Goal: Task Accomplishment & Management: Manage account settings

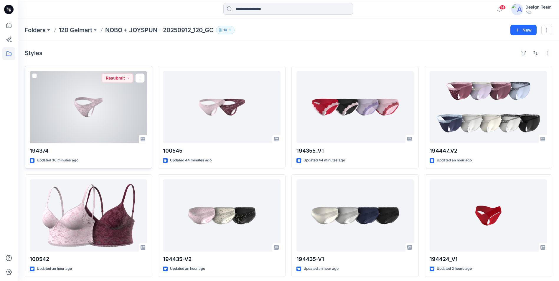
click at [75, 107] on div at bounding box center [88, 107] width 117 height 72
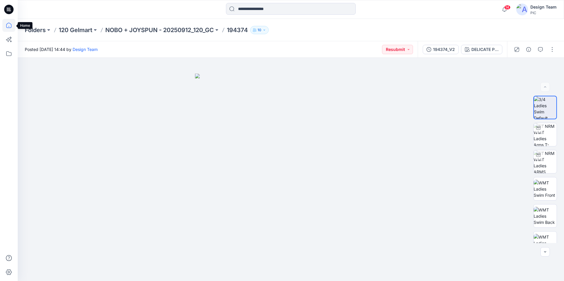
click at [7, 22] on icon at bounding box center [8, 25] width 13 height 13
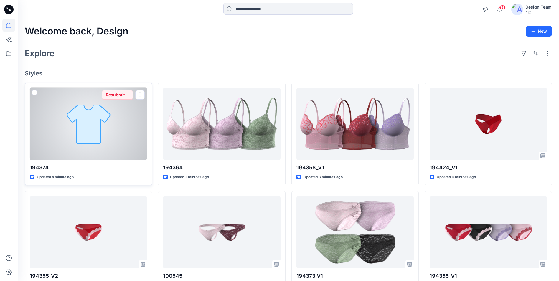
click at [114, 134] on div at bounding box center [88, 124] width 117 height 72
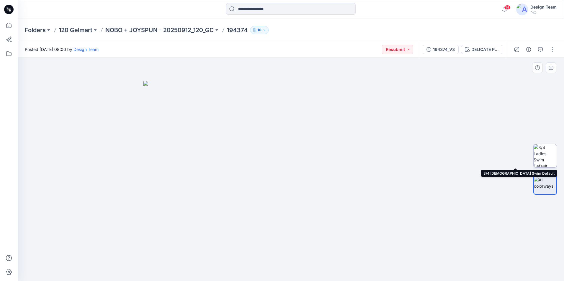
click at [540, 156] on img at bounding box center [544, 155] width 23 height 23
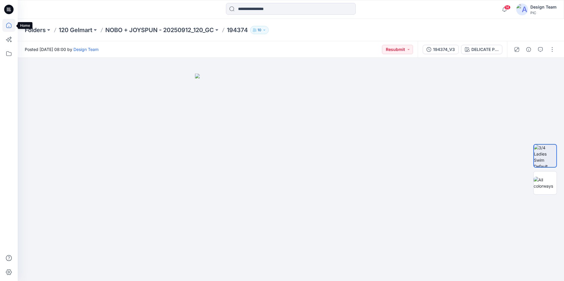
click at [9, 30] on icon at bounding box center [8, 25] width 13 height 13
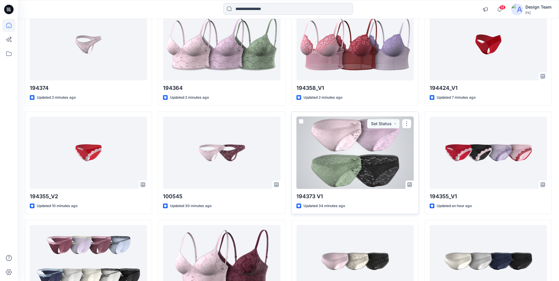
scroll to position [88, 0]
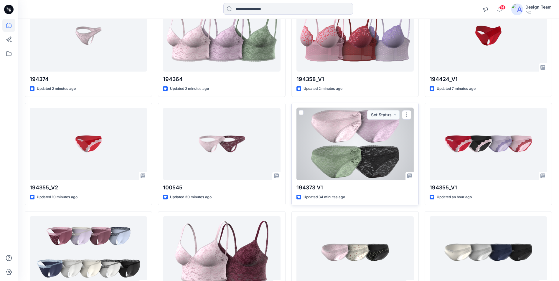
click at [355, 157] on div at bounding box center [355, 144] width 117 height 72
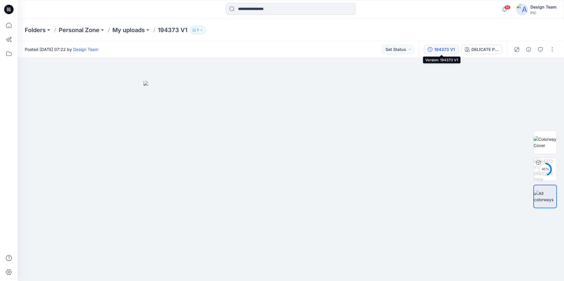
click at [433, 50] on button "194373 V1" at bounding box center [441, 49] width 35 height 9
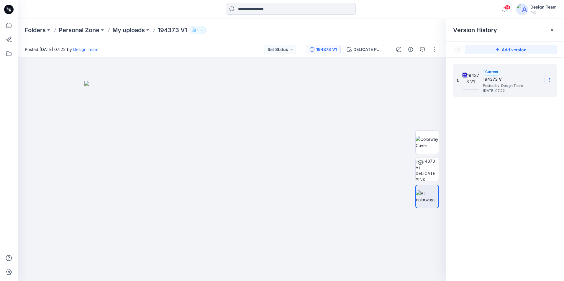
click at [547, 80] on icon at bounding box center [549, 80] width 5 height 5
click at [533, 93] on span "Download Source BW File" at bounding box center [520, 91] width 50 height 7
click at [7, 27] on icon at bounding box center [8, 25] width 13 height 13
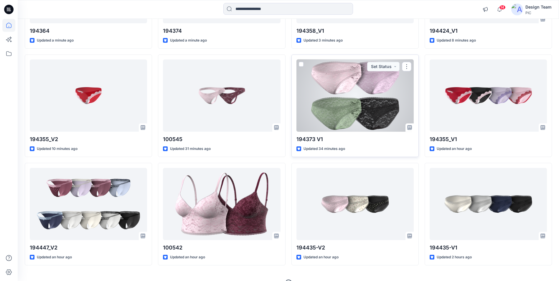
scroll to position [149, 0]
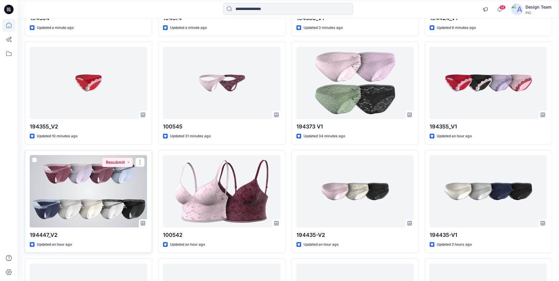
click at [99, 203] on div at bounding box center [88, 191] width 117 height 72
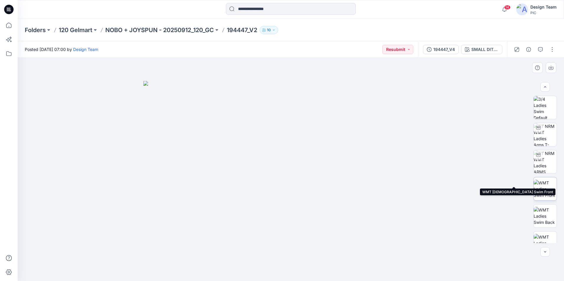
scroll to position [39, 0]
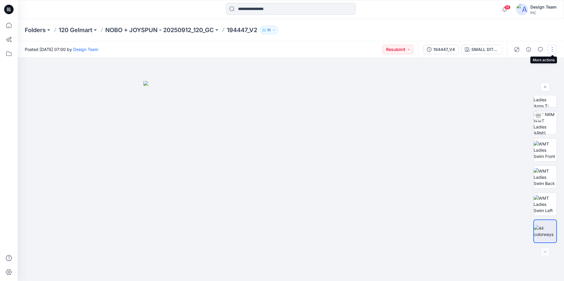
click at [550, 51] on button "button" at bounding box center [551, 49] width 9 height 9
click at [535, 80] on button "Edit" at bounding box center [527, 79] width 54 height 11
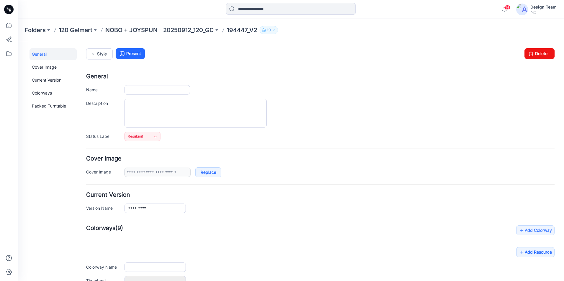
type input "*********"
type input "**********"
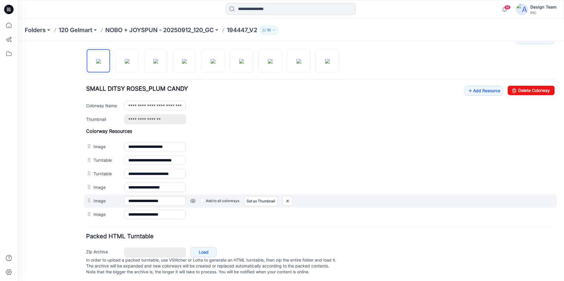
scroll to position [199, 0]
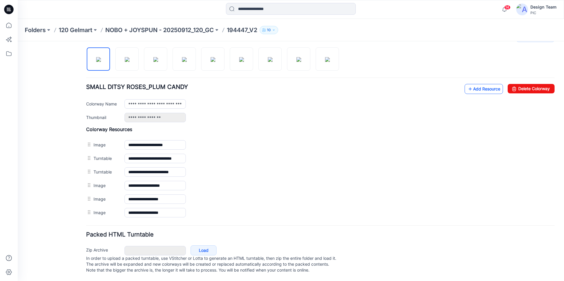
click at [481, 84] on link "Add Resource" at bounding box center [483, 89] width 38 height 10
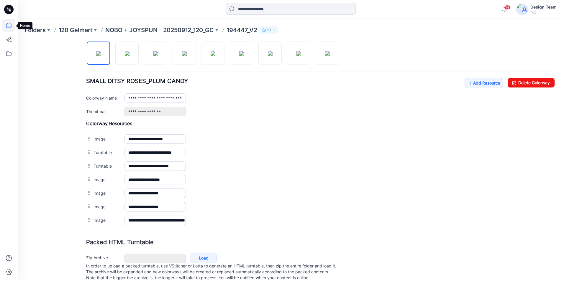
click at [6, 22] on icon at bounding box center [8, 25] width 13 height 13
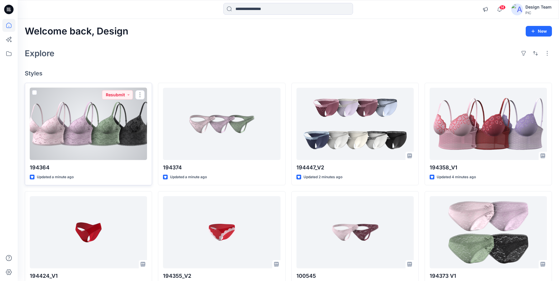
click at [98, 137] on div at bounding box center [88, 124] width 117 height 72
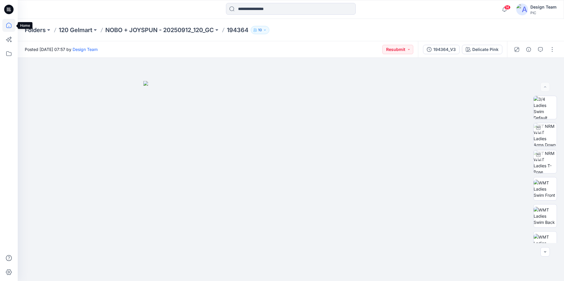
click at [5, 23] on icon at bounding box center [8, 25] width 13 height 13
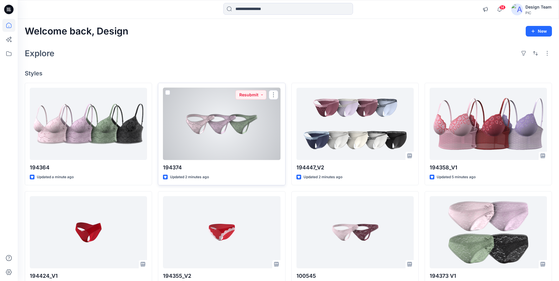
click at [202, 131] on div at bounding box center [221, 124] width 117 height 72
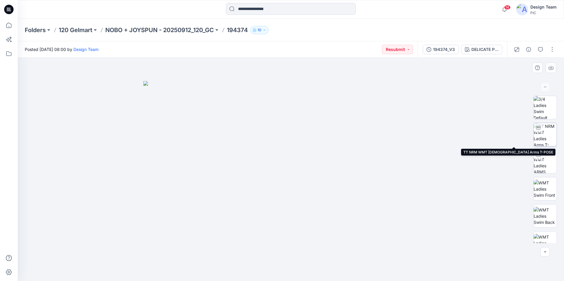
click at [548, 137] on img at bounding box center [544, 134] width 23 height 23
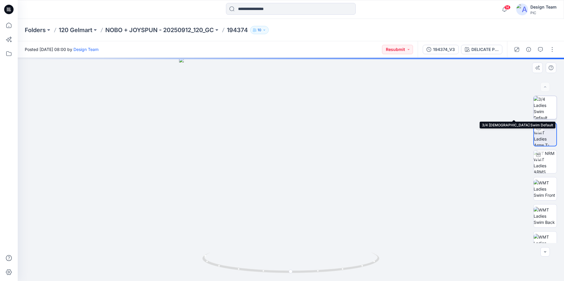
click at [550, 107] on img at bounding box center [544, 107] width 23 height 23
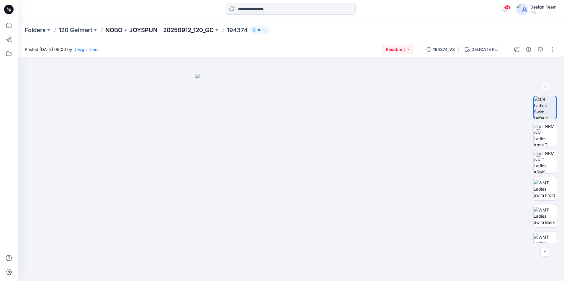
click at [202, 31] on p "NOBO + JOYSPUN - 20250912_120_GC" at bounding box center [159, 30] width 109 height 8
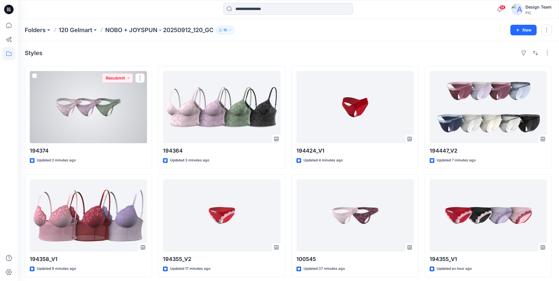
click at [99, 128] on div at bounding box center [88, 107] width 117 height 72
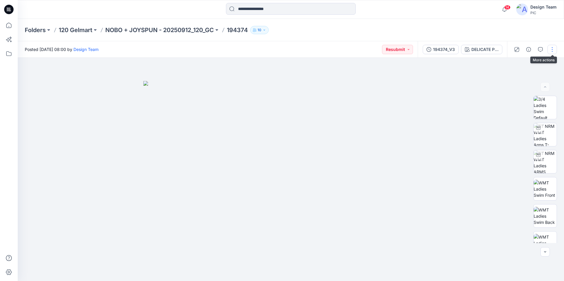
click at [553, 49] on button "button" at bounding box center [551, 49] width 9 height 9
click at [536, 77] on button "Edit" at bounding box center [527, 79] width 54 height 11
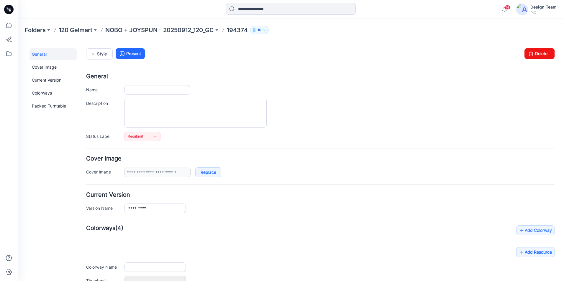
type input "******"
type input "**********"
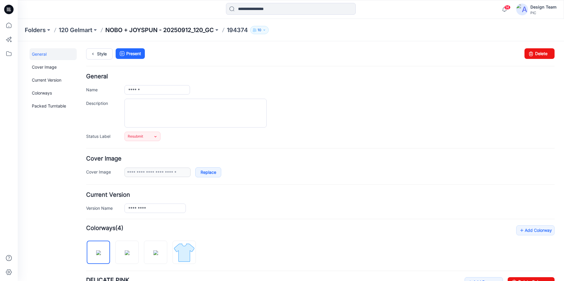
click at [150, 30] on p "NOBO + JOYSPUN - 20250912_120_GC" at bounding box center [159, 30] width 109 height 8
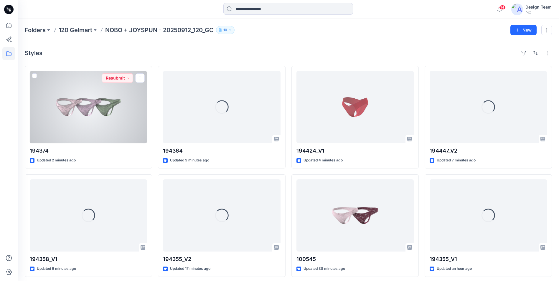
click at [118, 130] on div at bounding box center [88, 107] width 117 height 72
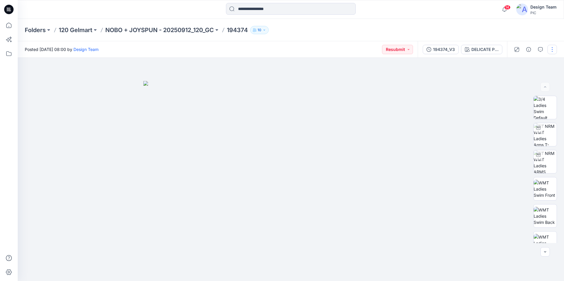
click at [553, 53] on button "button" at bounding box center [551, 49] width 9 height 9
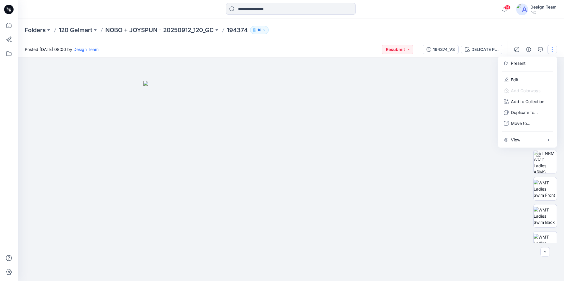
click at [414, 111] on img at bounding box center [290, 181] width 295 height 200
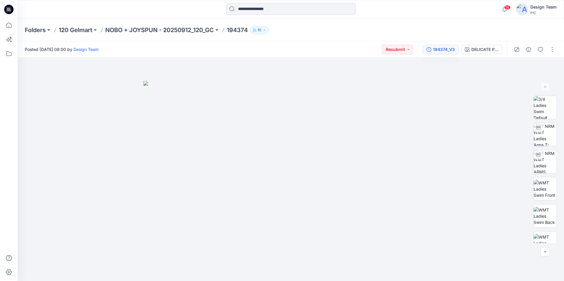
click at [441, 53] on button "194374_V3" at bounding box center [441, 49] width 36 height 9
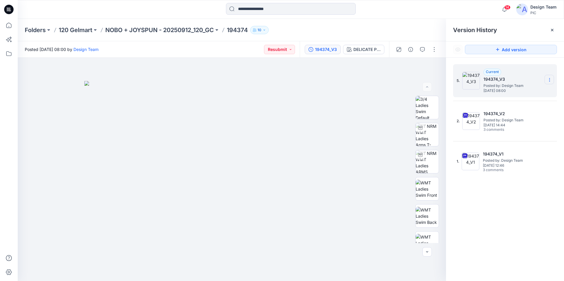
click at [548, 80] on icon at bounding box center [549, 80] width 5 height 5
click at [515, 114] on div "Delete Version" at bounding box center [518, 118] width 68 height 12
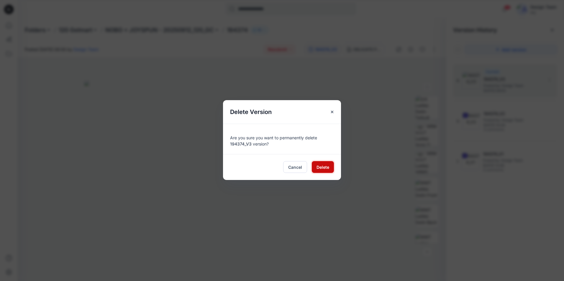
click at [318, 168] on span "Delete" at bounding box center [322, 167] width 13 height 6
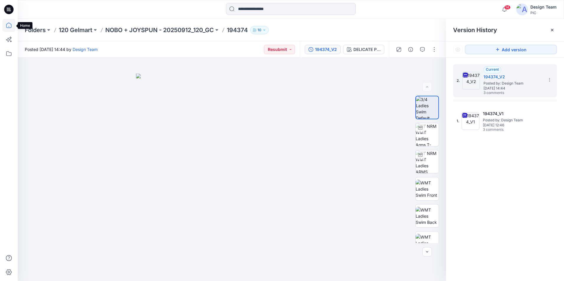
click at [8, 28] on icon at bounding box center [8, 25] width 13 height 13
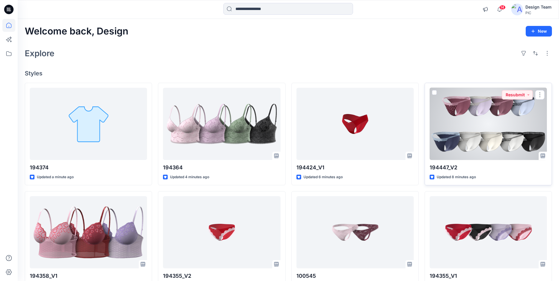
click at [455, 136] on div at bounding box center [488, 124] width 117 height 72
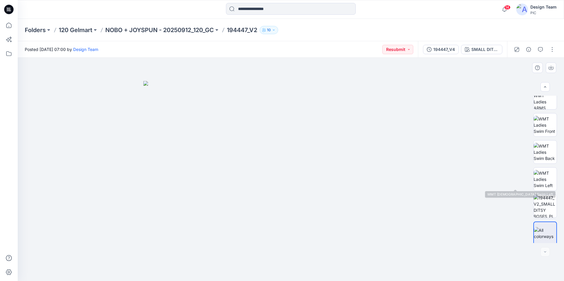
scroll to position [66, 0]
click at [550, 50] on button "button" at bounding box center [551, 49] width 9 height 9
drag, startPoint x: 63, startPoint y: 9, endPoint x: 206, endPoint y: 8, distance: 143.3
click at [206, 8] on div at bounding box center [290, 9] width 273 height 13
click at [10, 21] on icon at bounding box center [8, 25] width 13 height 13
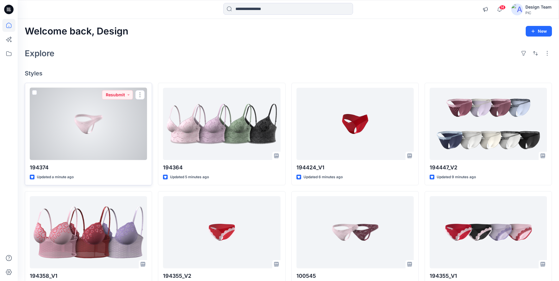
click at [106, 137] on div at bounding box center [88, 124] width 117 height 72
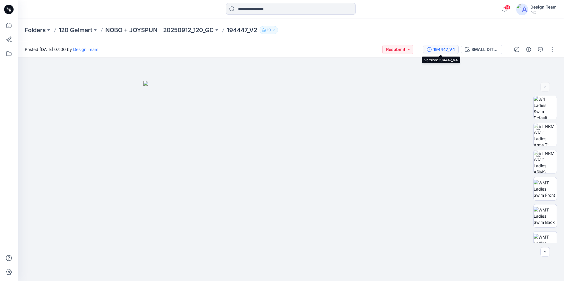
click at [455, 50] on button "194447_V4" at bounding box center [441, 49] width 36 height 9
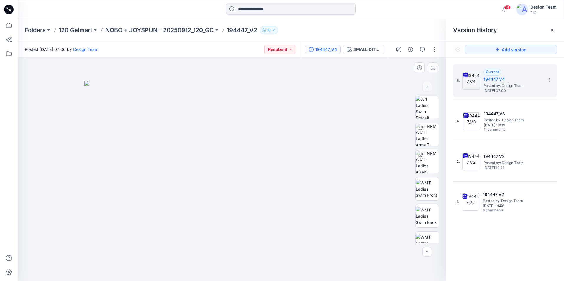
click at [373, 71] on div at bounding box center [232, 169] width 428 height 223
click at [553, 32] on icon at bounding box center [552, 30] width 5 height 5
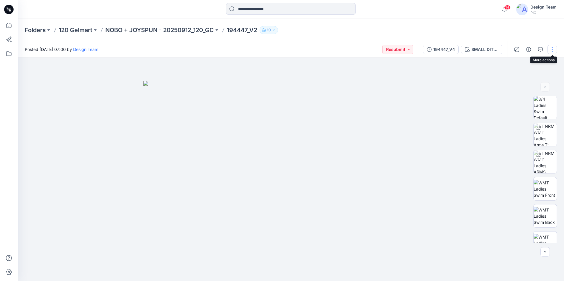
click at [554, 49] on button "button" at bounding box center [551, 49] width 9 height 9
click at [527, 78] on button "Edit" at bounding box center [527, 79] width 54 height 11
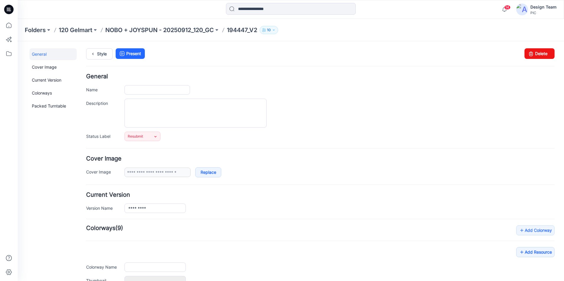
scroll to position [72, 0]
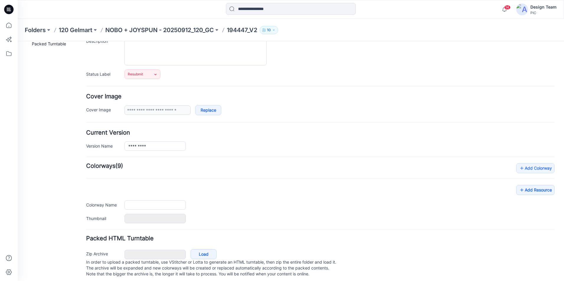
type input "*********"
type input "**********"
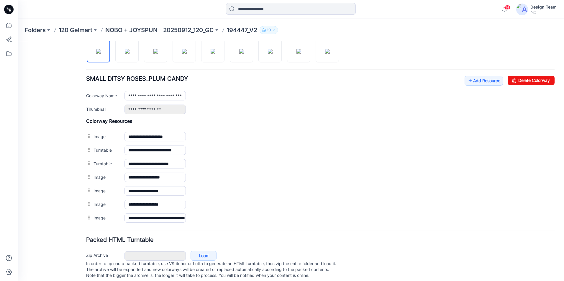
scroll to position [213, 0]
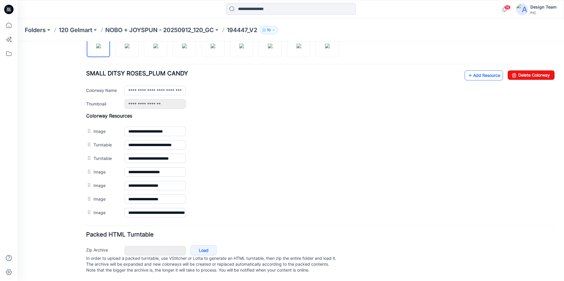
click at [492, 71] on link "Add Resource" at bounding box center [483, 75] width 38 height 10
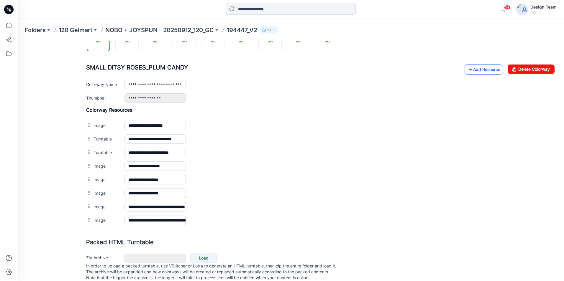
click at [480, 68] on link "Add Resource" at bounding box center [483, 70] width 38 height 10
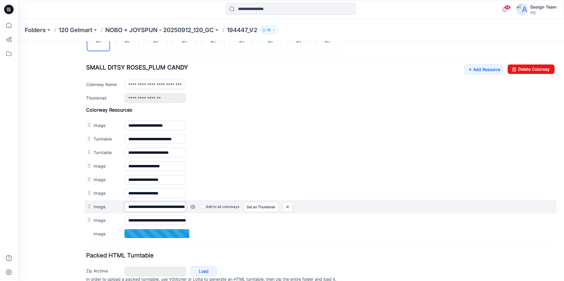
click at [151, 208] on input "**********" at bounding box center [154, 206] width 61 height 9
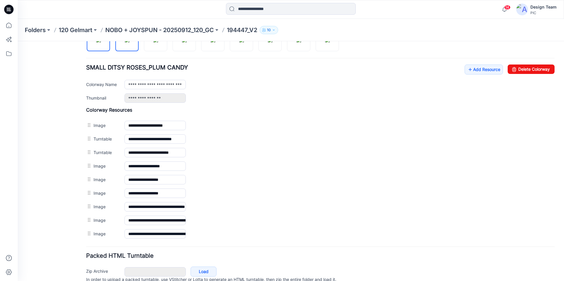
click at [129, 42] on img at bounding box center [127, 40] width 5 height 5
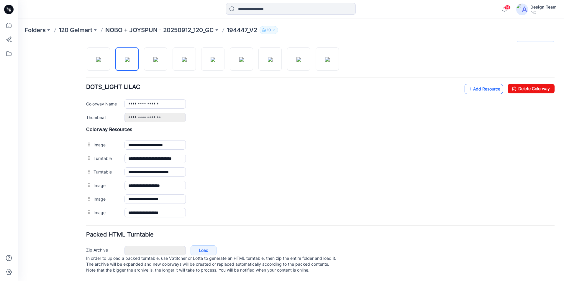
click at [480, 84] on link "Add Resource" at bounding box center [483, 89] width 38 height 10
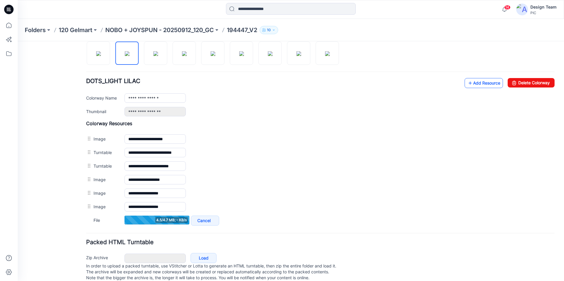
click at [491, 85] on link "Add Resource" at bounding box center [483, 83] width 38 height 10
click at [469, 82] on link "Add Resource" at bounding box center [483, 83] width 38 height 10
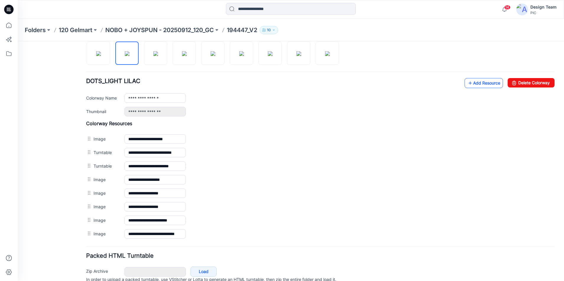
click at [473, 83] on link "Add Resource" at bounding box center [483, 83] width 38 height 10
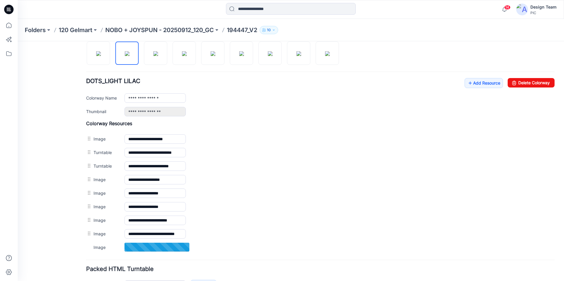
click at [18, 41] on link at bounding box center [18, 41] width 0 height 0
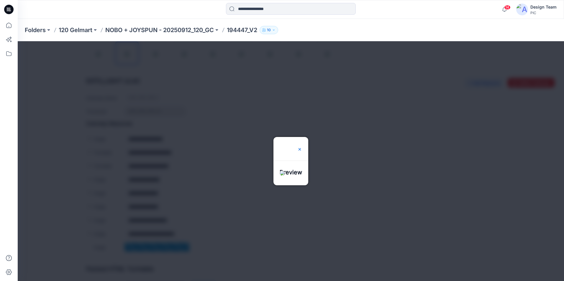
click at [302, 147] on img at bounding box center [299, 149] width 5 height 5
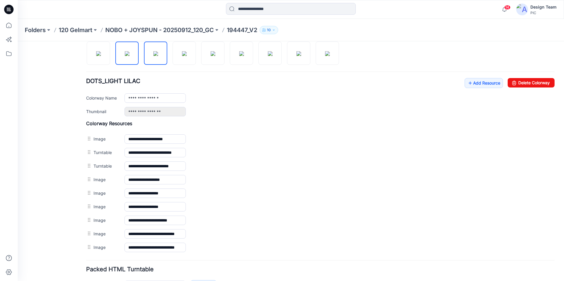
click at [158, 54] on img at bounding box center [155, 53] width 5 height 5
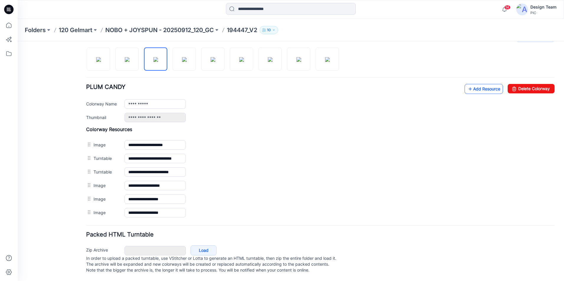
click at [489, 84] on link "Add Resource" at bounding box center [483, 89] width 38 height 10
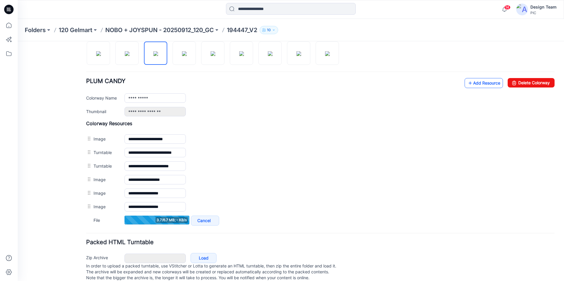
click at [488, 84] on link "Add Resource" at bounding box center [483, 83] width 38 height 10
click at [476, 84] on link "Add Resource" at bounding box center [483, 83] width 38 height 10
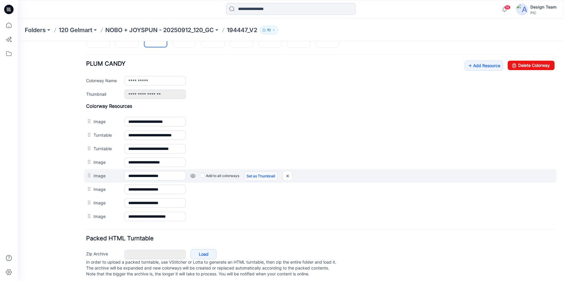
scroll to position [226, 0]
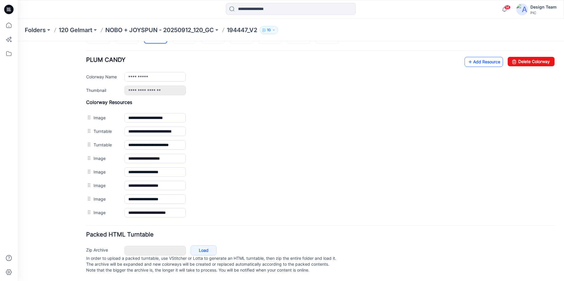
click at [482, 57] on link "Add Resource" at bounding box center [483, 62] width 38 height 10
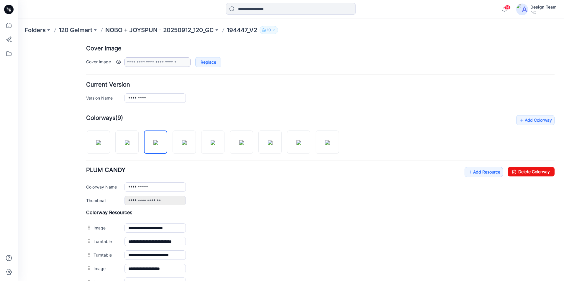
scroll to position [109, 0]
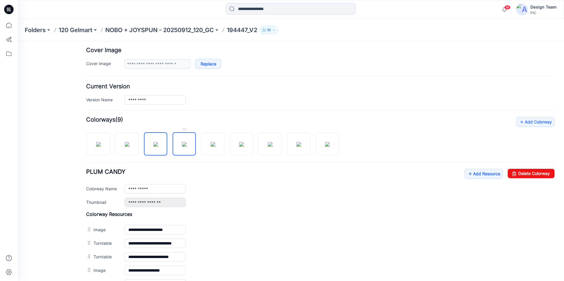
click at [187, 142] on img at bounding box center [184, 144] width 5 height 5
click at [490, 173] on link "Add Resource" at bounding box center [483, 174] width 38 height 10
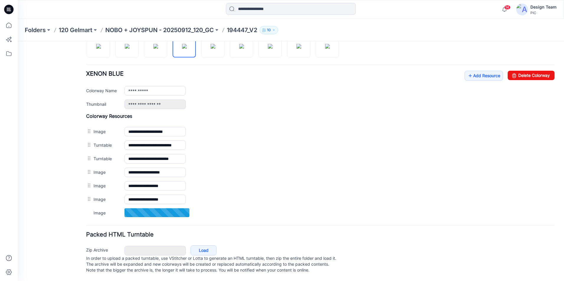
scroll to position [213, 0]
click at [480, 70] on link "Add Resource" at bounding box center [483, 75] width 38 height 10
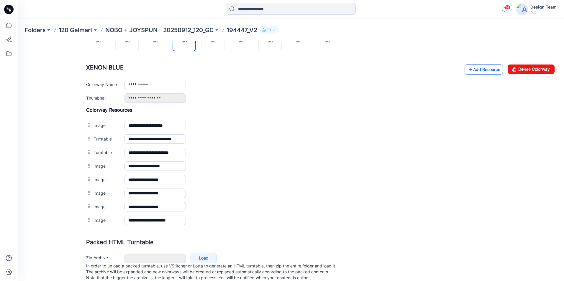
click at [484, 69] on link "Add Resource" at bounding box center [483, 70] width 38 height 10
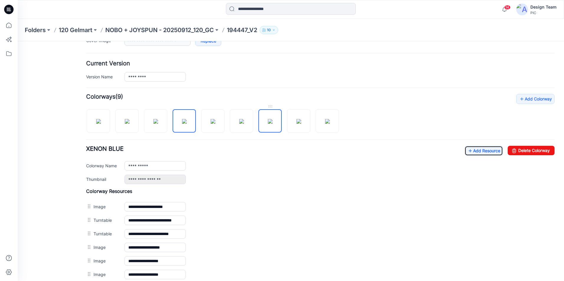
scroll to position [124, 0]
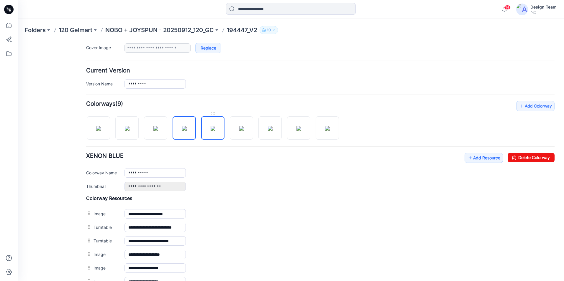
click at [211, 131] on img at bounding box center [213, 128] width 5 height 5
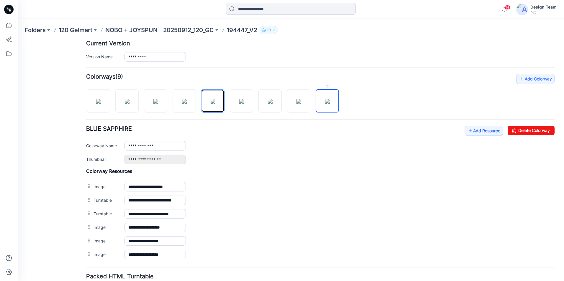
scroll to position [199, 0]
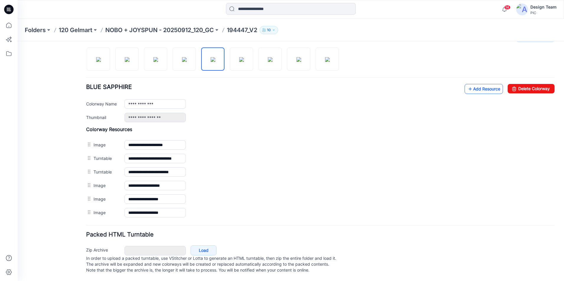
click at [484, 84] on link "Add Resource" at bounding box center [483, 89] width 38 height 10
click at [467, 84] on icon at bounding box center [470, 88] width 6 height 9
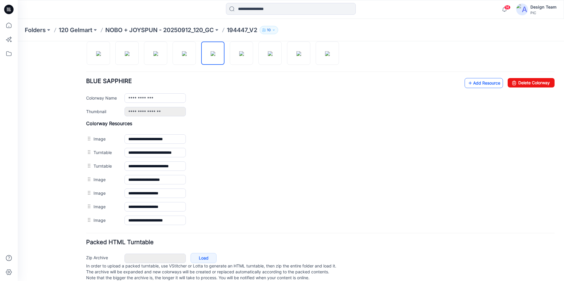
click at [484, 81] on link "Add Resource" at bounding box center [483, 83] width 38 height 10
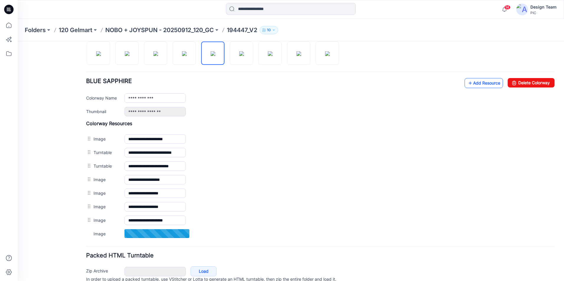
click at [480, 83] on link "Add Resource" at bounding box center [483, 83] width 38 height 10
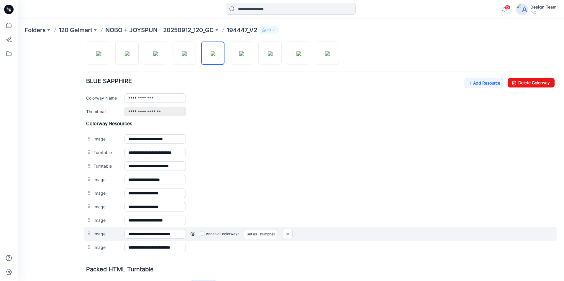
click at [192, 235] on link at bounding box center [192, 234] width 5 height 5
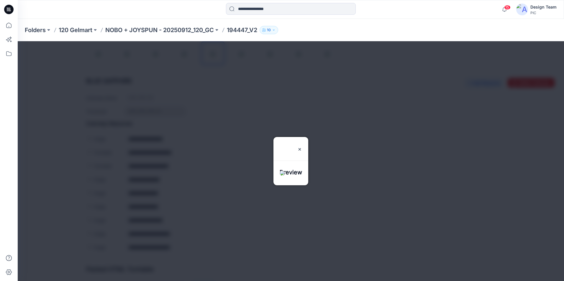
click at [290, 177] on div at bounding box center [290, 176] width 35 height 17
click at [302, 147] on img at bounding box center [299, 149] width 5 height 5
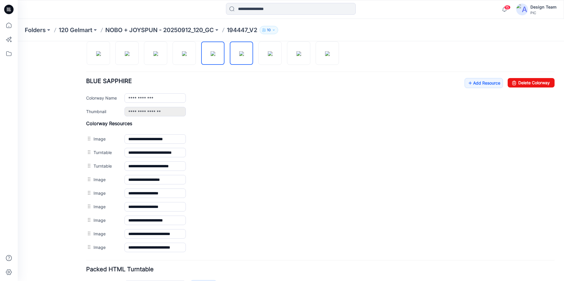
click at [244, 55] on img at bounding box center [241, 53] width 5 height 5
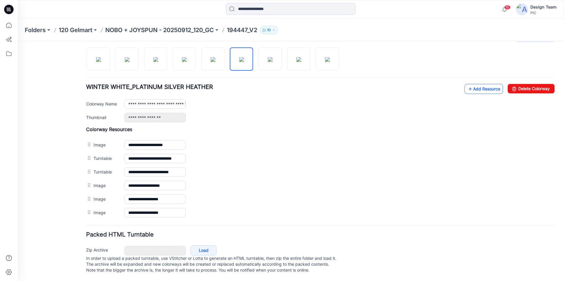
click at [467, 84] on icon at bounding box center [470, 88] width 6 height 9
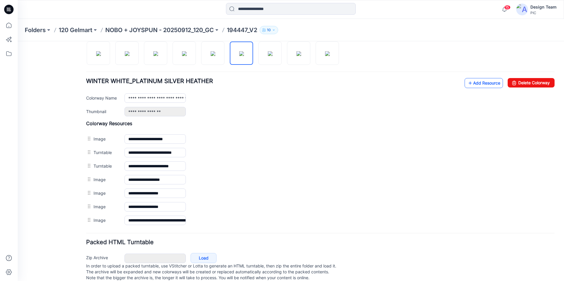
click at [474, 85] on link "Add Resource" at bounding box center [483, 83] width 38 height 10
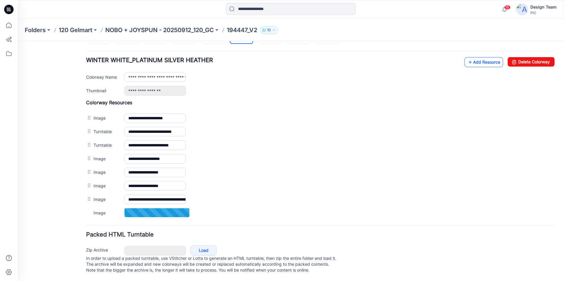
scroll to position [226, 0]
click at [484, 57] on link "Add Resource" at bounding box center [483, 62] width 38 height 10
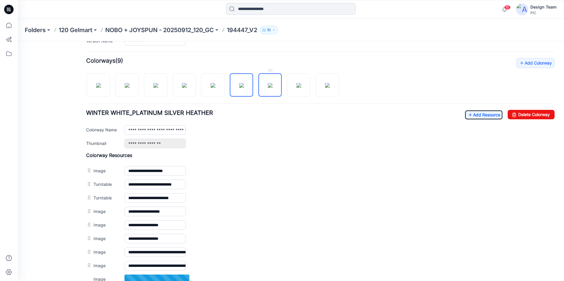
scroll to position [197, 0]
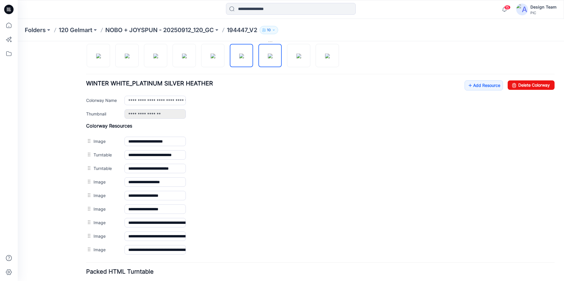
click at [268, 58] on img at bounding box center [270, 56] width 5 height 5
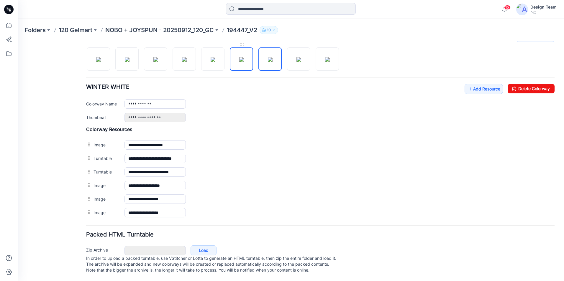
click at [239, 61] on img at bounding box center [241, 59] width 5 height 5
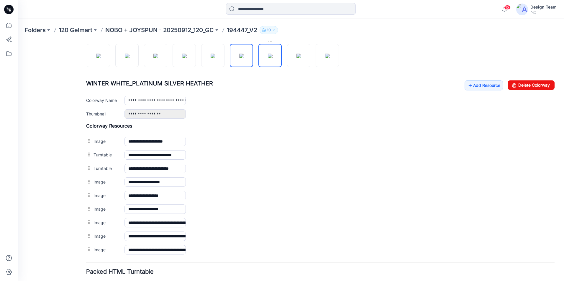
click at [268, 58] on img at bounding box center [270, 56] width 5 height 5
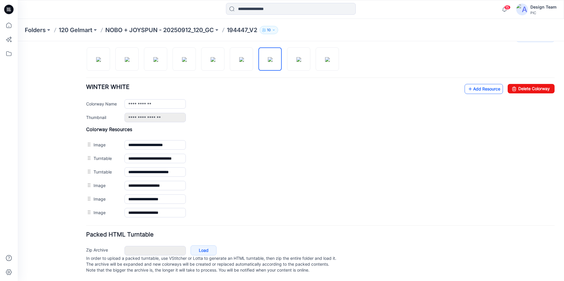
click at [482, 84] on link "Add Resource" at bounding box center [483, 89] width 38 height 10
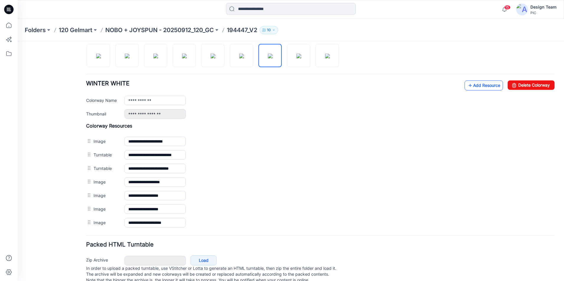
click at [474, 86] on link "Add Resource" at bounding box center [483, 85] width 38 height 10
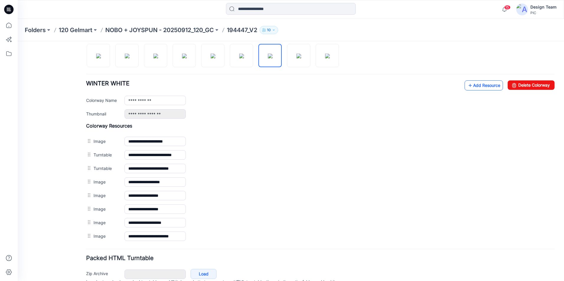
click at [474, 86] on link "Add Resource" at bounding box center [483, 85] width 38 height 10
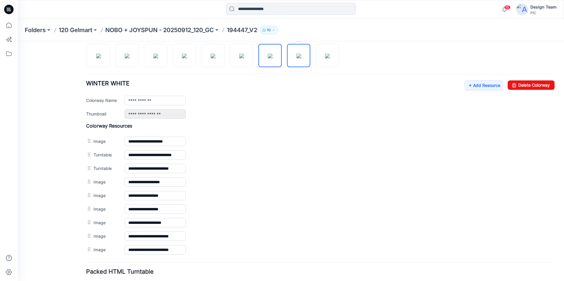
click at [300, 58] on img at bounding box center [298, 56] width 5 height 5
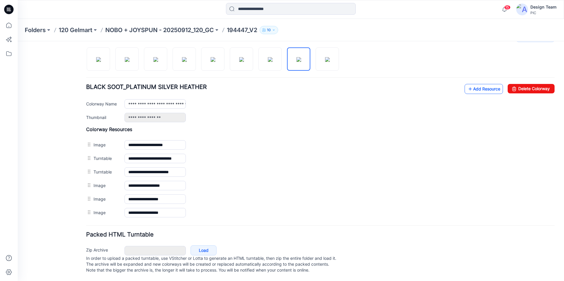
click at [467, 86] on icon at bounding box center [470, 88] width 6 height 9
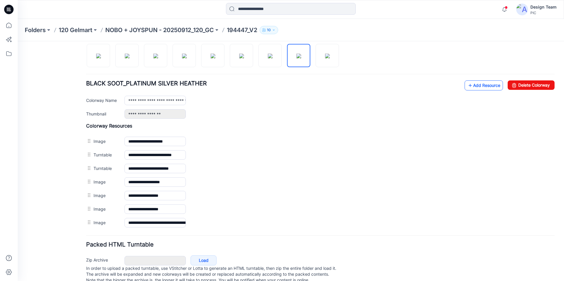
click at [472, 87] on link "Add Resource" at bounding box center [483, 85] width 38 height 10
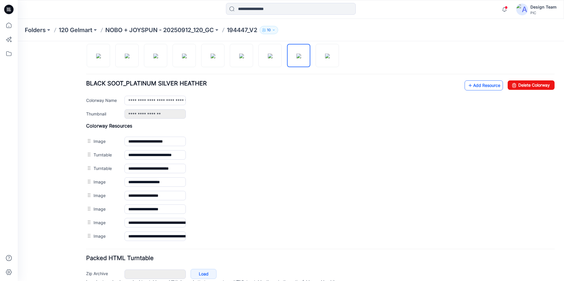
click at [469, 85] on link "Add Resource" at bounding box center [483, 85] width 38 height 10
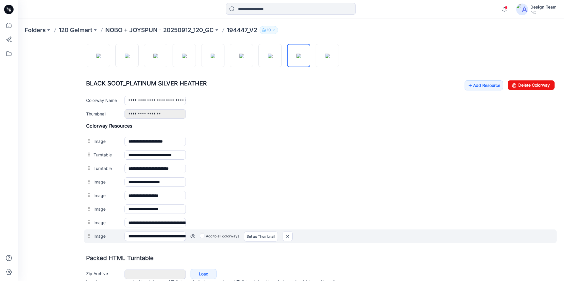
click at [192, 236] on link at bounding box center [192, 236] width 5 height 5
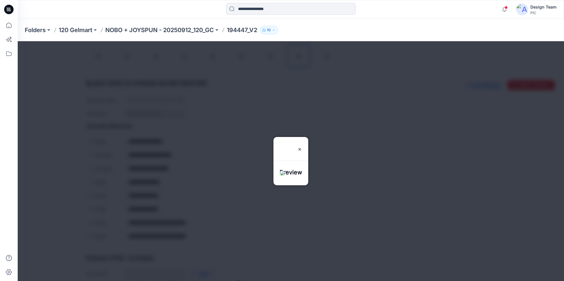
click at [280, 180] on div at bounding box center [290, 176] width 35 height 17
click at [282, 173] on div at bounding box center [290, 176] width 35 height 17
click at [302, 147] on img at bounding box center [299, 149] width 5 height 5
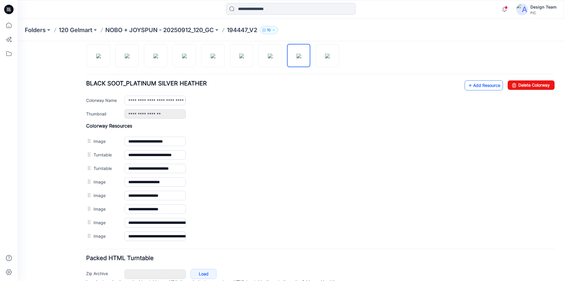
click at [474, 86] on link "Add Resource" at bounding box center [483, 85] width 38 height 10
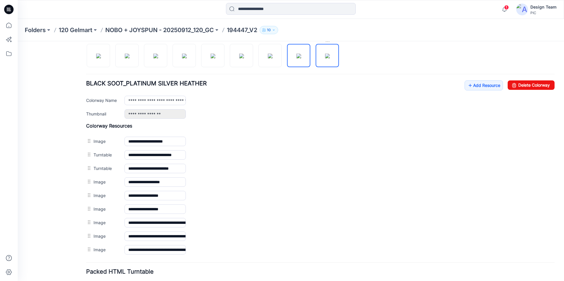
click at [330, 58] on img at bounding box center [327, 56] width 5 height 5
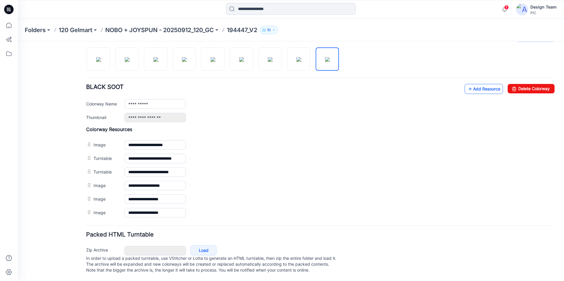
click at [467, 84] on icon at bounding box center [470, 88] width 6 height 9
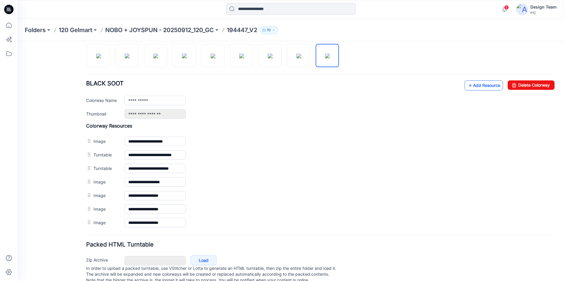
click at [472, 86] on link "Add Resource" at bounding box center [483, 85] width 38 height 10
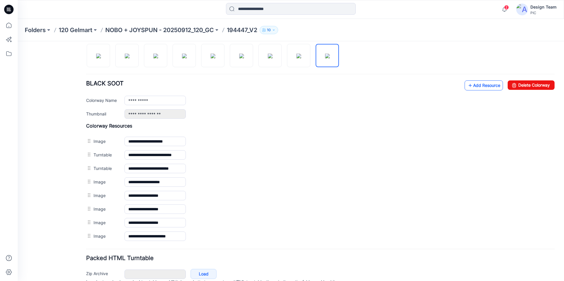
click at [472, 87] on link "Add Resource" at bounding box center [483, 85] width 38 height 10
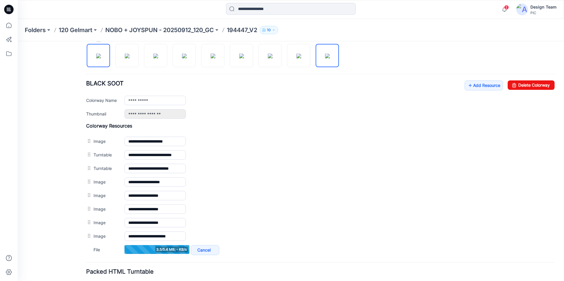
click at [101, 58] on img at bounding box center [98, 56] width 5 height 5
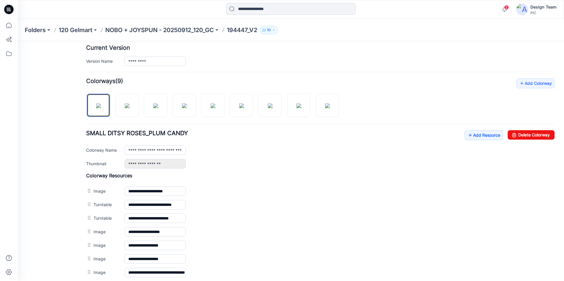
scroll to position [122, 0]
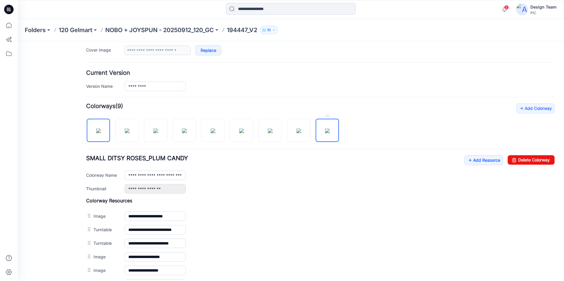
click at [330, 133] on img at bounding box center [327, 131] width 5 height 5
type input "**********"
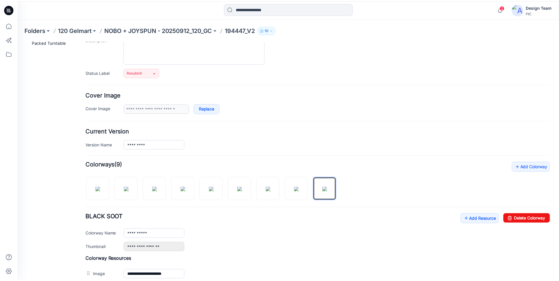
scroll to position [63, 0]
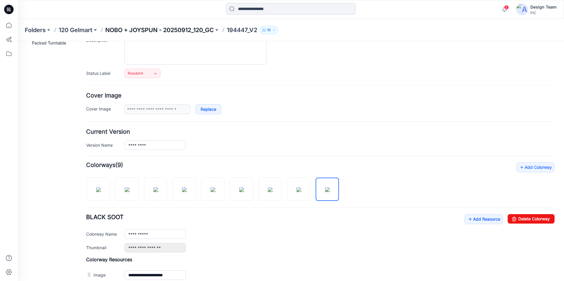
click at [193, 31] on p "NOBO + JOYSPUN - 20250912_120_GC" at bounding box center [159, 30] width 109 height 8
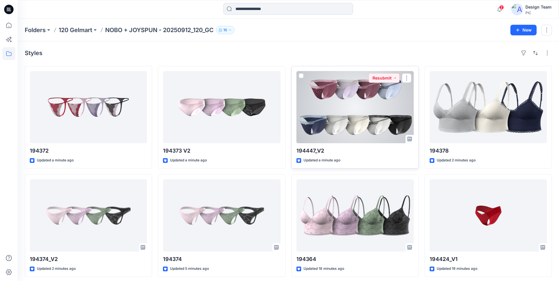
click at [333, 134] on div at bounding box center [355, 107] width 117 height 72
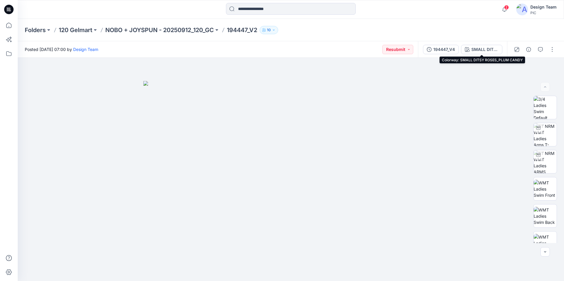
click at [484, 51] on div "SMALL DITSY ROSES_PLUM CANDY" at bounding box center [484, 49] width 27 height 6
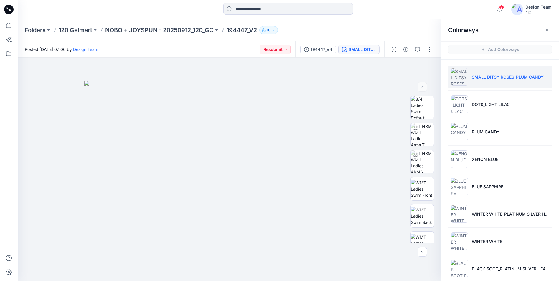
click at [498, 82] on li "SMALL DITSY ROSES_PLUM CANDY" at bounding box center [500, 77] width 104 height 22
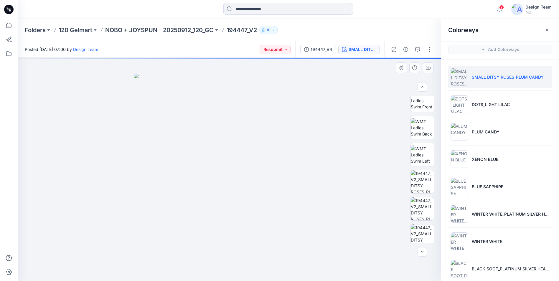
scroll to position [120, 0]
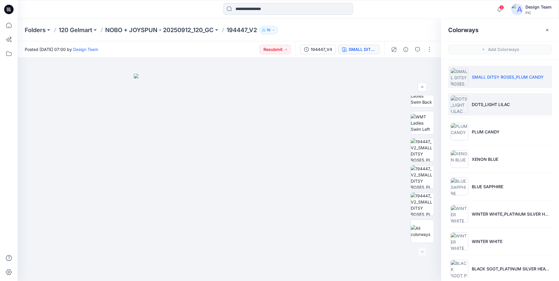
click at [490, 101] on p "DOTS_LIGHT LILAC" at bounding box center [491, 104] width 38 height 6
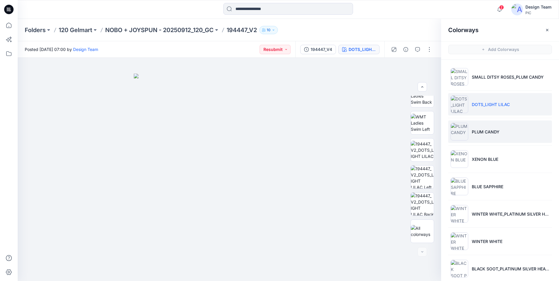
click at [512, 138] on li "PLUM CANDY" at bounding box center [500, 132] width 104 height 22
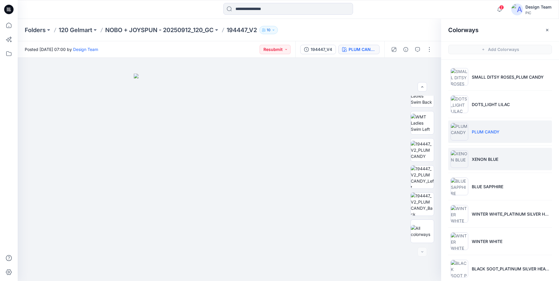
click at [520, 159] on li "XENON BLUE" at bounding box center [500, 159] width 104 height 22
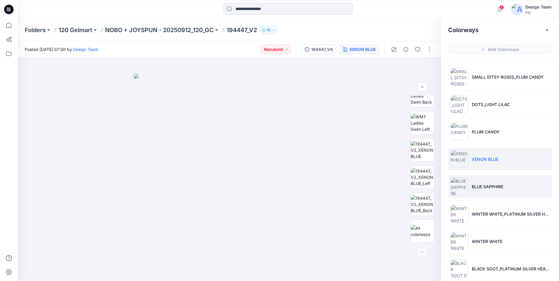
click at [524, 186] on li "BLUE SAPPHIRE" at bounding box center [500, 186] width 104 height 22
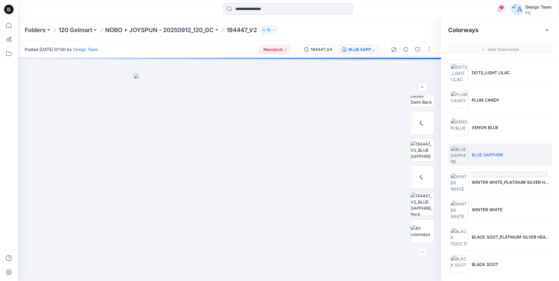
scroll to position [35, 0]
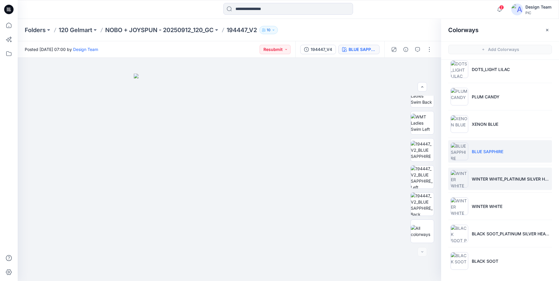
click at [525, 184] on li "WINTER WHITE_PLATINUM SILVER HEATHER" at bounding box center [500, 179] width 104 height 22
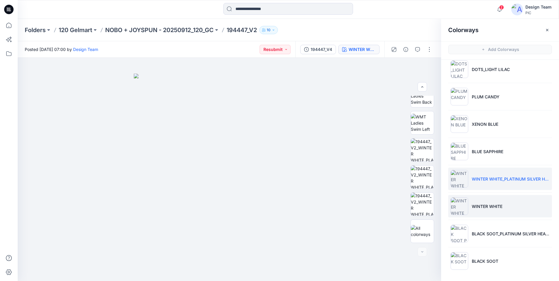
click at [504, 205] on li "WINTER WHITE" at bounding box center [500, 206] width 104 height 22
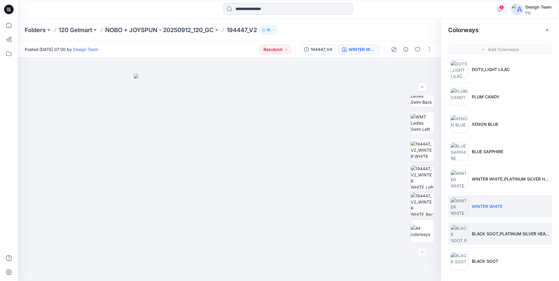
click at [526, 241] on li "BLACK SOOT_PLATINUM SILVER HEATHER" at bounding box center [500, 234] width 104 height 22
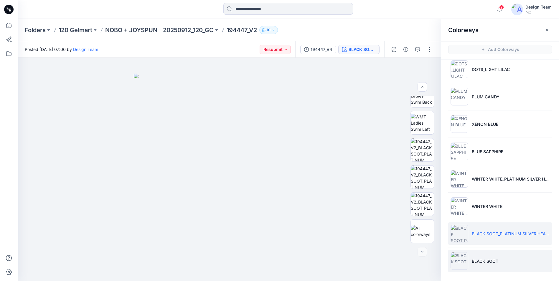
click at [519, 256] on li "BLACK SOOT" at bounding box center [500, 261] width 104 height 22
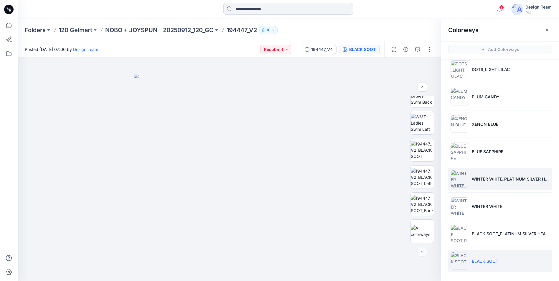
click at [513, 185] on li "WINTER WHITE_PLATINUM SILVER HEATHER" at bounding box center [500, 179] width 104 height 22
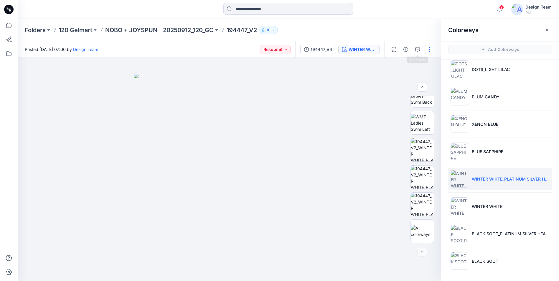
click at [429, 51] on button "button" at bounding box center [429, 49] width 9 height 9
click at [412, 82] on button "Edit" at bounding box center [405, 79] width 54 height 11
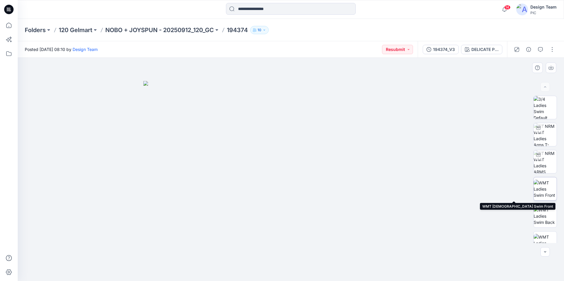
scroll to position [39, 0]
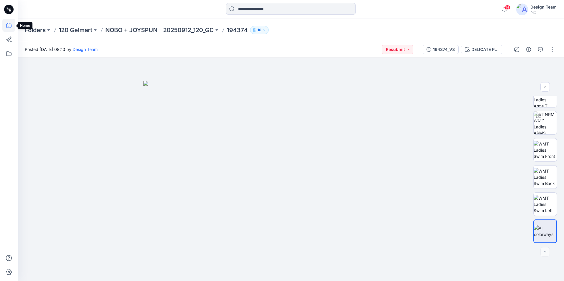
click at [6, 25] on icon at bounding box center [8, 25] width 5 height 5
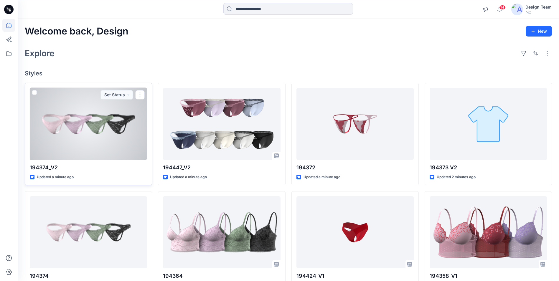
click at [123, 129] on div at bounding box center [88, 124] width 117 height 72
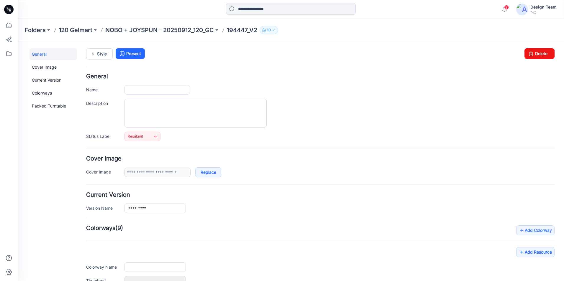
type input "*********"
type input "**********"
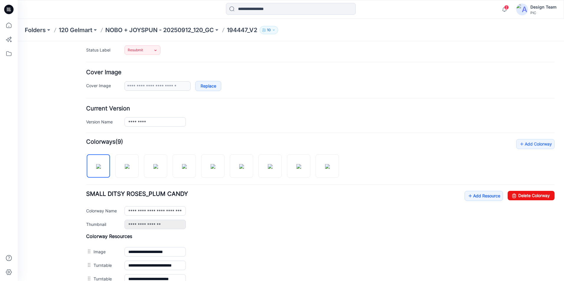
scroll to position [88, 0]
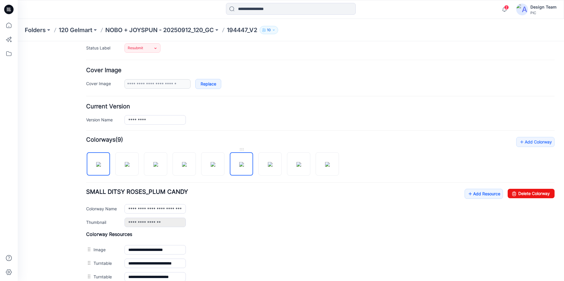
click at [239, 162] on img at bounding box center [241, 164] width 5 height 5
type input "**********"
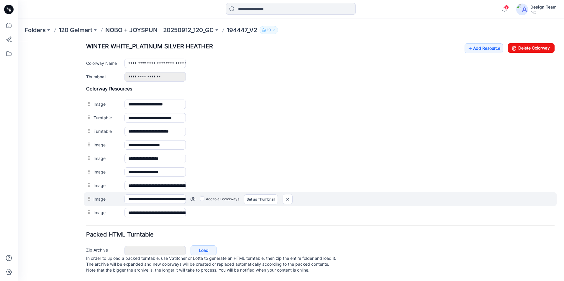
scroll to position [240, 0]
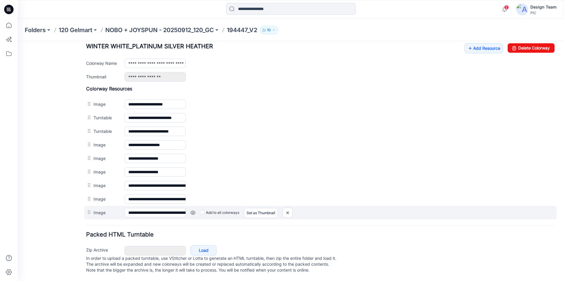
click at [193, 211] on link at bounding box center [192, 213] width 5 height 5
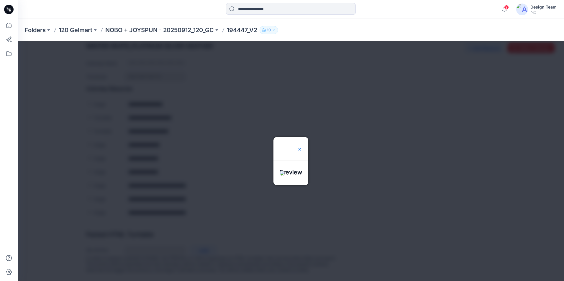
click at [302, 147] on img at bounding box center [299, 149] width 5 height 5
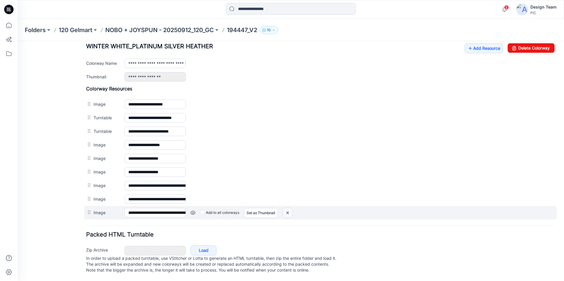
click at [287, 208] on img at bounding box center [287, 213] width 9 height 10
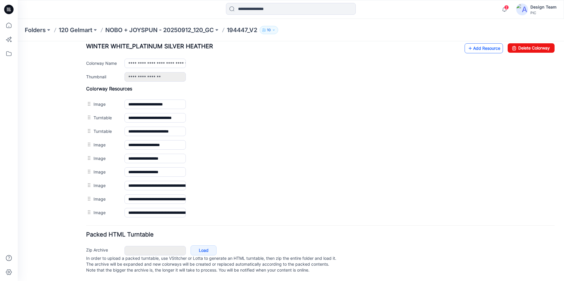
scroll to position [226, 0]
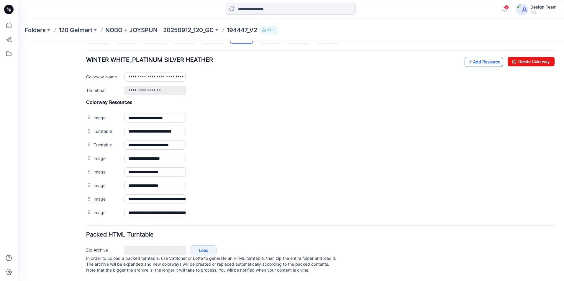
click at [467, 57] on icon at bounding box center [470, 61] width 6 height 9
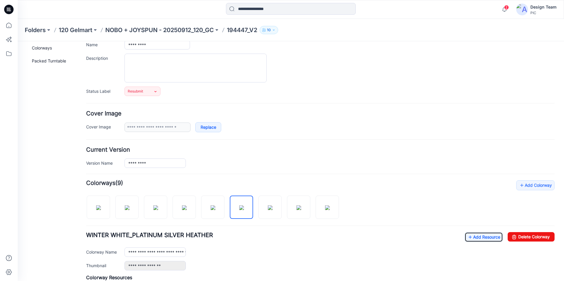
scroll to position [0, 0]
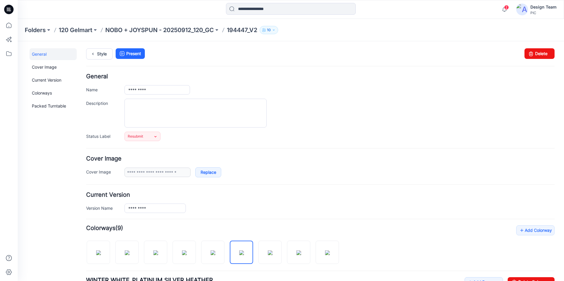
click at [251, 30] on p "194447_V2" at bounding box center [242, 30] width 30 height 8
click at [207, 31] on p "NOBO + JOYSPUN - 20250912_120_GC" at bounding box center [159, 30] width 109 height 8
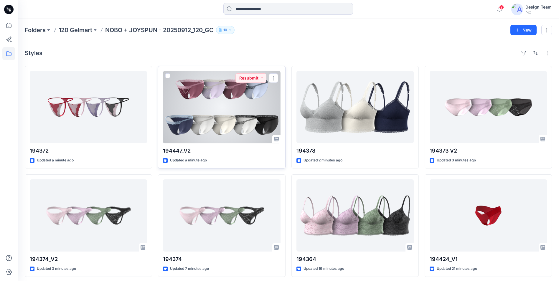
click at [214, 130] on div at bounding box center [221, 107] width 117 height 72
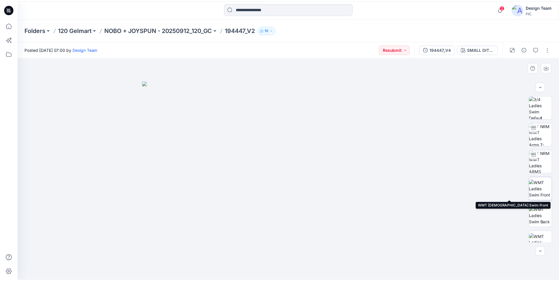
scroll to position [88, 0]
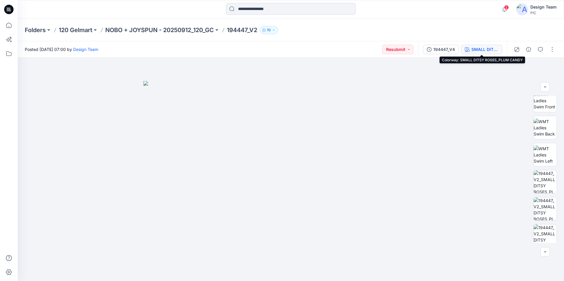
click at [499, 51] on button "SMALL DITSY ROSES_PLUM CANDY" at bounding box center [481, 49] width 41 height 9
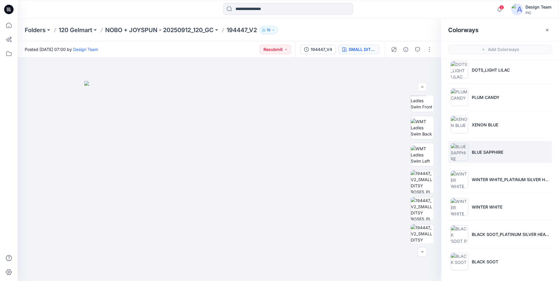
scroll to position [35, 0]
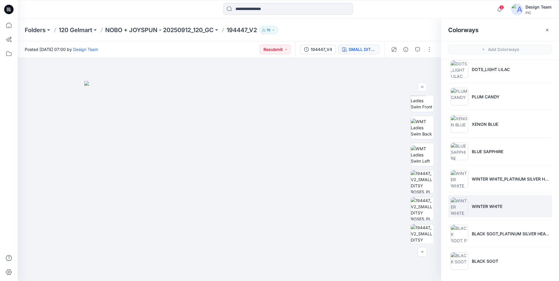
click at [516, 201] on li "WINTER WHITE" at bounding box center [500, 206] width 104 height 22
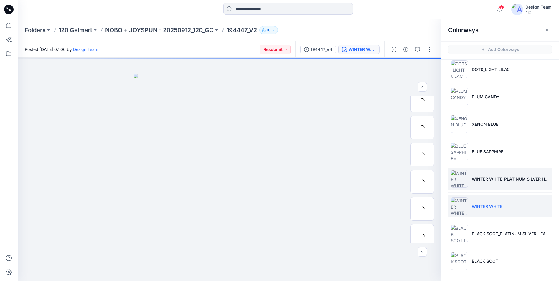
click at [518, 185] on li "WINTER WHITE_PLATINUM SILVER HEATHER" at bounding box center [500, 179] width 104 height 22
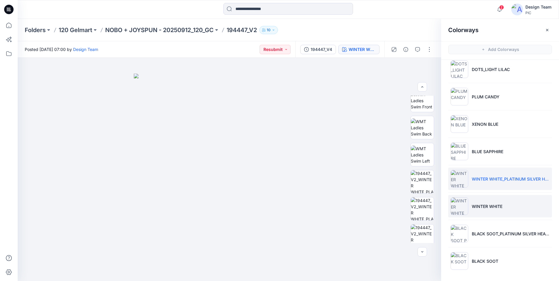
click at [523, 205] on li "WINTER WHITE" at bounding box center [500, 206] width 104 height 22
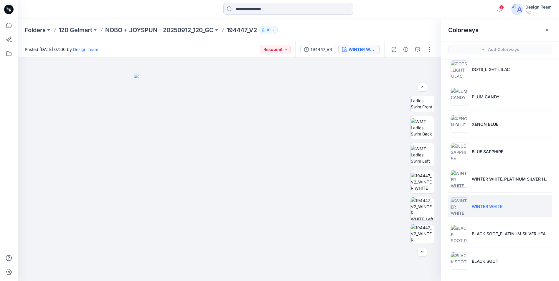
scroll to position [2, 0]
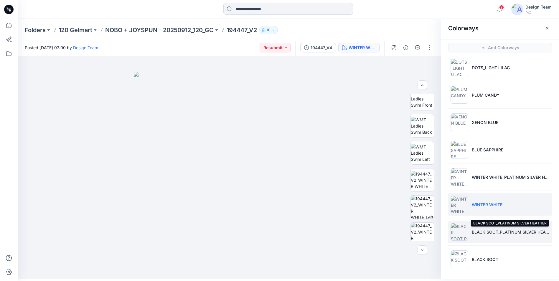
click at [514, 229] on p "BLACK SOOT_PLATINUM SILVER HEATHER" at bounding box center [511, 232] width 78 height 6
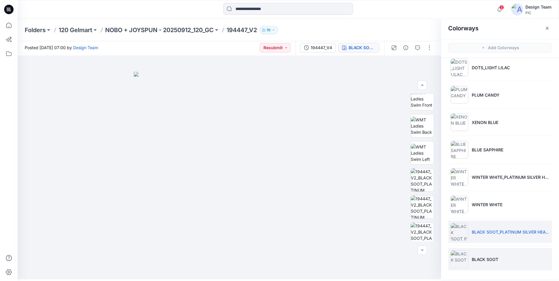
click at [508, 255] on li "BLACK SOOT" at bounding box center [500, 259] width 104 height 22
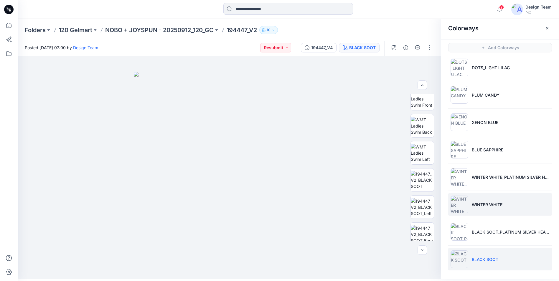
click at [509, 211] on li "WINTER WHITE" at bounding box center [500, 204] width 104 height 22
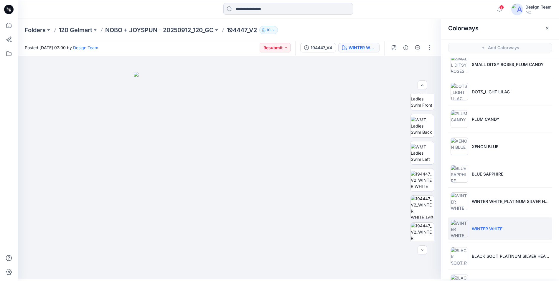
scroll to position [0, 0]
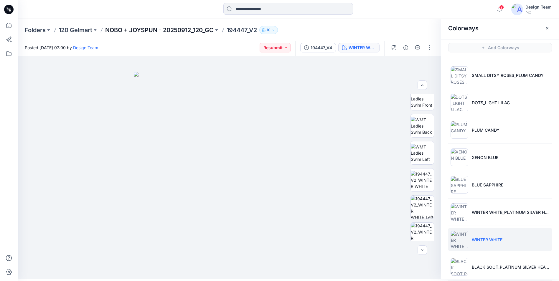
click at [142, 29] on p "NOBO + JOYSPUN - 20250912_120_GC" at bounding box center [159, 30] width 109 height 8
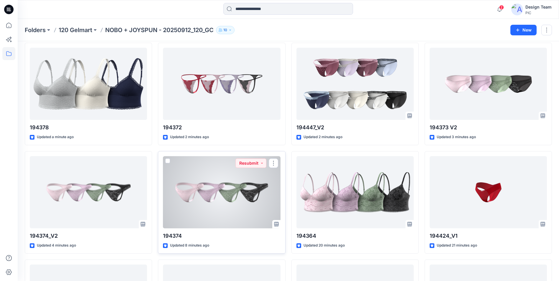
scroll to position [61, 0]
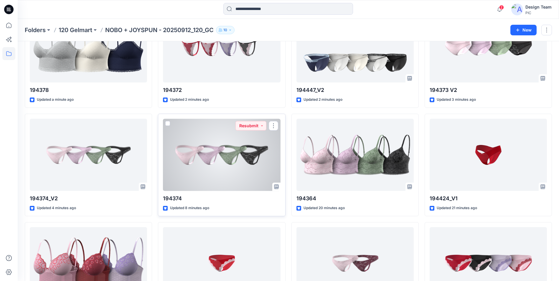
click at [232, 185] on div at bounding box center [221, 155] width 117 height 72
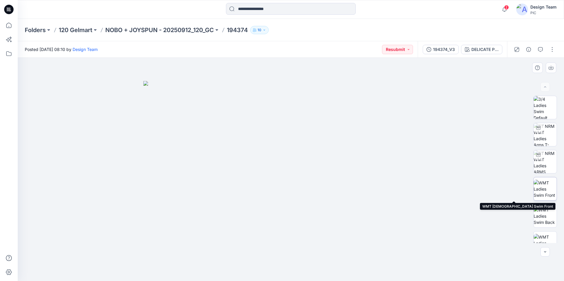
scroll to position [39, 0]
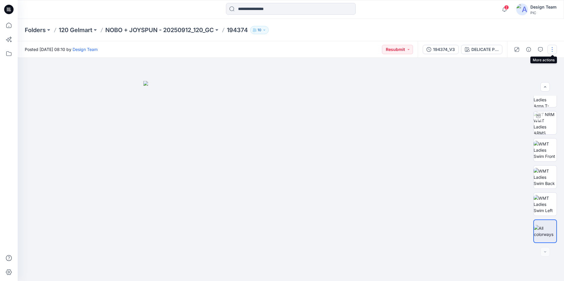
click at [553, 49] on button "button" at bounding box center [551, 49] width 9 height 9
click at [525, 81] on button "Edit" at bounding box center [527, 79] width 54 height 11
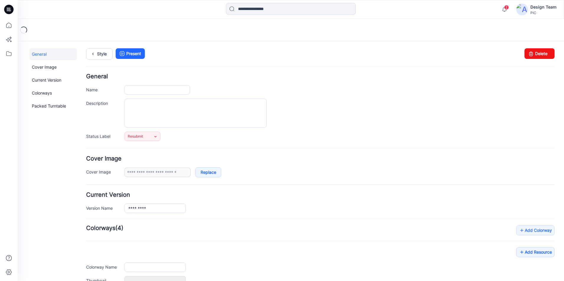
type input "******"
type input "**********"
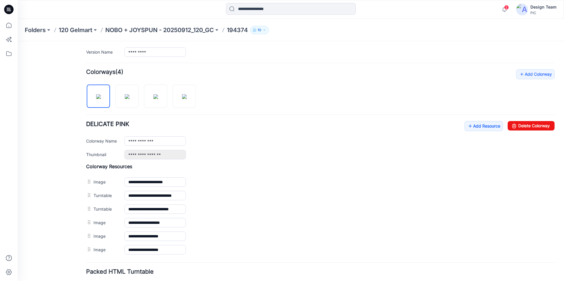
scroll to position [199, 0]
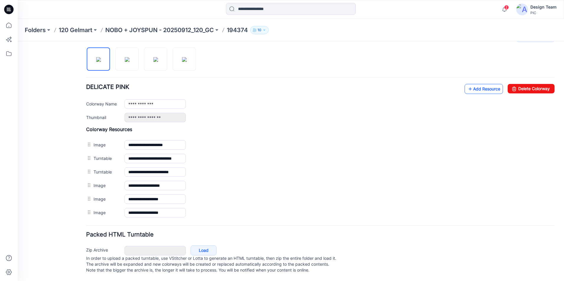
click at [473, 84] on link "Add Resource" at bounding box center [483, 89] width 38 height 10
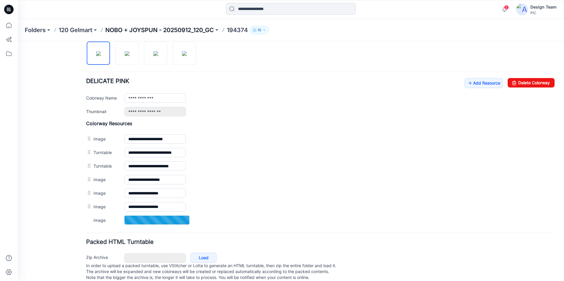
click at [206, 28] on p "NOBO + JOYSPUN - 20250912_120_GC" at bounding box center [159, 30] width 109 height 8
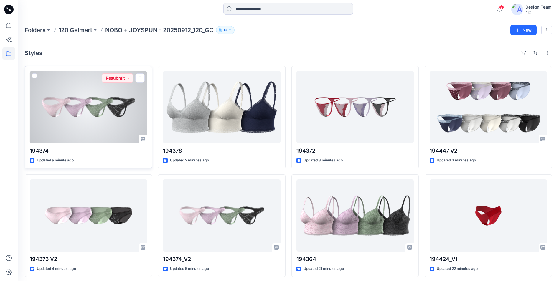
click at [114, 108] on div at bounding box center [88, 107] width 117 height 72
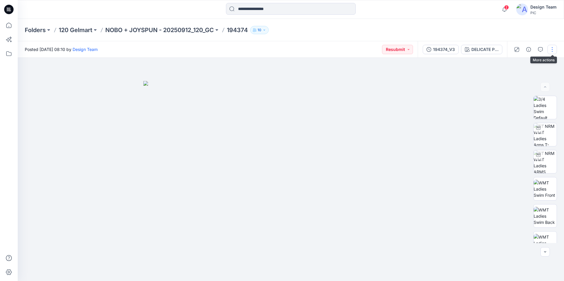
click at [551, 50] on button "button" at bounding box center [551, 49] width 9 height 9
click at [519, 82] on button "Edit" at bounding box center [527, 79] width 54 height 11
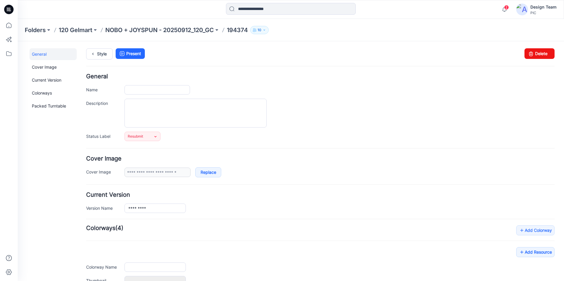
type input "******"
type input "**********"
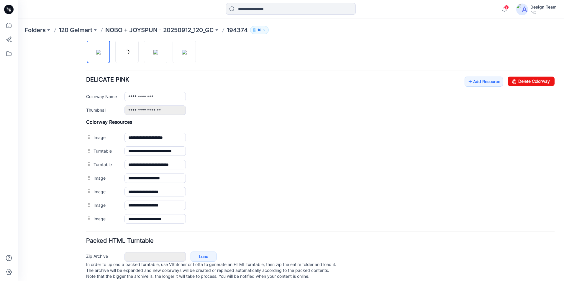
scroll to position [213, 0]
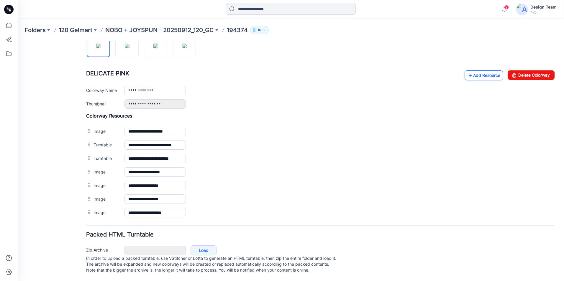
click at [471, 70] on link "Add Resource" at bounding box center [483, 75] width 38 height 10
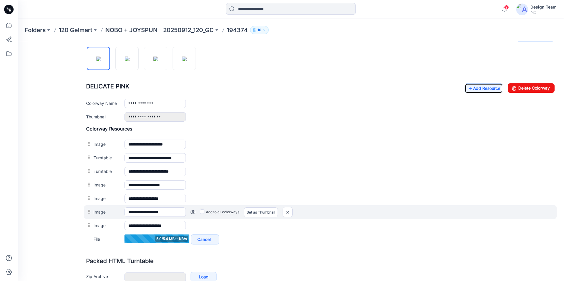
scroll to position [183, 0]
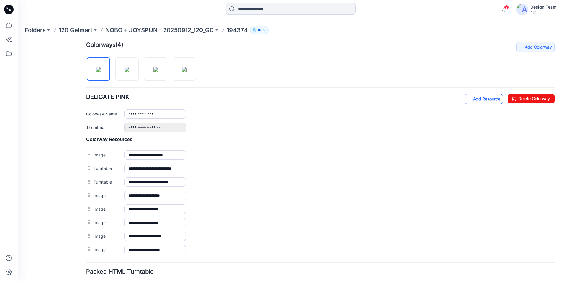
click at [470, 97] on link "Add Resource" at bounding box center [483, 99] width 38 height 10
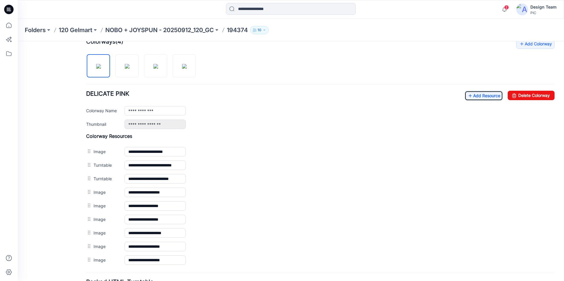
scroll to position [181, 0]
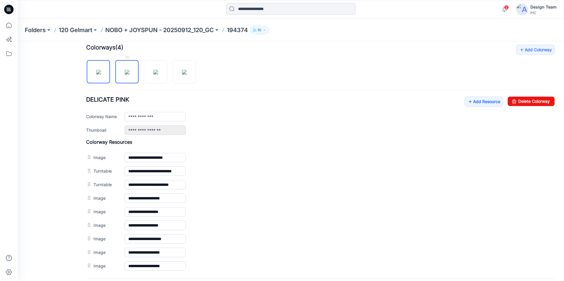
click at [129, 75] on img at bounding box center [127, 72] width 5 height 5
type input "**********"
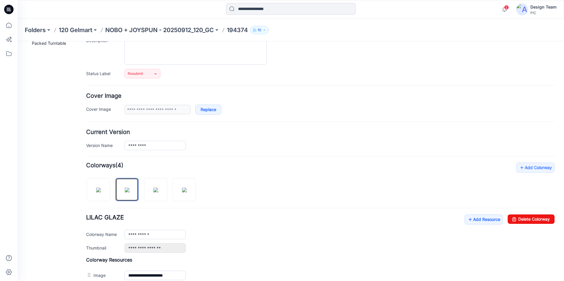
scroll to position [0, 0]
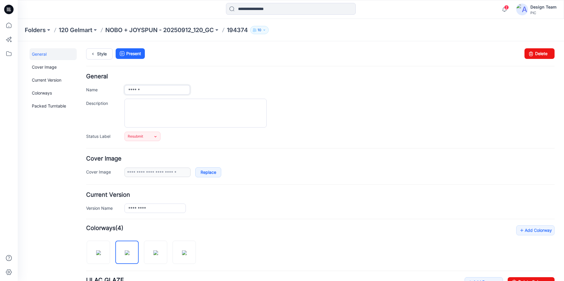
click at [171, 87] on input "******" at bounding box center [156, 89] width 65 height 9
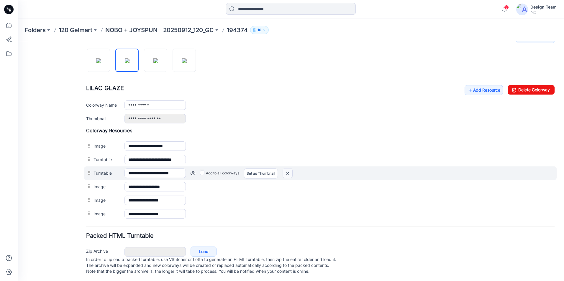
scroll to position [199, 0]
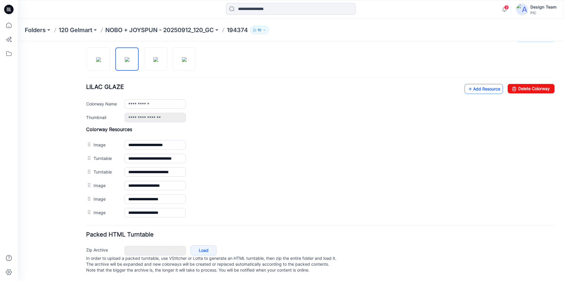
type input "*********"
click at [474, 84] on link "Add Resource" at bounding box center [483, 89] width 38 height 10
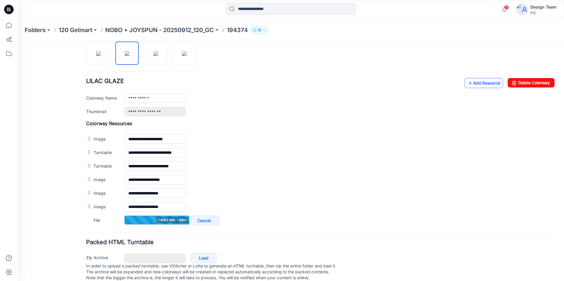
click at [480, 84] on link "Add Resource" at bounding box center [483, 83] width 38 height 10
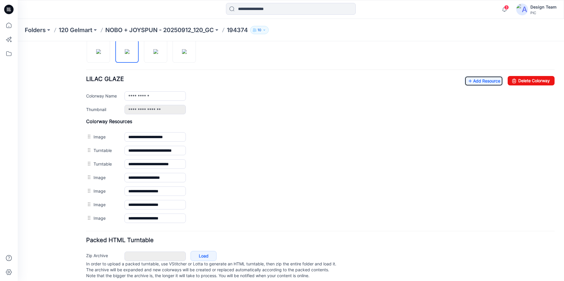
scroll to position [213, 0]
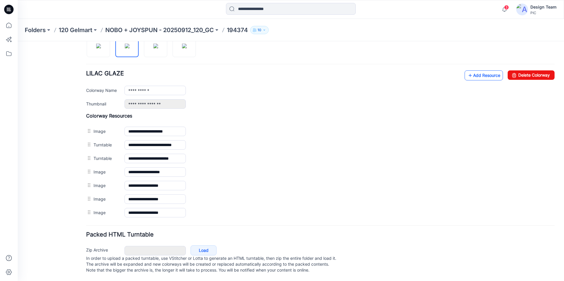
click at [483, 72] on link "Add Resource" at bounding box center [483, 75] width 38 height 10
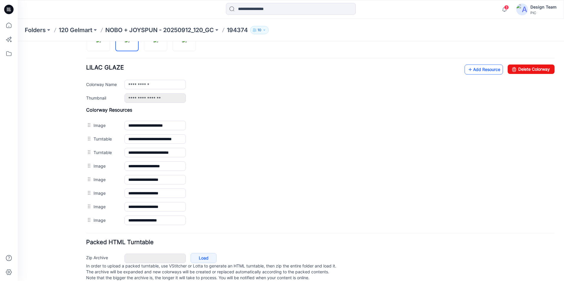
click at [488, 72] on link "Add Resource" at bounding box center [483, 70] width 38 height 10
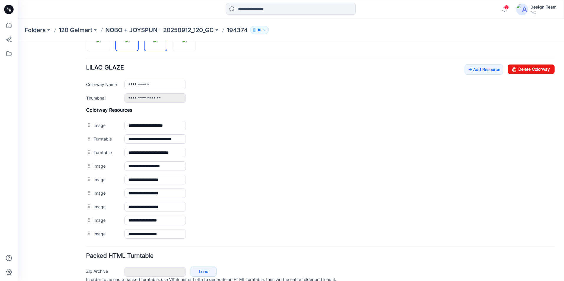
click at [158, 42] on img at bounding box center [155, 40] width 5 height 5
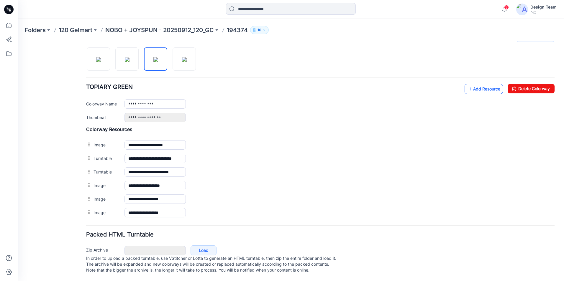
click at [478, 84] on link "Add Resource" at bounding box center [483, 89] width 38 height 10
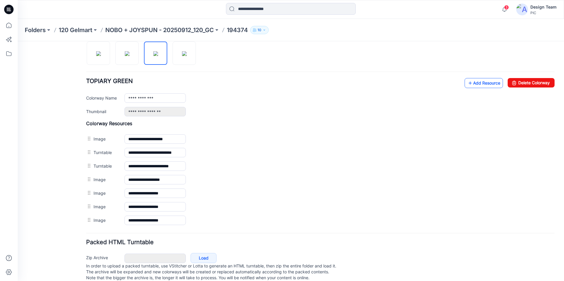
click at [484, 86] on link "Add Resource" at bounding box center [483, 83] width 38 height 10
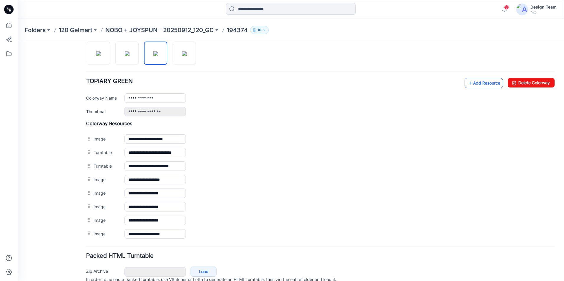
click at [479, 83] on link "Add Resource" at bounding box center [483, 83] width 38 height 10
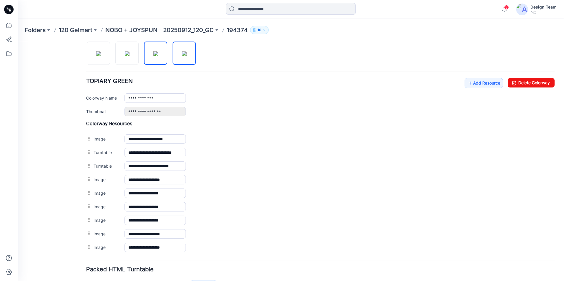
click at [185, 56] on img at bounding box center [184, 53] width 5 height 5
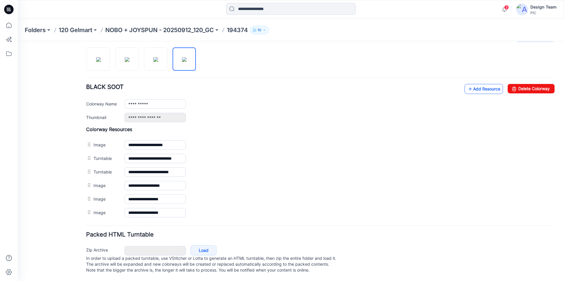
click at [484, 86] on link "Add Resource" at bounding box center [483, 89] width 38 height 10
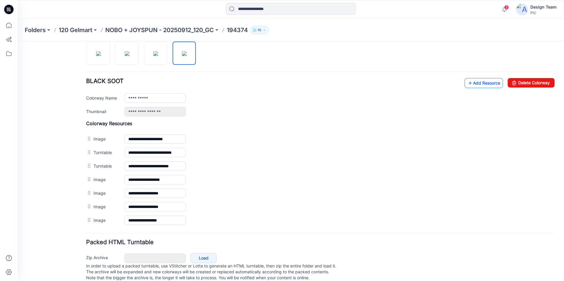
click at [485, 85] on link "Add Resource" at bounding box center [483, 83] width 38 height 10
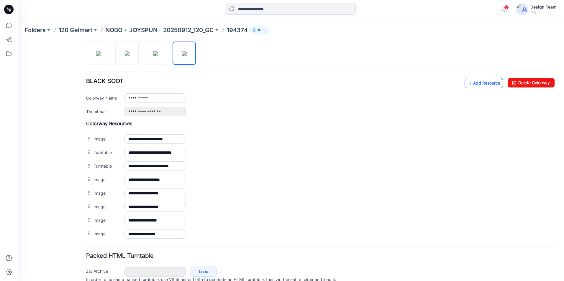
click at [479, 82] on link "Add Resource" at bounding box center [483, 83] width 38 height 10
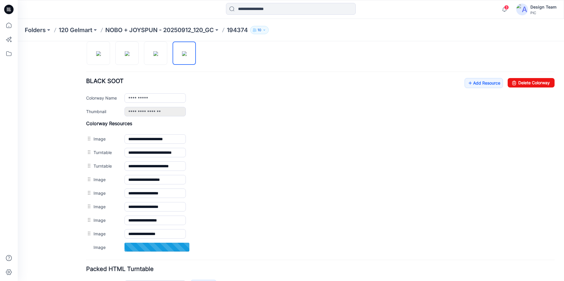
click at [212, 86] on div "**********" at bounding box center [320, 97] width 468 height 38
click at [153, 56] on img at bounding box center [155, 53] width 5 height 5
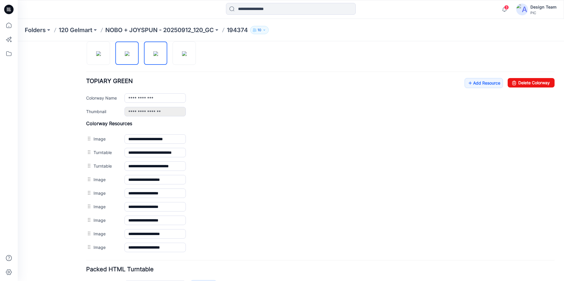
click at [129, 55] on img at bounding box center [127, 53] width 5 height 5
click at [101, 54] on img at bounding box center [98, 53] width 5 height 5
type input "**********"
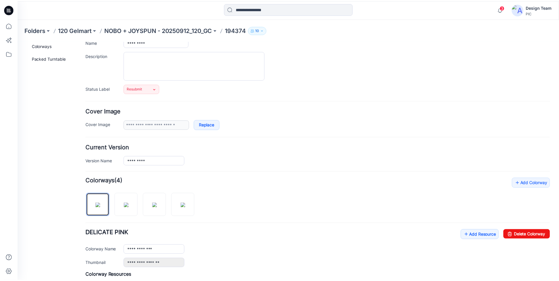
scroll to position [0, 0]
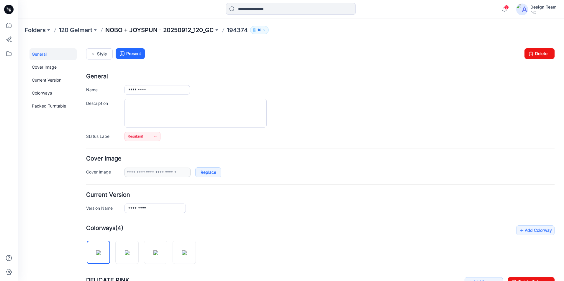
click at [207, 30] on p "NOBO + JOYSPUN - 20250912_120_GC" at bounding box center [159, 30] width 109 height 8
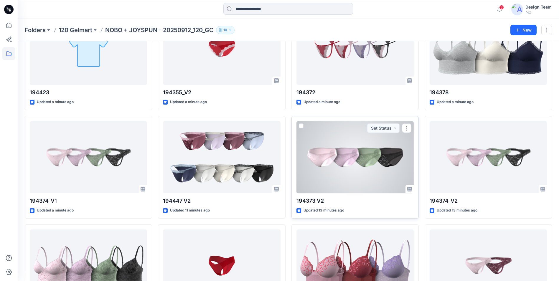
scroll to position [59, 0]
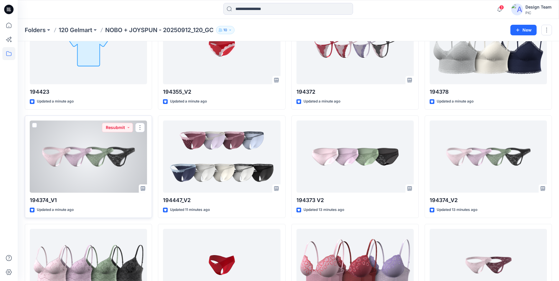
click at [74, 178] on div at bounding box center [88, 157] width 117 height 72
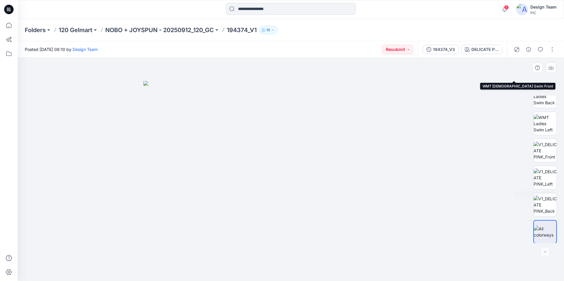
scroll to position [120, 0]
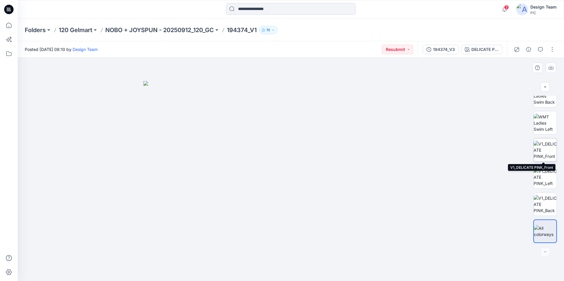
click at [553, 152] on img at bounding box center [544, 150] width 23 height 19
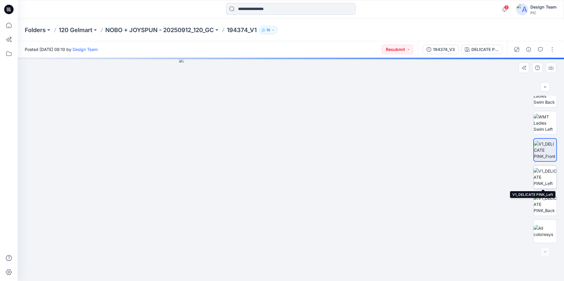
click at [549, 177] on img at bounding box center [544, 177] width 23 height 19
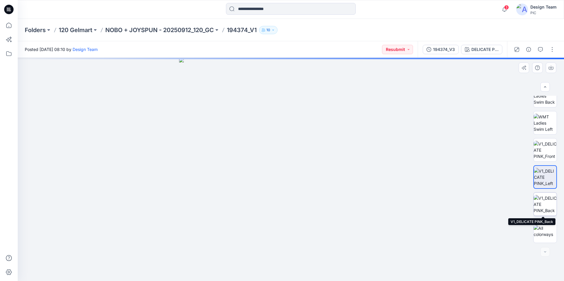
click at [549, 199] on img at bounding box center [544, 204] width 23 height 19
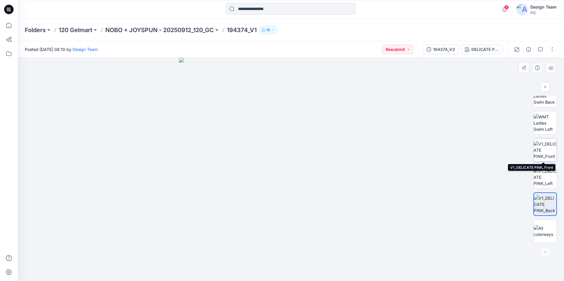
click at [546, 154] on img at bounding box center [544, 150] width 23 height 19
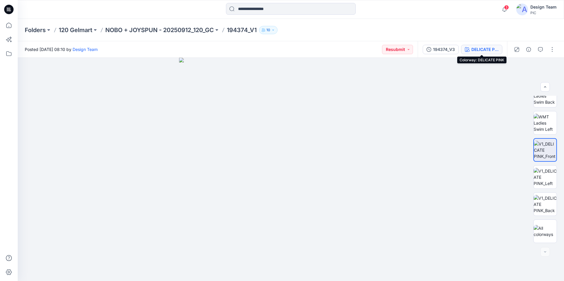
click at [479, 49] on div "DELICATE PINK" at bounding box center [484, 49] width 27 height 6
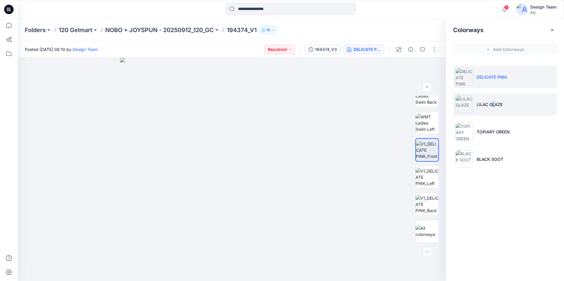
click at [494, 103] on p "LILAC GLAZE" at bounding box center [489, 104] width 26 height 6
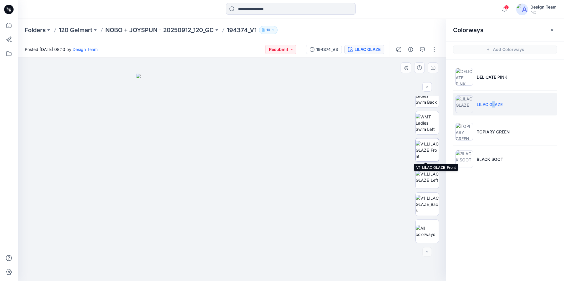
click at [431, 152] on img at bounding box center [426, 150] width 23 height 19
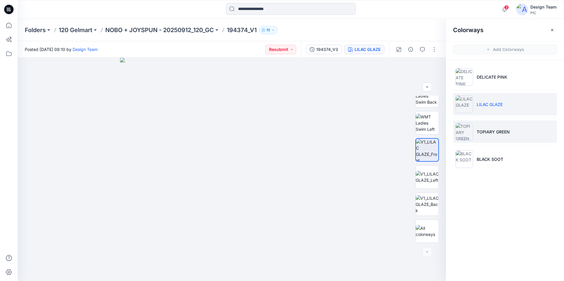
click at [517, 135] on li "TOPIARY GREEN" at bounding box center [505, 132] width 104 height 22
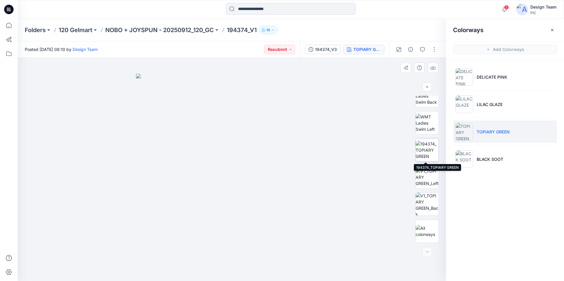
click at [430, 152] on img at bounding box center [426, 150] width 23 height 19
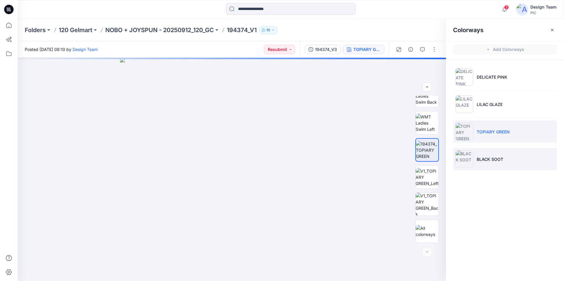
click at [508, 154] on li "BLACK SOOT" at bounding box center [505, 159] width 104 height 22
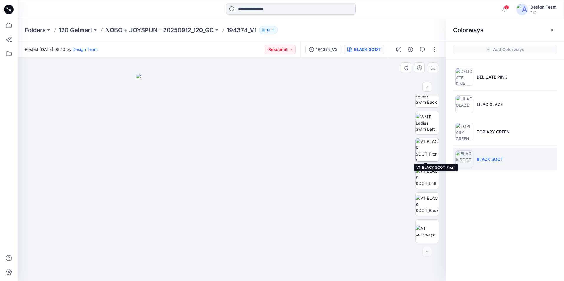
click at [434, 151] on img at bounding box center [426, 150] width 23 height 23
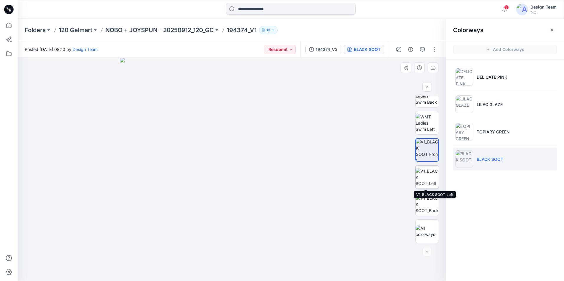
click at [423, 172] on img at bounding box center [426, 177] width 23 height 19
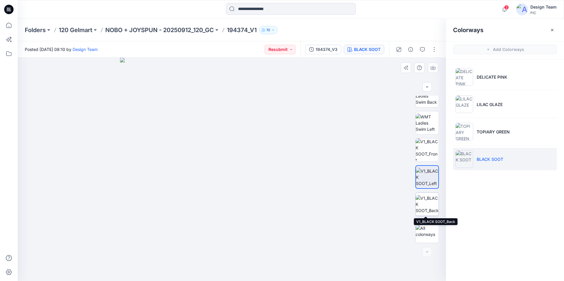
click at [428, 197] on img at bounding box center [426, 204] width 23 height 19
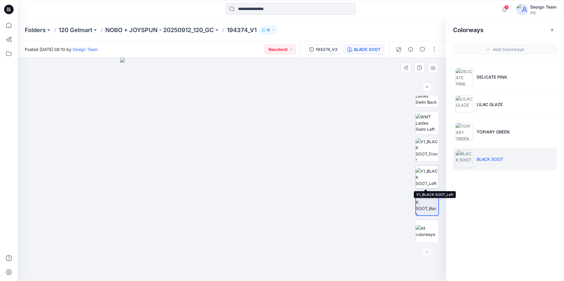
click at [430, 184] on img at bounding box center [426, 177] width 23 height 19
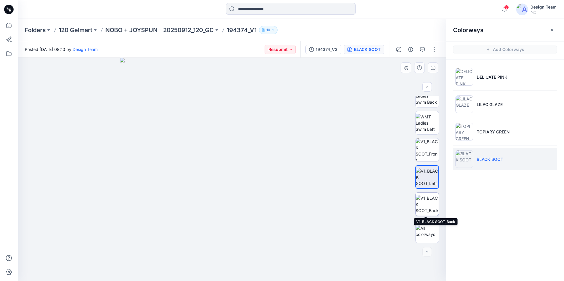
click at [430, 201] on img at bounding box center [426, 204] width 23 height 19
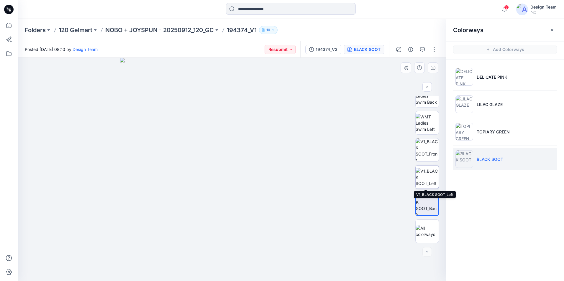
click at [428, 179] on img at bounding box center [426, 177] width 23 height 19
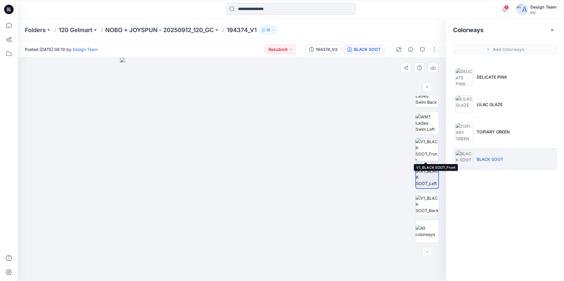
click at [426, 150] on img at bounding box center [426, 150] width 23 height 23
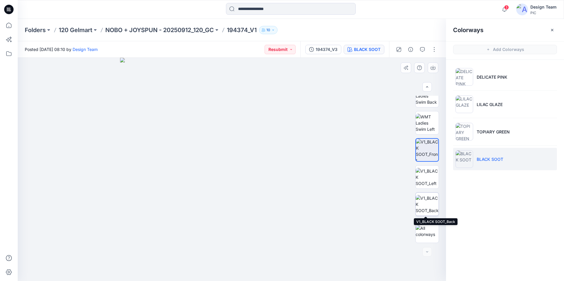
click at [423, 207] on img at bounding box center [426, 204] width 23 height 19
click at [550, 29] on icon "button" at bounding box center [552, 30] width 5 height 5
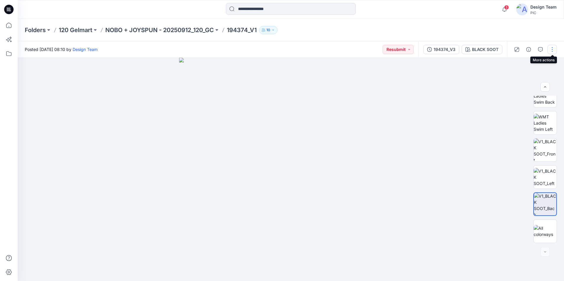
click at [550, 49] on button "button" at bounding box center [551, 49] width 9 height 9
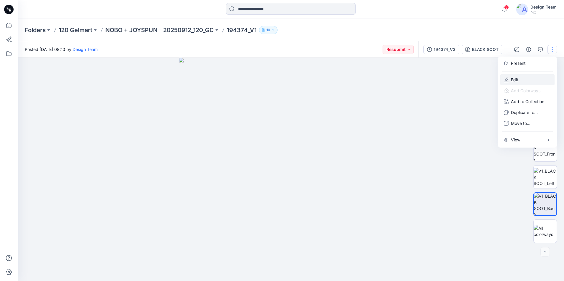
click at [526, 80] on button "Edit" at bounding box center [527, 79] width 54 height 11
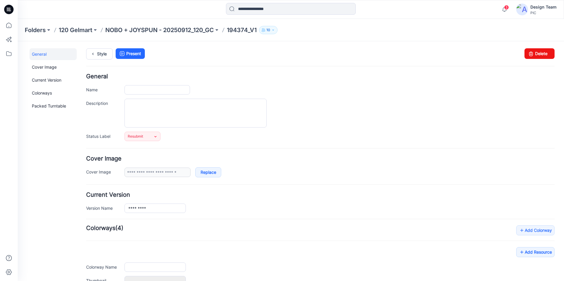
type input "*********"
type input "**********"
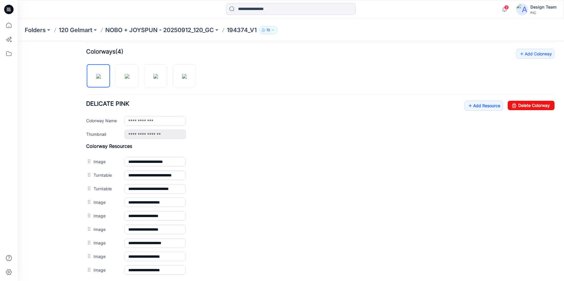
scroll to position [177, 0]
click at [185, 78] on img at bounding box center [184, 76] width 5 height 5
type input "**********"
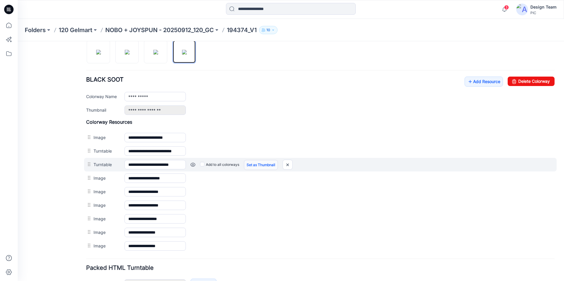
scroll to position [240, 0]
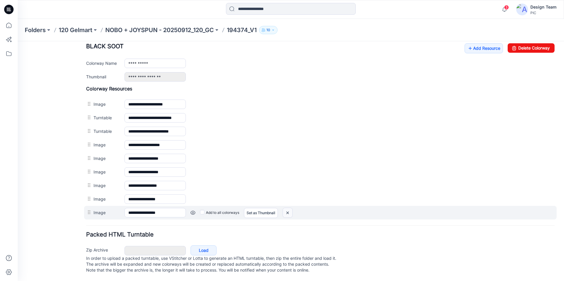
click at [287, 208] on img at bounding box center [287, 213] width 9 height 10
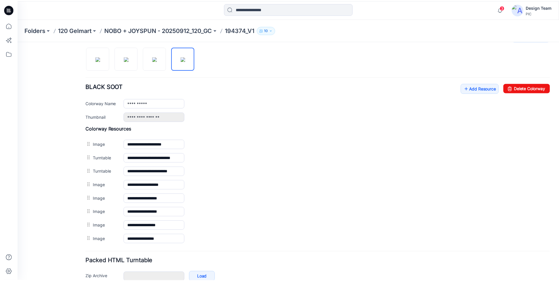
scroll to position [138, 0]
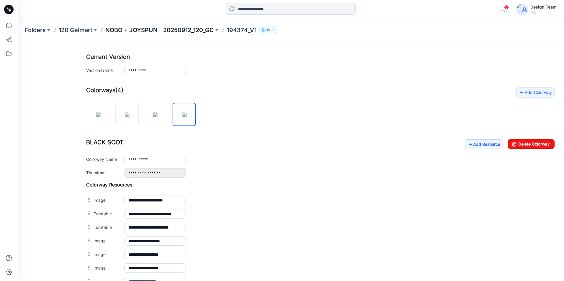
click at [185, 29] on p "NOBO + JOYSPUN - 20250912_120_GC" at bounding box center [159, 30] width 109 height 8
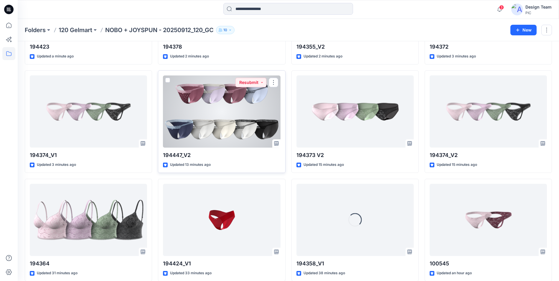
scroll to position [118, 0]
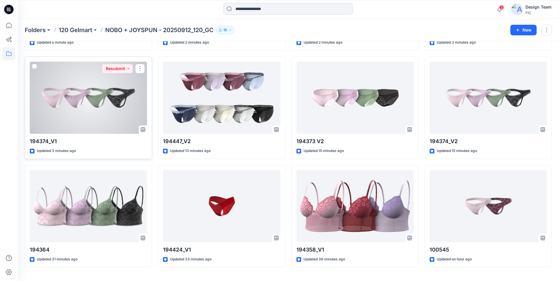
click at [112, 138] on p "194374_V1" at bounding box center [88, 141] width 117 height 8
click at [118, 126] on div at bounding box center [88, 98] width 117 height 72
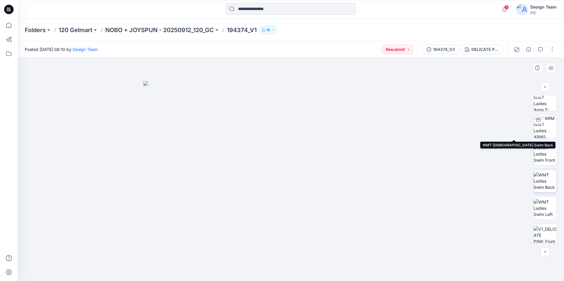
scroll to position [88, 0]
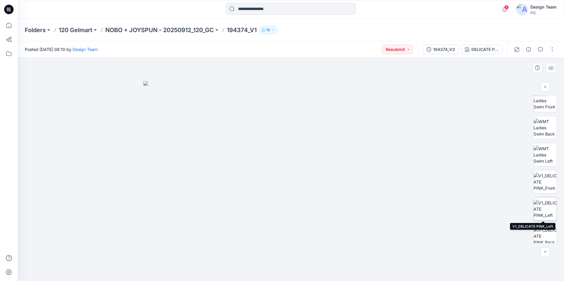
click at [543, 213] on img at bounding box center [544, 209] width 23 height 19
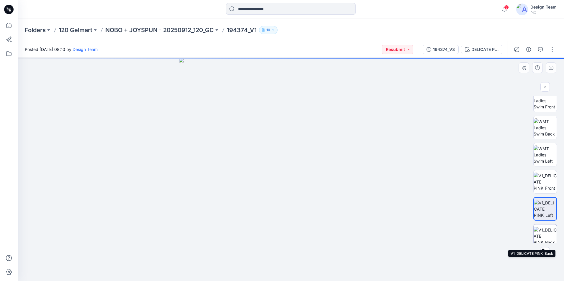
click at [543, 235] on img at bounding box center [544, 236] width 23 height 19
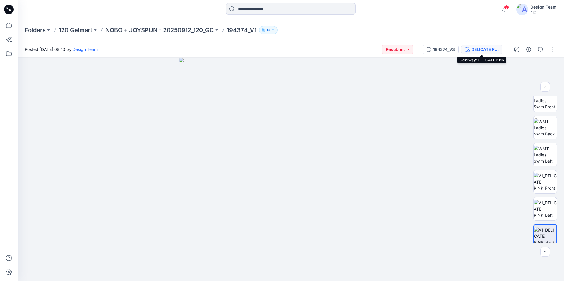
click at [482, 49] on div "DELICATE PINK" at bounding box center [484, 49] width 27 height 6
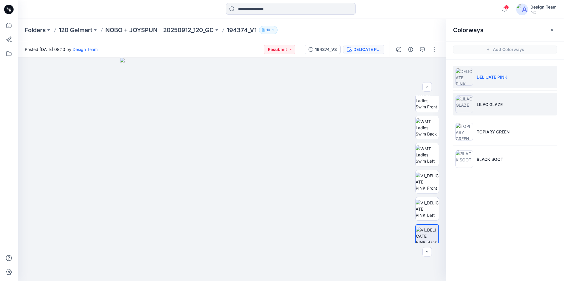
click at [461, 109] on img at bounding box center [464, 105] width 18 height 18
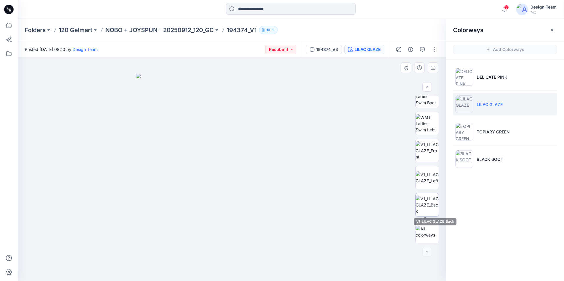
scroll to position [120, 0]
click at [427, 205] on img at bounding box center [426, 204] width 23 height 19
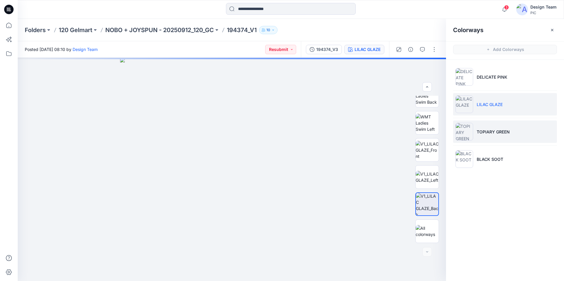
click at [483, 131] on p "TOPIARY GREEN" at bounding box center [492, 132] width 33 height 6
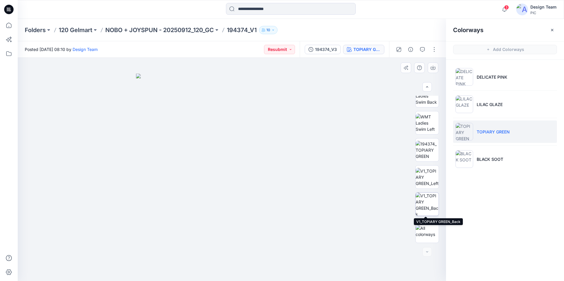
click at [422, 203] on img at bounding box center [426, 204] width 23 height 23
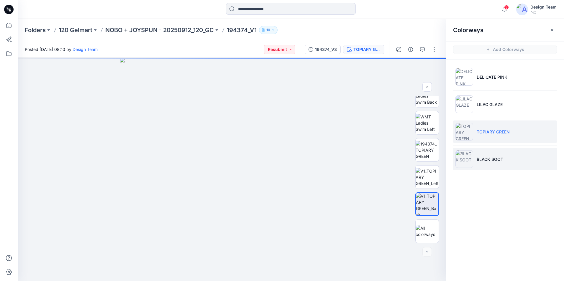
click at [483, 161] on p "BLACK SOOT" at bounding box center [489, 159] width 27 height 6
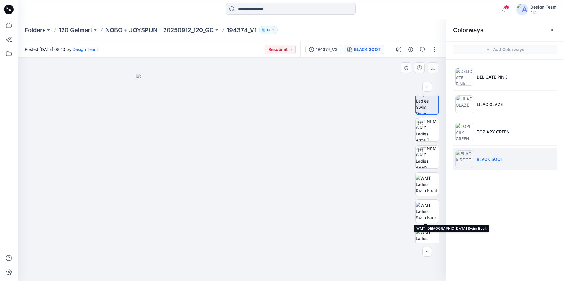
scroll to position [93, 0]
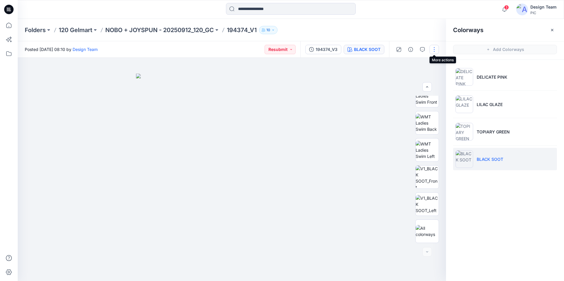
click at [433, 50] on button "button" at bounding box center [433, 49] width 9 height 9
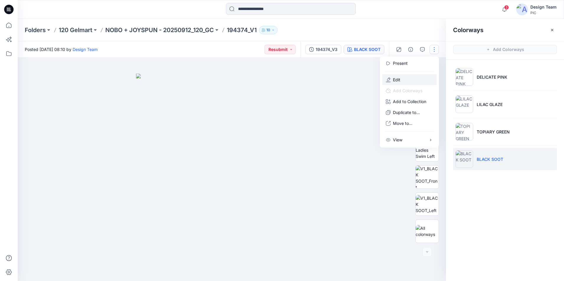
click at [413, 80] on button "Edit" at bounding box center [409, 79] width 54 height 11
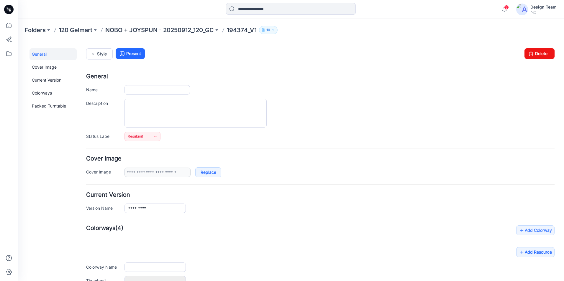
type input "*********"
type input "**********"
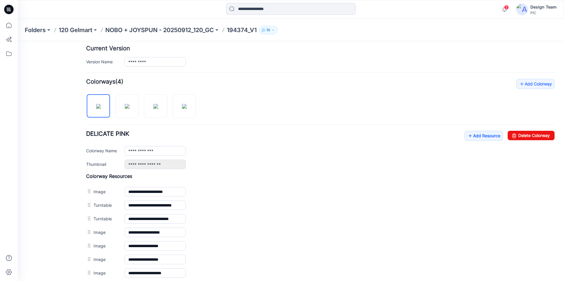
scroll to position [206, 0]
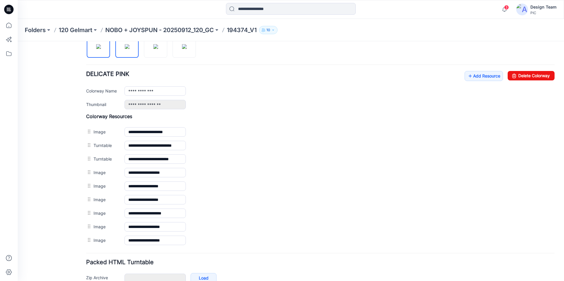
click at [126, 49] on img at bounding box center [127, 46] width 5 height 5
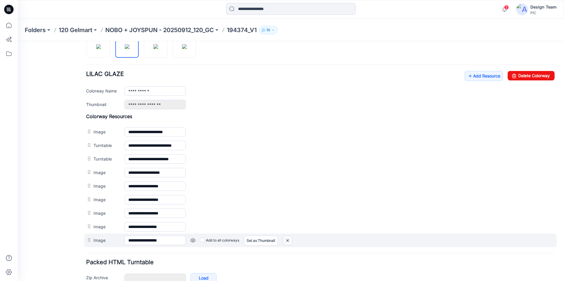
drag, startPoint x: 287, startPoint y: 242, endPoint x: 325, endPoint y: 69, distance: 177.1
click at [287, 242] on img at bounding box center [287, 241] width 9 height 10
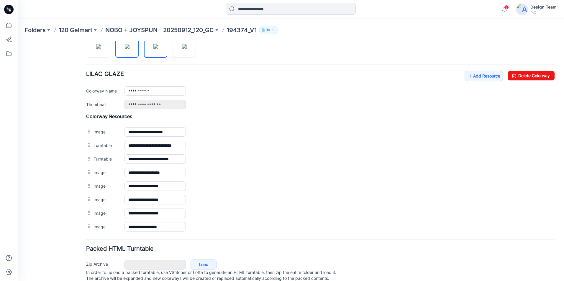
click at [153, 49] on img at bounding box center [155, 46] width 5 height 5
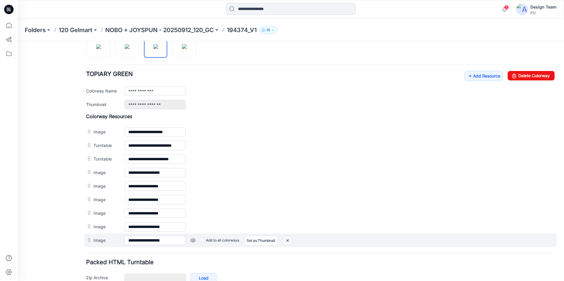
drag, startPoint x: 289, startPoint y: 241, endPoint x: 328, endPoint y: 70, distance: 175.1
click at [289, 241] on img at bounding box center [287, 241] width 9 height 10
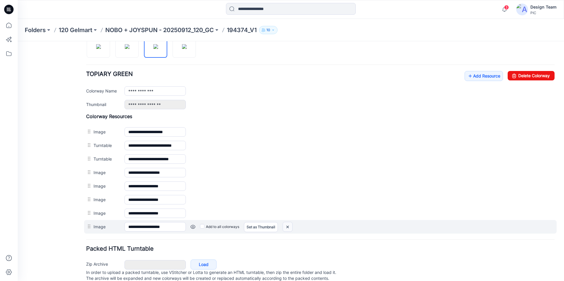
drag, startPoint x: 286, startPoint y: 226, endPoint x: 329, endPoint y: 70, distance: 161.5
click at [286, 226] on img at bounding box center [287, 227] width 9 height 10
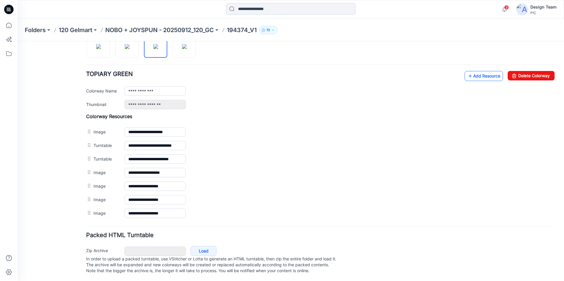
click at [477, 77] on link "Add Resource" at bounding box center [483, 76] width 38 height 10
click at [472, 76] on link "Add Resource" at bounding box center [483, 76] width 38 height 10
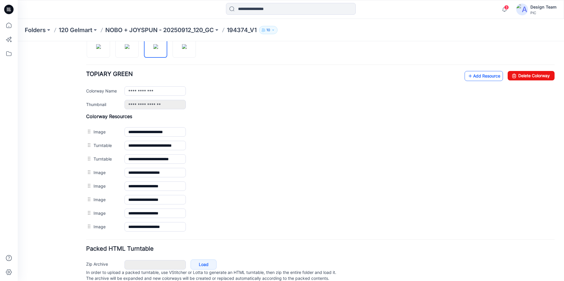
click at [484, 75] on link "Add Resource" at bounding box center [483, 76] width 38 height 10
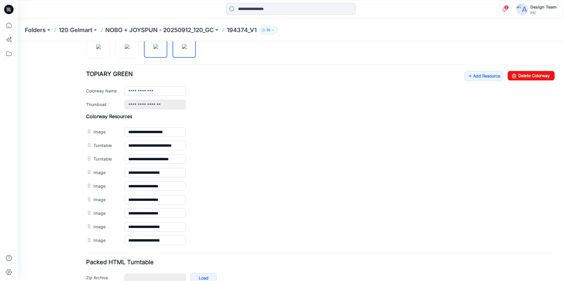
click at [182, 49] on img at bounding box center [184, 46] width 5 height 5
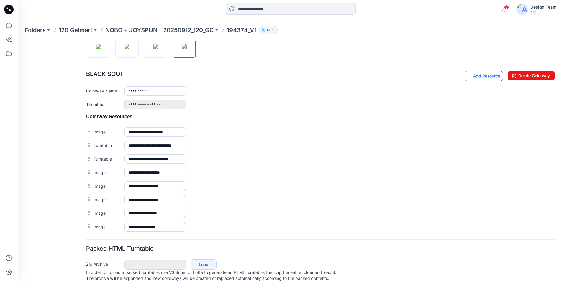
click at [469, 78] on link "Add Resource" at bounding box center [483, 76] width 38 height 10
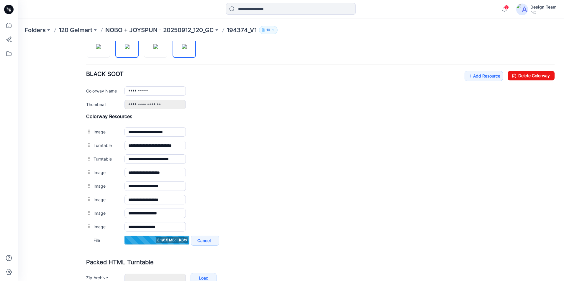
click at [127, 49] on img at bounding box center [127, 46] width 5 height 5
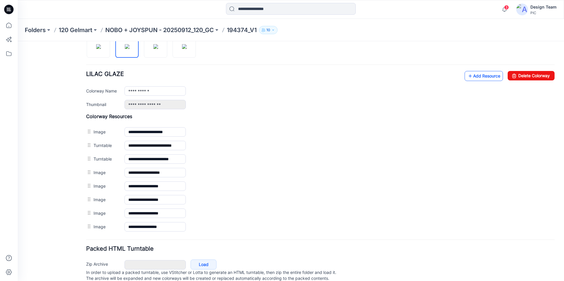
click at [479, 76] on link "Add Resource" at bounding box center [483, 76] width 38 height 10
click at [472, 79] on link "Add Resource" at bounding box center [483, 76] width 38 height 10
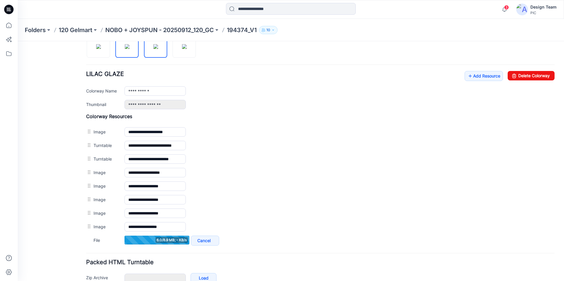
click at [158, 49] on img at bounding box center [155, 46] width 5 height 5
click at [18, 41] on link at bounding box center [18, 41] width 0 height 0
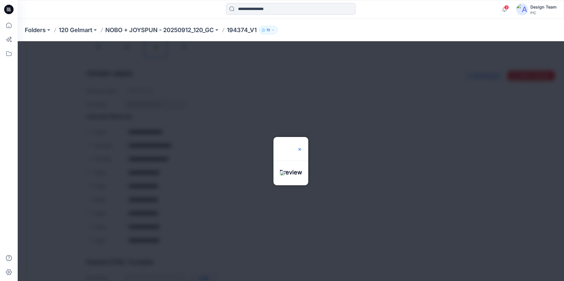
click at [302, 147] on img at bounding box center [299, 149] width 5 height 5
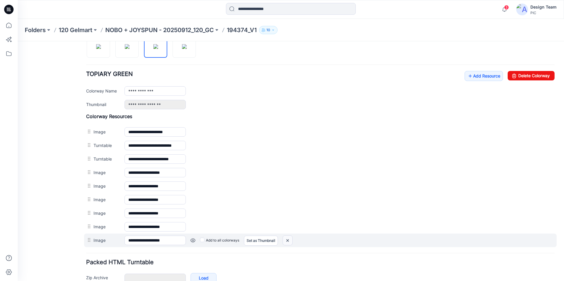
drag, startPoint x: 331, startPoint y: 66, endPoint x: 288, endPoint y: 239, distance: 178.1
click at [288, 239] on img at bounding box center [287, 241] width 9 height 10
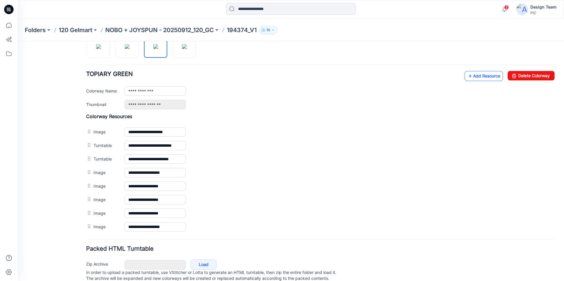
click at [472, 76] on link "Add Resource" at bounding box center [483, 76] width 38 height 10
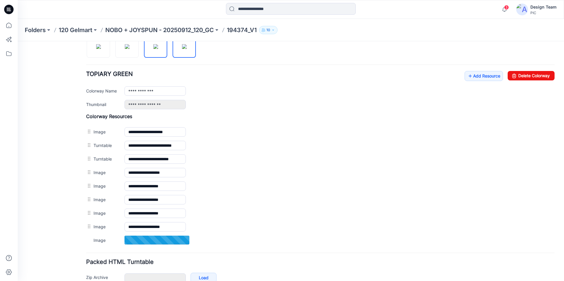
click at [182, 49] on img at bounding box center [184, 46] width 5 height 5
click at [155, 48] on img at bounding box center [155, 46] width 5 height 5
click at [129, 48] on img at bounding box center [127, 46] width 5 height 5
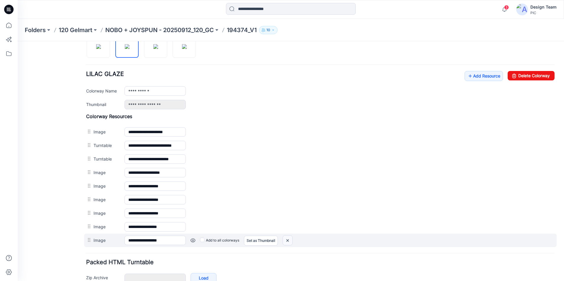
click at [286, 241] on img at bounding box center [287, 241] width 9 height 10
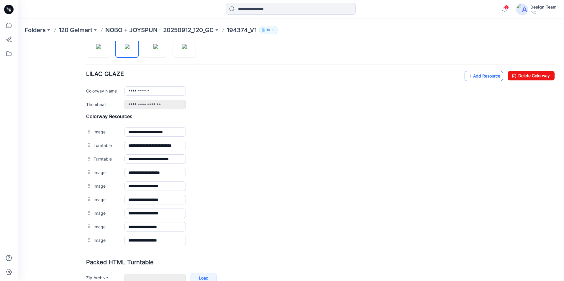
click at [476, 77] on link "Add Resource" at bounding box center [483, 76] width 38 height 10
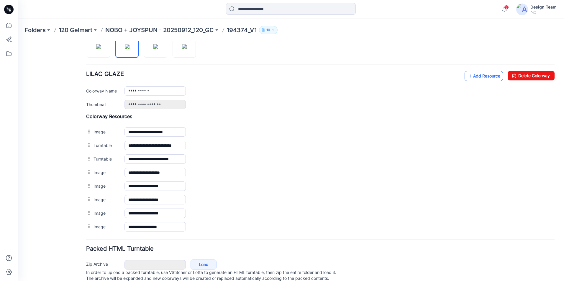
click at [470, 78] on link "Add Resource" at bounding box center [483, 76] width 38 height 10
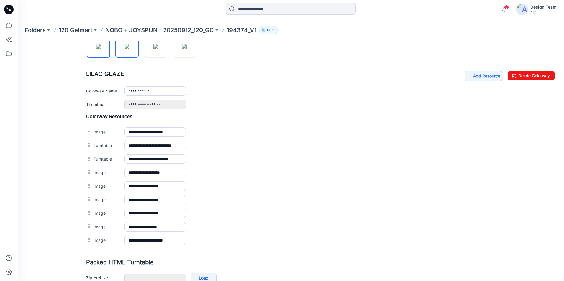
click at [101, 49] on img at bounding box center [98, 46] width 5 height 5
click at [126, 49] on img at bounding box center [127, 46] width 5 height 5
click at [158, 49] on img at bounding box center [155, 46] width 5 height 5
click at [185, 49] on img at bounding box center [184, 46] width 5 height 5
type input "**********"
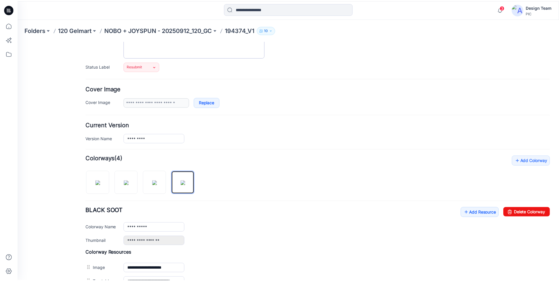
scroll to position [29, 0]
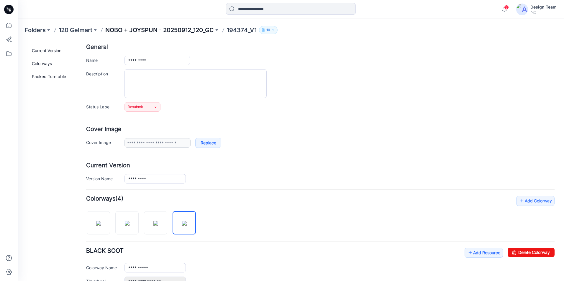
click at [200, 30] on p "NOBO + JOYSPUN - 20250912_120_GC" at bounding box center [159, 30] width 109 height 8
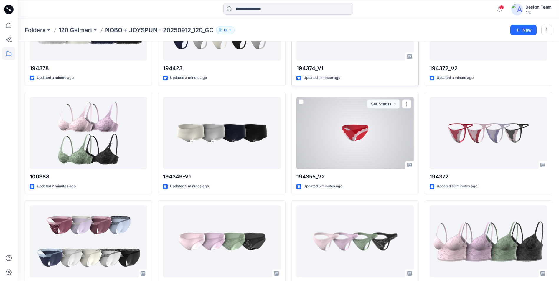
scroll to position [29, 0]
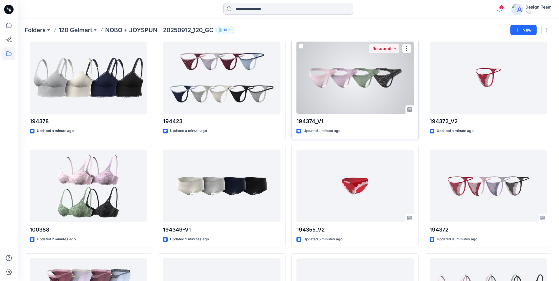
click at [382, 79] on div at bounding box center [355, 78] width 117 height 72
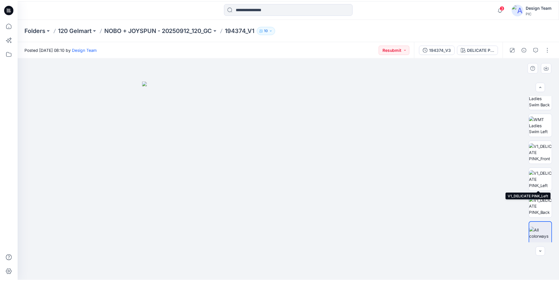
scroll to position [120, 0]
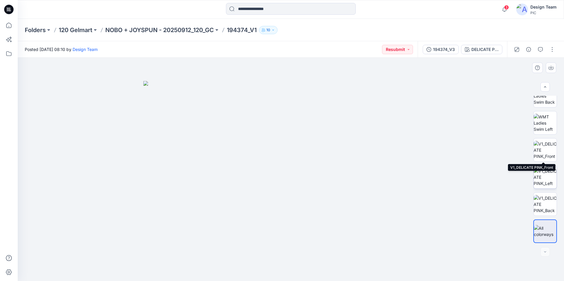
drag, startPoint x: 550, startPoint y: 157, endPoint x: 549, endPoint y: 171, distance: 13.6
click at [549, 157] on img at bounding box center [544, 150] width 23 height 19
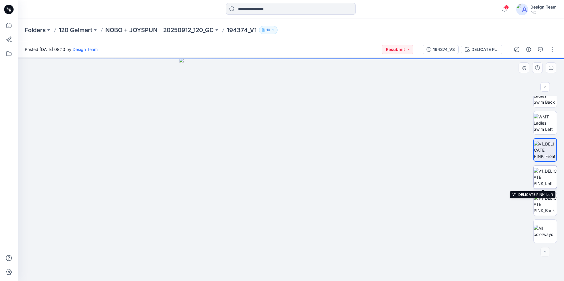
click at [542, 171] on img at bounding box center [544, 177] width 23 height 19
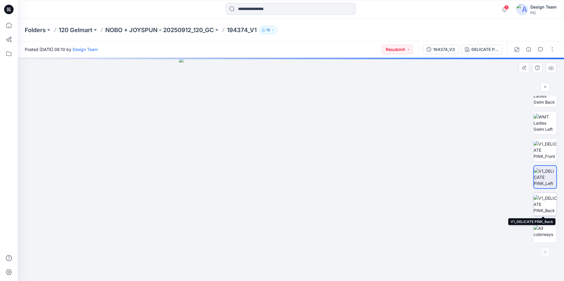
click at [546, 198] on img at bounding box center [544, 204] width 23 height 19
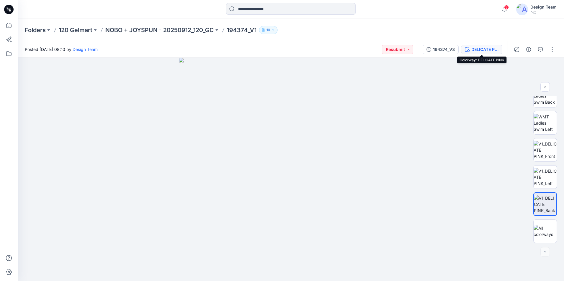
click at [490, 52] on div "DELICATE PINK" at bounding box center [484, 49] width 27 height 6
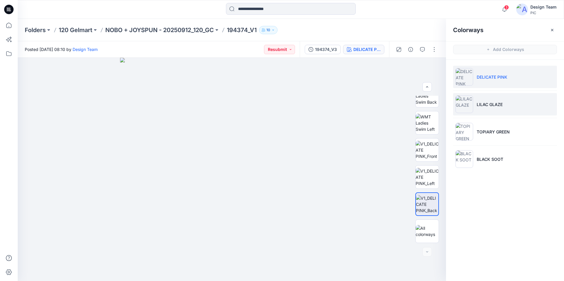
click at [511, 105] on li "LILAC GLAZE" at bounding box center [505, 104] width 104 height 22
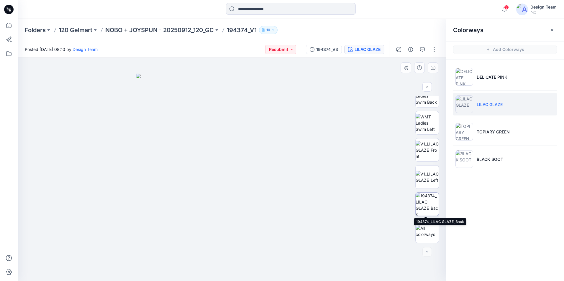
click at [426, 209] on img at bounding box center [426, 204] width 23 height 23
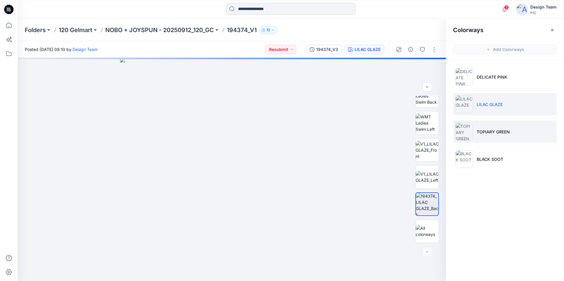
click at [489, 137] on li "TOPIARY GREEN" at bounding box center [505, 132] width 104 height 22
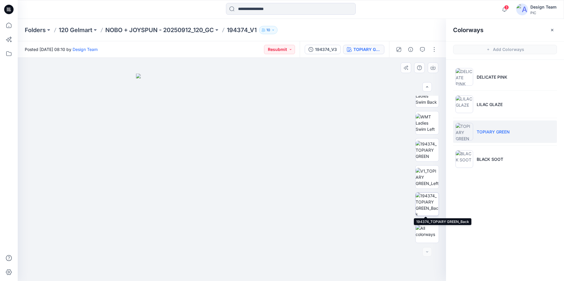
click at [428, 204] on img at bounding box center [426, 204] width 23 height 23
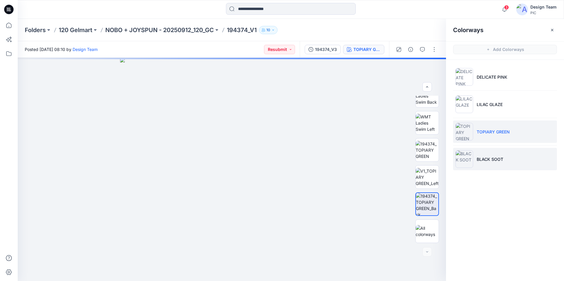
click at [495, 164] on li "BLACK SOOT" at bounding box center [505, 159] width 104 height 22
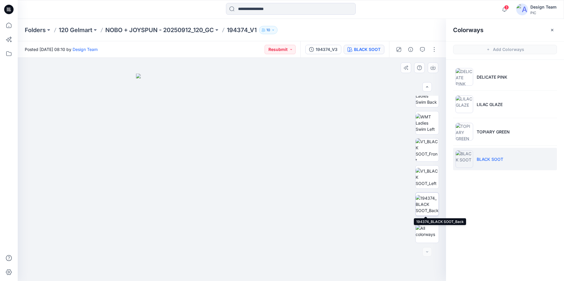
click at [430, 203] on img at bounding box center [426, 204] width 23 height 19
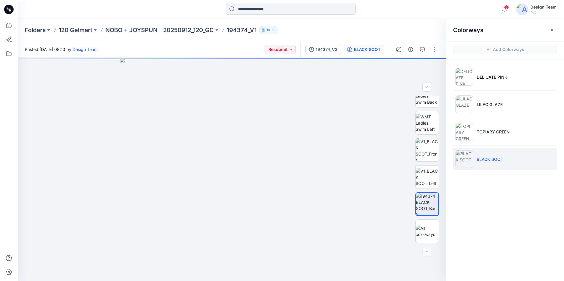
click at [553, 31] on icon "button" at bounding box center [552, 30] width 5 height 5
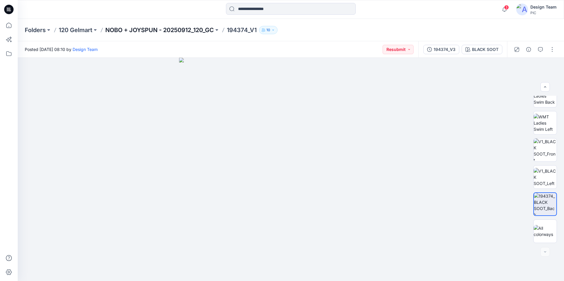
click at [195, 27] on p "NOBO + JOYSPUN - 20250912_120_GC" at bounding box center [159, 30] width 109 height 8
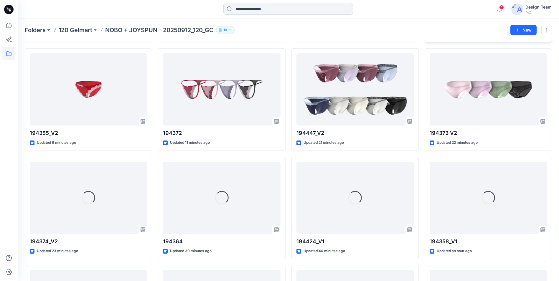
scroll to position [251, 0]
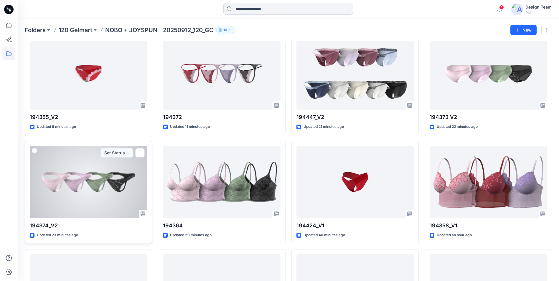
click at [109, 190] on div at bounding box center [88, 182] width 117 height 72
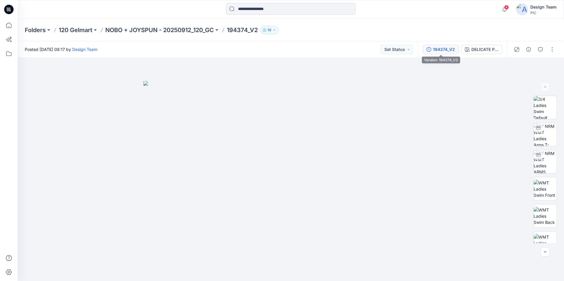
click at [451, 53] on button "194374_V2" at bounding box center [441, 49] width 36 height 9
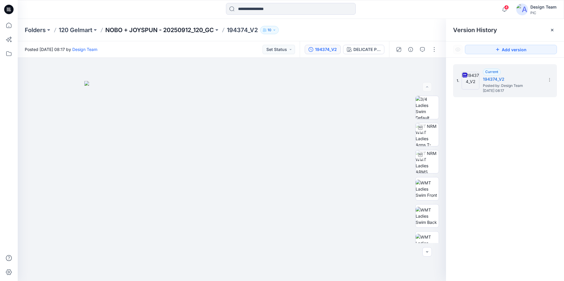
click at [181, 31] on p "NOBO + JOYSPUN - 20250912_120_GC" at bounding box center [159, 30] width 109 height 8
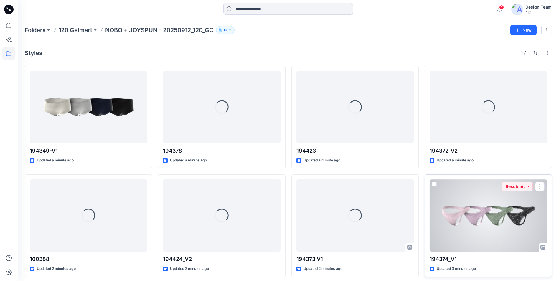
click at [471, 213] on div at bounding box center [488, 216] width 117 height 72
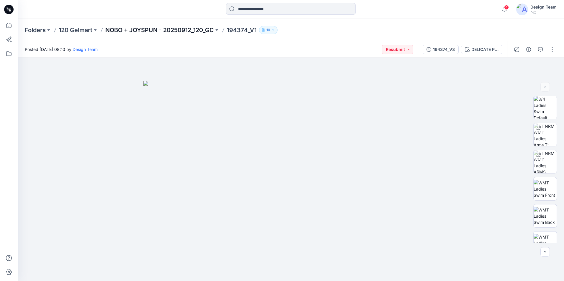
click at [176, 28] on p "NOBO + JOYSPUN - 20250912_120_GC" at bounding box center [159, 30] width 109 height 8
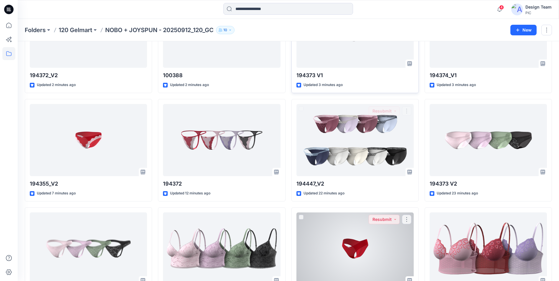
scroll to position [206, 0]
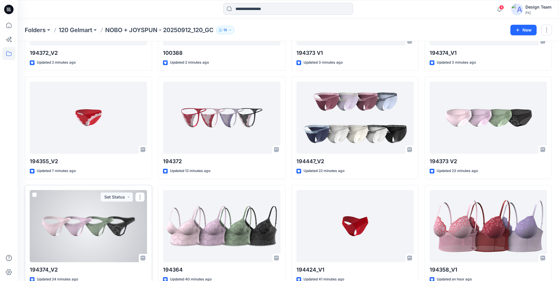
click at [74, 232] on div at bounding box center [88, 226] width 117 height 72
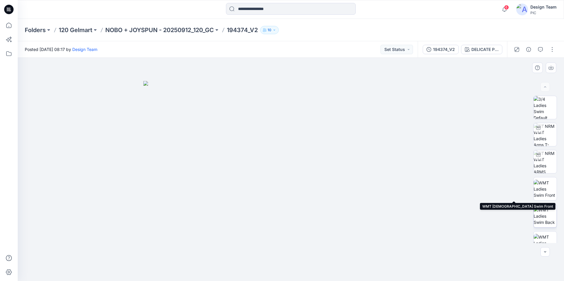
scroll to position [39, 0]
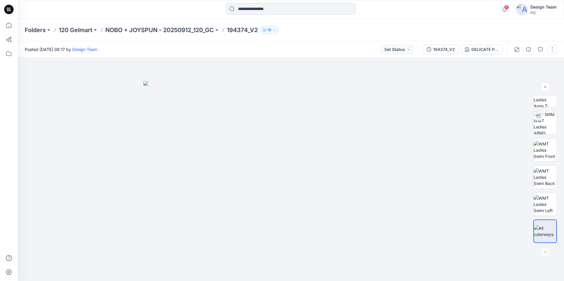
click at [550, 50] on button "button" at bounding box center [551, 49] width 9 height 9
click at [509, 78] on button "Edit" at bounding box center [527, 79] width 54 height 11
click at [514, 80] on p "Edit" at bounding box center [514, 80] width 7 height 6
click at [520, 79] on button "Edit" at bounding box center [527, 79] width 54 height 11
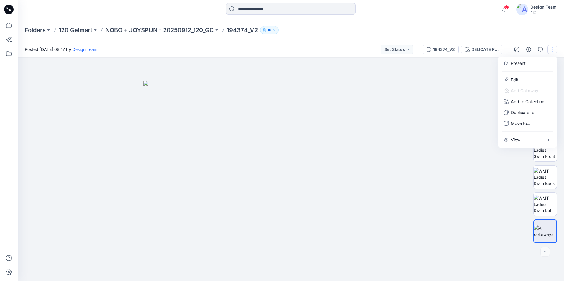
click at [408, 79] on div at bounding box center [291, 169] width 546 height 223
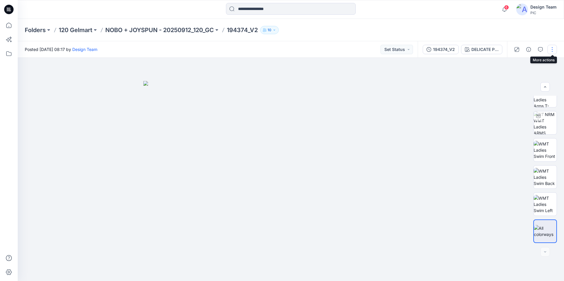
click at [553, 52] on button "button" at bounding box center [551, 49] width 9 height 9
click at [520, 79] on button "Edit" at bounding box center [527, 79] width 54 height 11
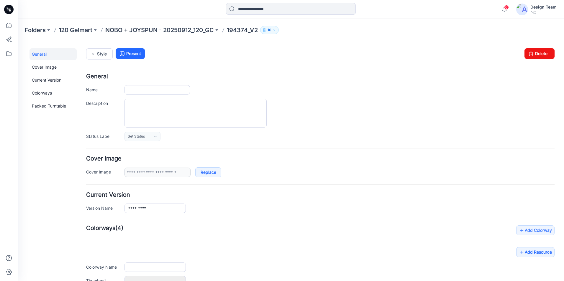
type input "*********"
type input "**********"
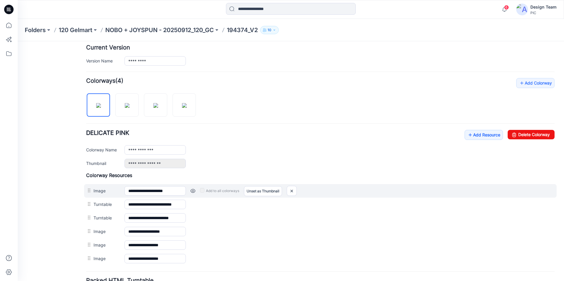
scroll to position [199, 0]
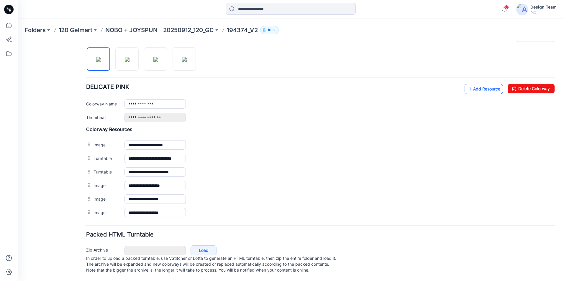
click at [485, 84] on link "Add Resource" at bounding box center [483, 89] width 38 height 10
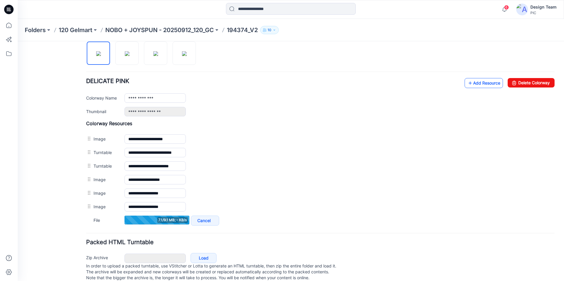
click at [468, 84] on link "Add Resource" at bounding box center [483, 83] width 38 height 10
click at [481, 83] on link "Add Resource" at bounding box center [483, 83] width 38 height 10
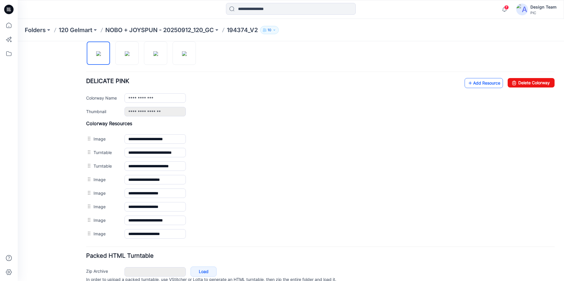
click at [478, 85] on link "Add Resource" at bounding box center [483, 83] width 38 height 10
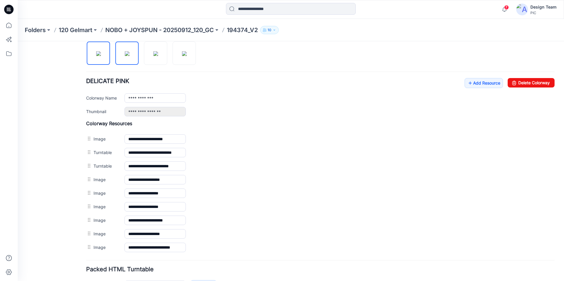
click at [125, 51] on img at bounding box center [127, 53] width 5 height 5
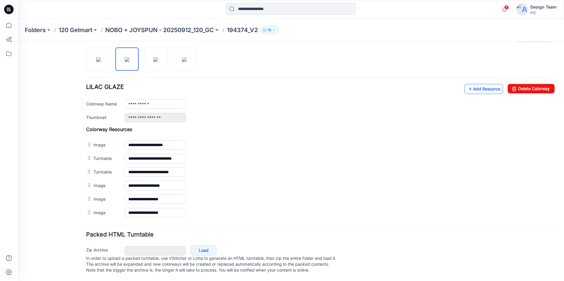
click at [490, 84] on link "Add Resource" at bounding box center [483, 89] width 38 height 10
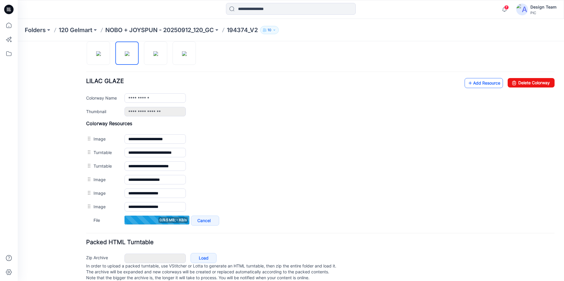
click at [483, 85] on link "Add Resource" at bounding box center [483, 83] width 38 height 10
click at [430, 92] on div "**********" at bounding box center [320, 97] width 468 height 38
click at [487, 83] on link "Add Resource" at bounding box center [483, 83] width 38 height 10
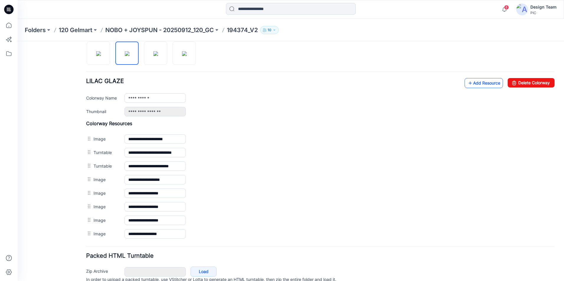
click at [482, 81] on link "Add Resource" at bounding box center [483, 83] width 38 height 10
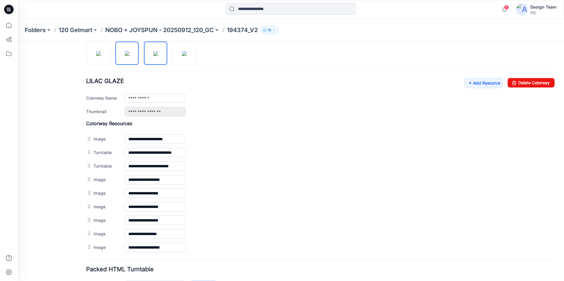
click at [155, 56] on img at bounding box center [155, 53] width 5 height 5
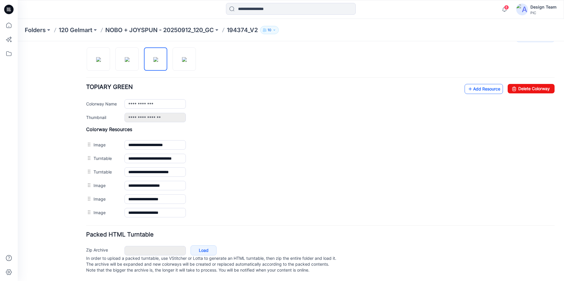
click at [474, 85] on link "Add Resource" at bounding box center [483, 89] width 38 height 10
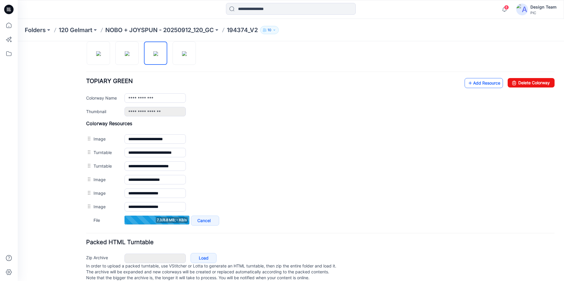
click at [487, 83] on link "Add Resource" at bounding box center [483, 83] width 38 height 10
click at [480, 86] on link "Add Resource" at bounding box center [483, 83] width 38 height 10
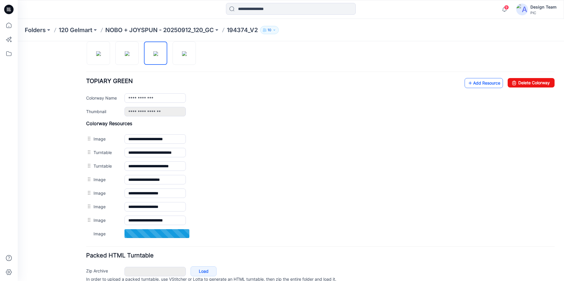
click at [472, 84] on link "Add Resource" at bounding box center [483, 83] width 38 height 10
click at [478, 85] on link "Add Resource" at bounding box center [483, 83] width 38 height 10
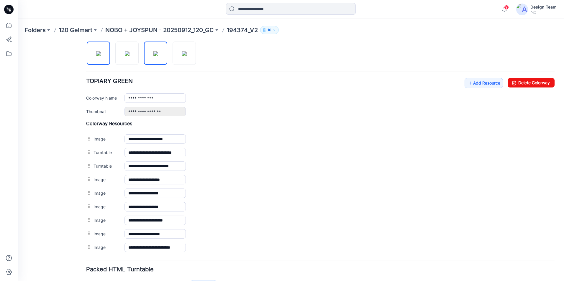
click at [98, 54] on img at bounding box center [98, 53] width 5 height 5
click at [129, 56] on img at bounding box center [127, 53] width 5 height 5
click at [96, 56] on img at bounding box center [98, 53] width 5 height 5
click at [116, 58] on link at bounding box center [126, 53] width 23 height 23
click at [153, 56] on img at bounding box center [155, 53] width 5 height 5
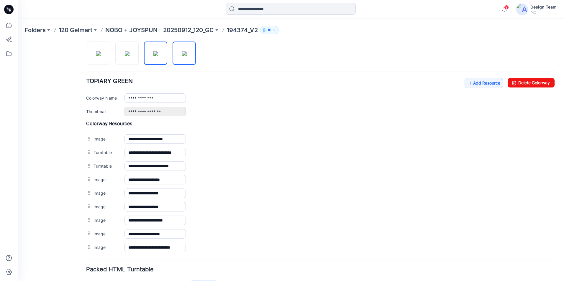
click at [183, 56] on img at bounding box center [184, 53] width 5 height 5
type input "**********"
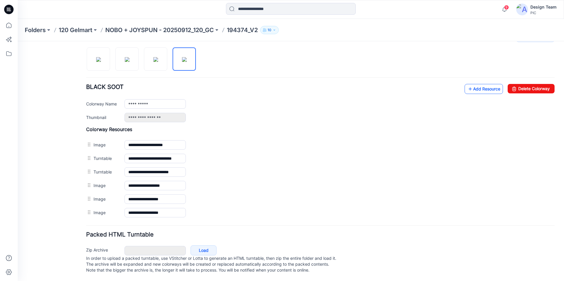
click at [491, 84] on link "Add Resource" at bounding box center [483, 89] width 38 height 10
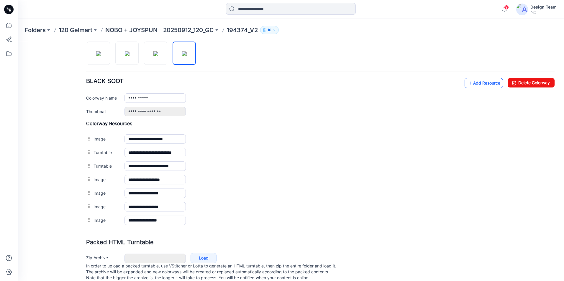
click at [481, 80] on link "Add Resource" at bounding box center [483, 83] width 38 height 10
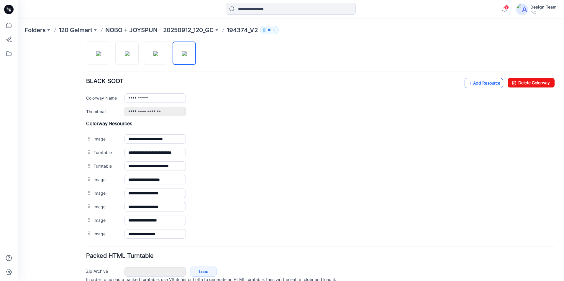
click at [476, 85] on link "Add Resource" at bounding box center [483, 83] width 38 height 10
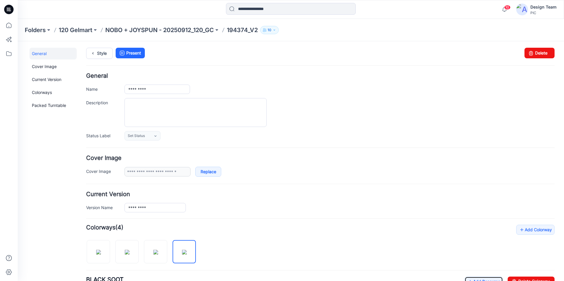
scroll to position [0, 0]
click at [160, 211] on input "*********" at bounding box center [154, 208] width 61 height 9
click at [350, 141] on div "Set Status Set Status Accepted Accepted - Proceed to Retailer SZ Resubmit PIC U…" at bounding box center [339, 136] width 430 height 9
click at [238, 29] on p "194374_V2" at bounding box center [242, 30] width 31 height 8
click at [210, 31] on p "NOBO + JOYSPUN - 20250912_120_GC" at bounding box center [159, 30] width 109 height 8
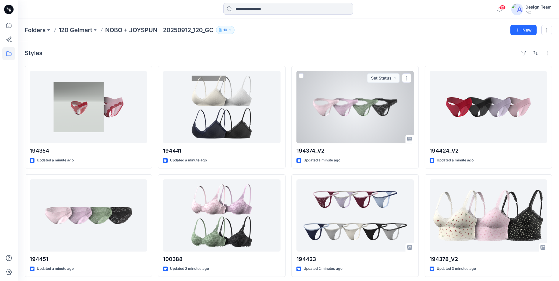
click at [311, 134] on div at bounding box center [355, 107] width 117 height 72
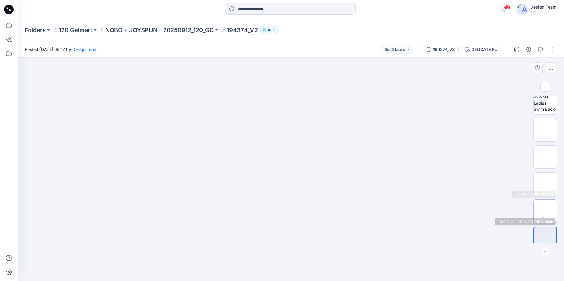
scroll to position [120, 0]
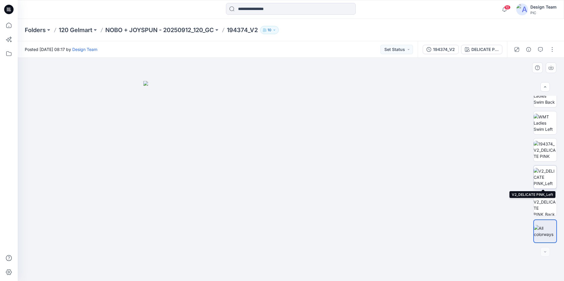
click at [541, 179] on img at bounding box center [544, 177] width 23 height 19
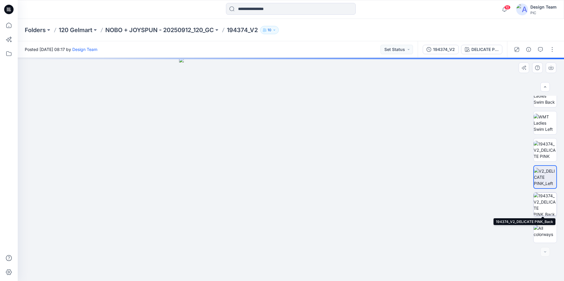
click at [547, 203] on img at bounding box center [544, 204] width 23 height 23
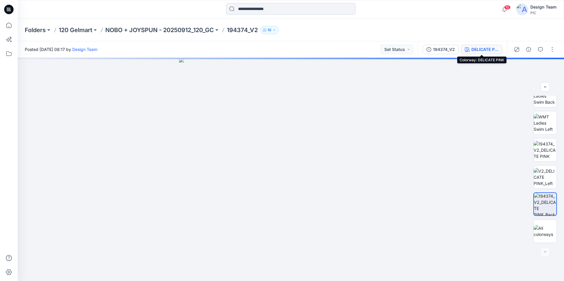
click at [489, 50] on div "DELICATE PINK" at bounding box center [484, 49] width 27 height 6
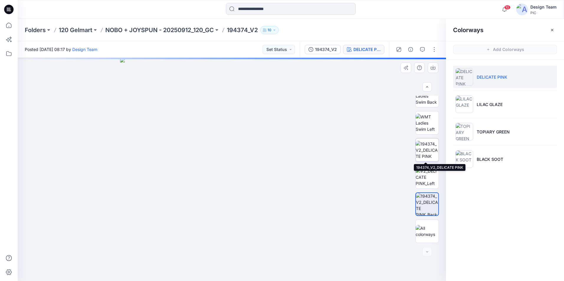
click at [421, 148] on img at bounding box center [426, 150] width 23 height 19
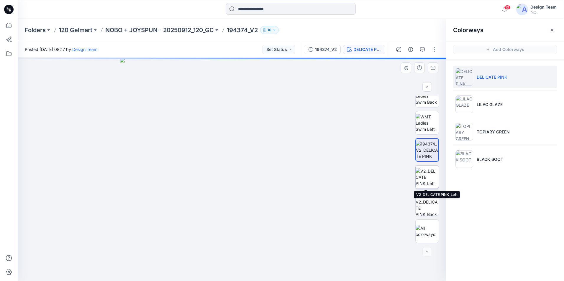
click at [427, 173] on img at bounding box center [426, 177] width 23 height 19
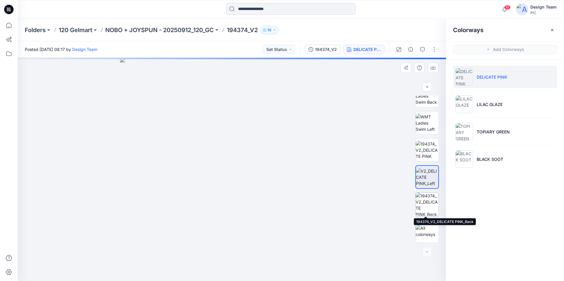
click at [431, 198] on img at bounding box center [426, 204] width 23 height 23
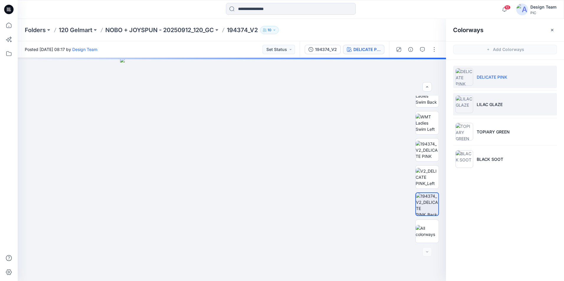
click at [480, 109] on li "LILAC GLAZE" at bounding box center [505, 104] width 104 height 22
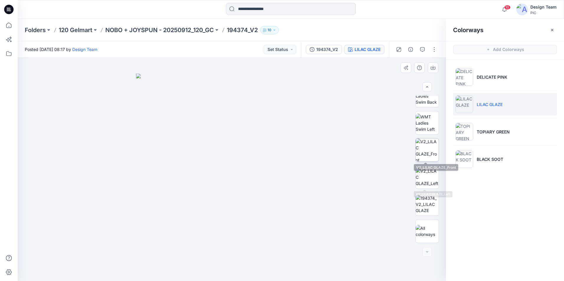
click at [429, 155] on img at bounding box center [426, 150] width 23 height 23
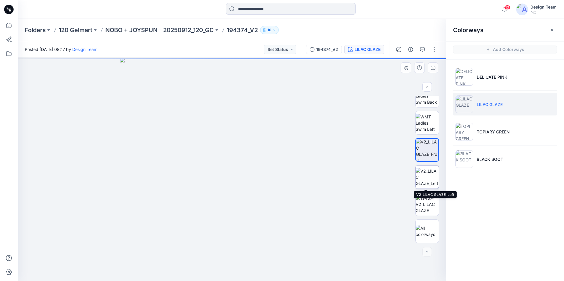
click at [431, 174] on img at bounding box center [426, 177] width 23 height 19
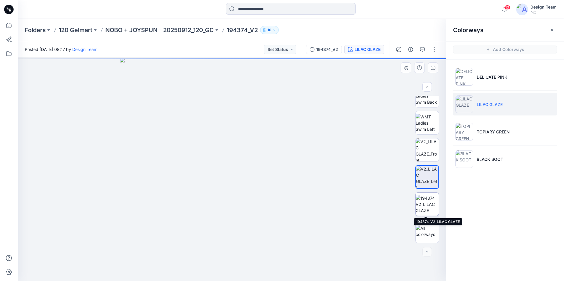
click at [427, 205] on img at bounding box center [426, 204] width 23 height 19
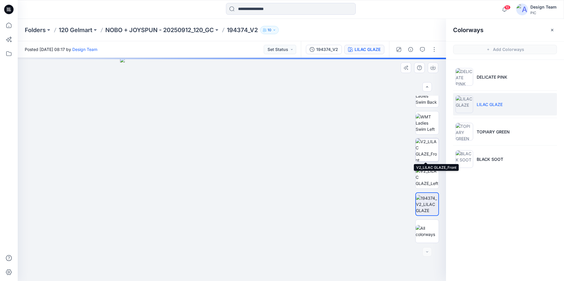
click at [426, 151] on img at bounding box center [426, 150] width 23 height 23
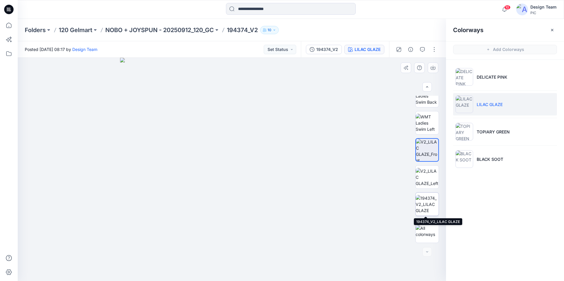
click at [427, 199] on img at bounding box center [426, 204] width 23 height 19
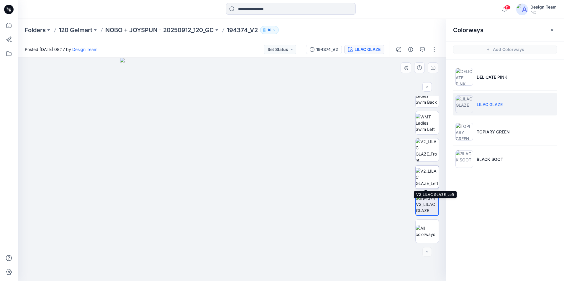
click at [429, 173] on img at bounding box center [426, 177] width 23 height 19
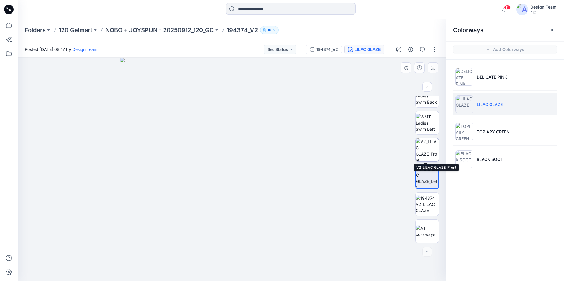
click at [430, 152] on img at bounding box center [426, 150] width 23 height 23
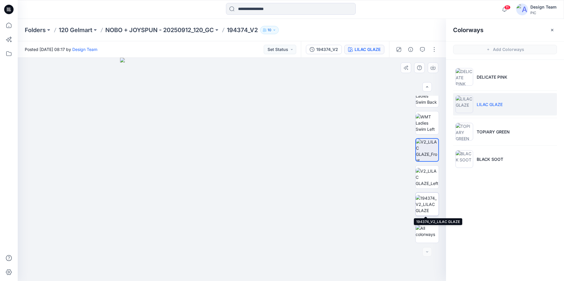
click at [423, 202] on img at bounding box center [426, 204] width 23 height 19
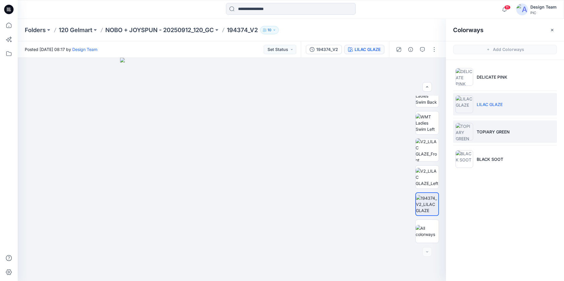
click at [482, 130] on p "TOPIARY GREEN" at bounding box center [492, 132] width 33 height 6
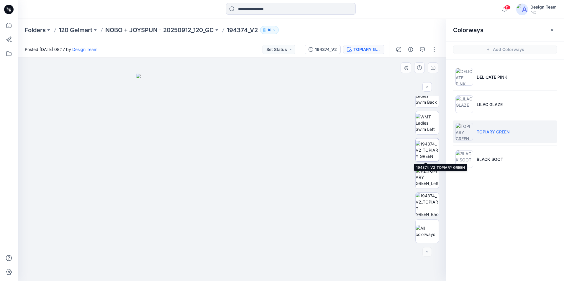
click at [430, 155] on img at bounding box center [426, 150] width 23 height 19
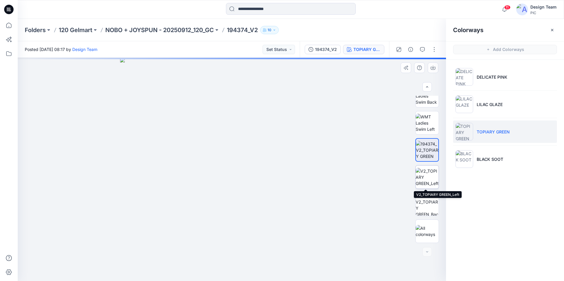
click at [431, 176] on img at bounding box center [426, 177] width 23 height 19
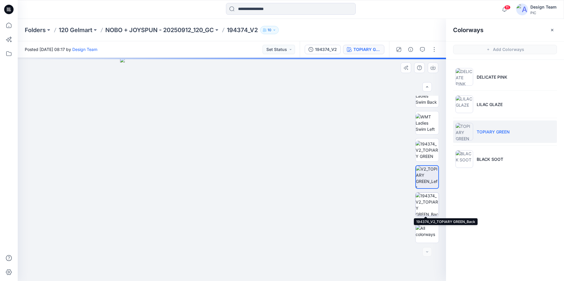
click at [433, 199] on img at bounding box center [426, 204] width 23 height 23
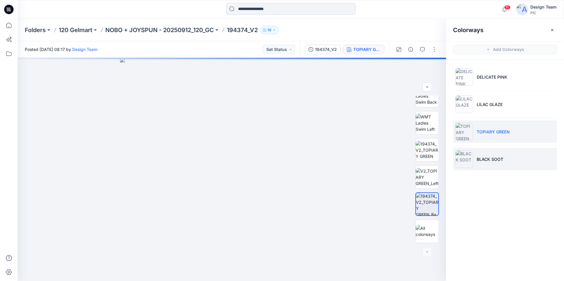
click at [491, 162] on p "BLACK SOOT" at bounding box center [489, 159] width 27 height 6
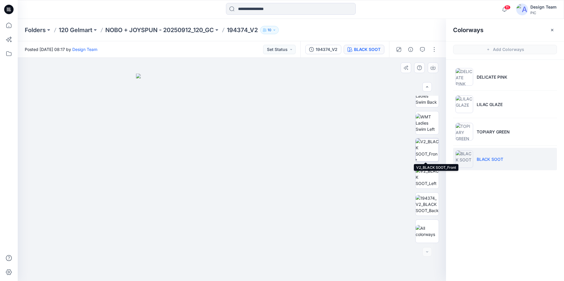
click at [427, 154] on img at bounding box center [426, 150] width 23 height 23
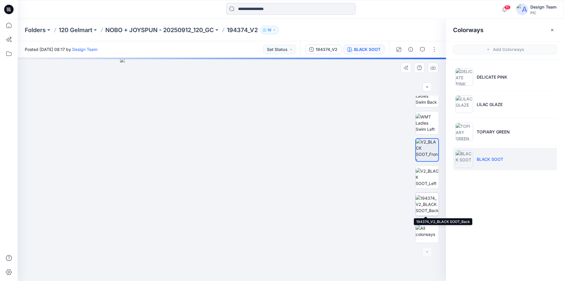
click at [427, 198] on img at bounding box center [426, 204] width 23 height 19
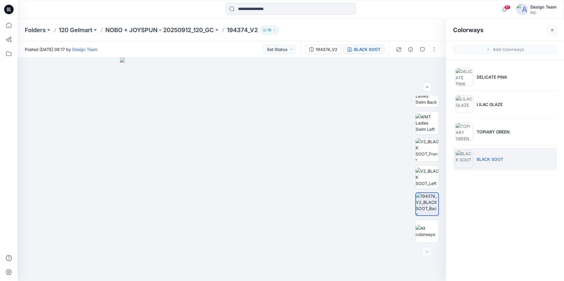
click at [554, 30] on button "button" at bounding box center [551, 29] width 9 height 9
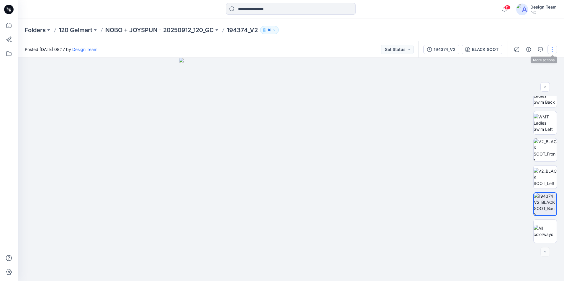
click at [551, 52] on button "button" at bounding box center [551, 49] width 9 height 9
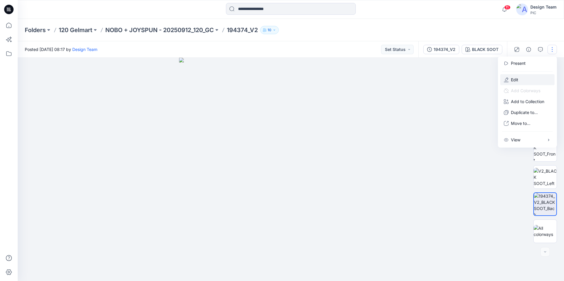
click at [518, 78] on button "Edit" at bounding box center [527, 79] width 54 height 11
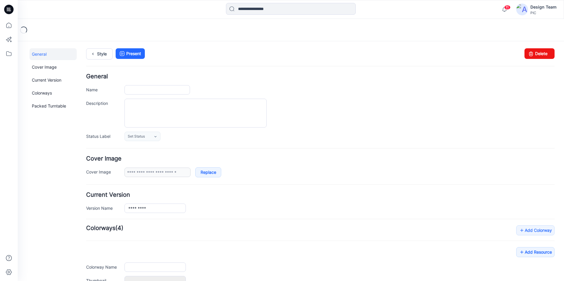
type input "*********"
type input "**********"
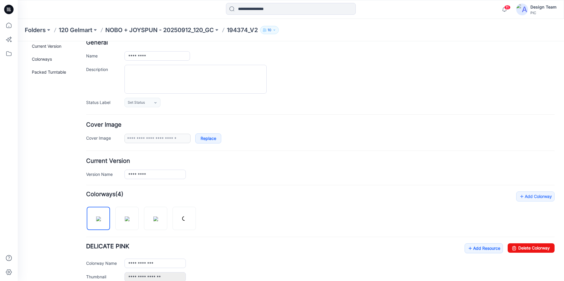
scroll to position [118, 0]
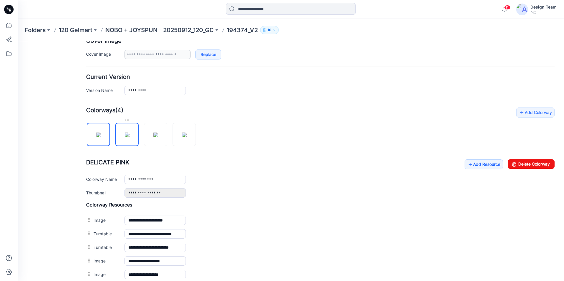
click at [129, 135] on img at bounding box center [127, 135] width 5 height 5
type input "**********"
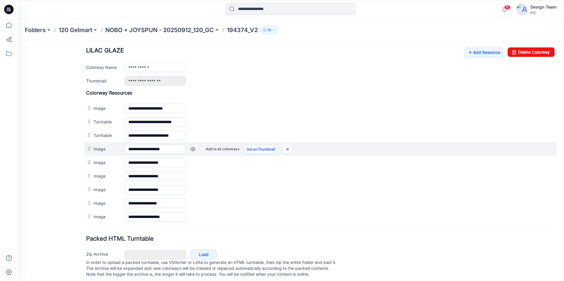
scroll to position [240, 0]
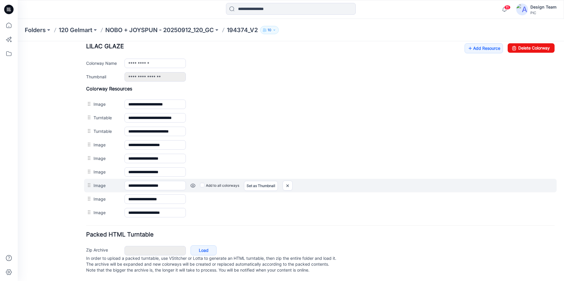
click at [283, 181] on div "Add to all colorways Set as Thumbnail Unset as Thumbnail" at bounding box center [370, 185] width 369 height 9
drag, startPoint x: 327, startPoint y: 68, endPoint x: 285, endPoint y: 179, distance: 119.0
click at [285, 181] on img at bounding box center [287, 186] width 9 height 10
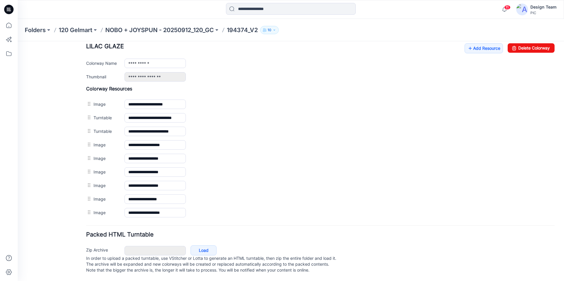
scroll to position [226, 0]
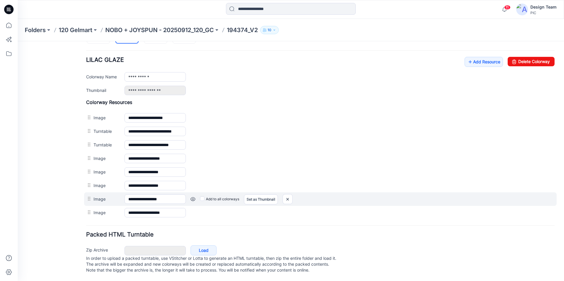
drag, startPoint x: 96, startPoint y: 209, endPoint x: 98, endPoint y: 190, distance: 19.3
click at [98, 190] on div "**********" at bounding box center [320, 159] width 468 height 120
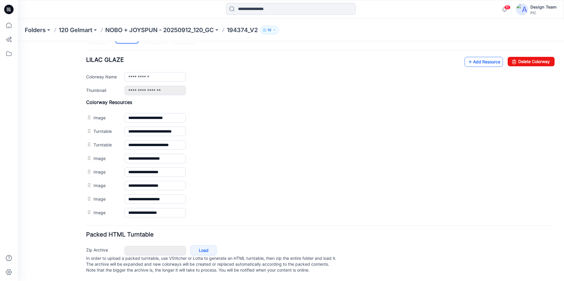
click at [481, 57] on link "Add Resource" at bounding box center [483, 62] width 38 height 10
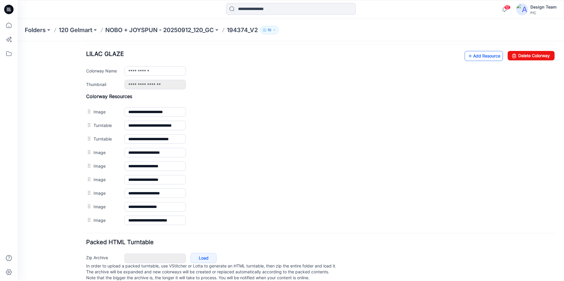
click at [18, 41] on div "Add to all colorways Set as Thumbnail Unset as Thumbnail" at bounding box center [18, 41] width 0 height 0
click at [164, 30] on p "NOBO + JOYSPUN - 20250912_120_GC" at bounding box center [159, 30] width 109 height 8
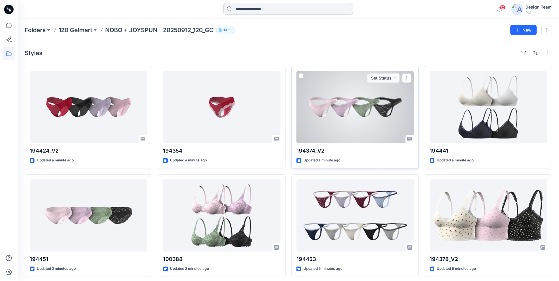
click at [361, 130] on div at bounding box center [355, 107] width 117 height 72
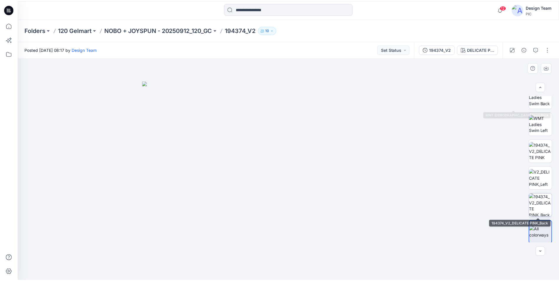
scroll to position [120, 0]
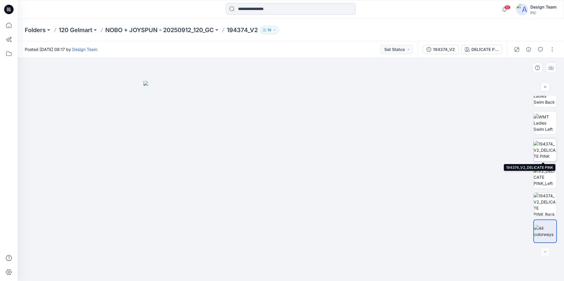
click at [539, 152] on img at bounding box center [544, 150] width 23 height 19
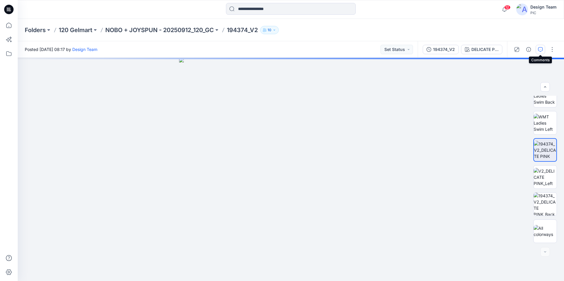
click at [541, 51] on icon "button" at bounding box center [540, 49] width 5 height 5
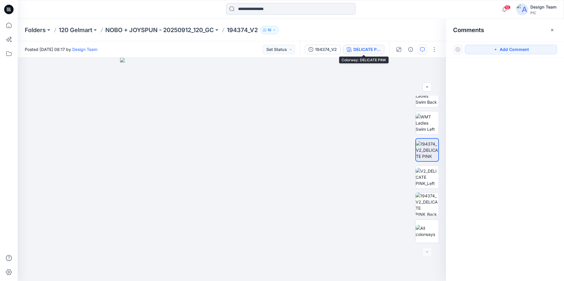
click at [360, 52] on div "DELICATE PINK" at bounding box center [366, 49] width 27 height 6
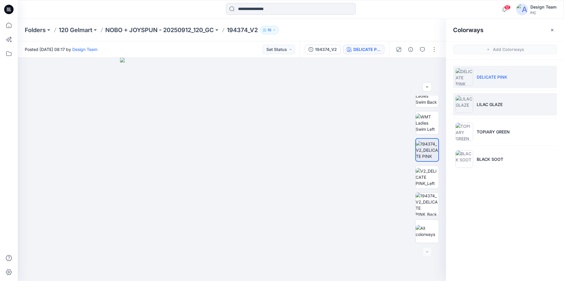
click at [489, 111] on li "LILAC GLAZE" at bounding box center [505, 104] width 104 height 22
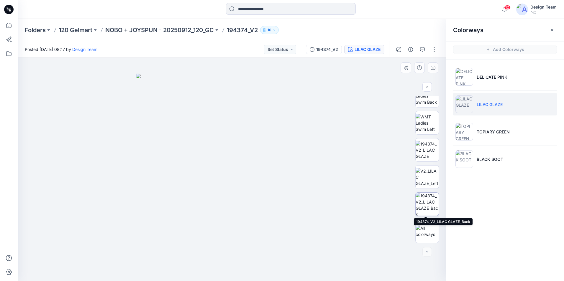
click at [428, 202] on img at bounding box center [426, 204] width 23 height 23
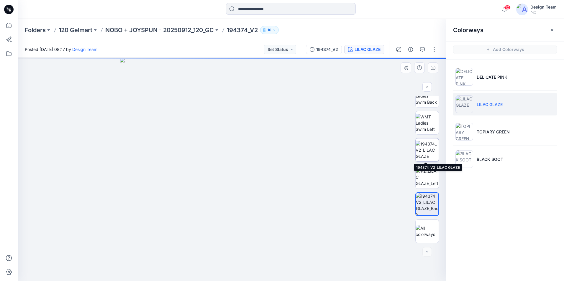
click at [431, 152] on img at bounding box center [426, 150] width 23 height 19
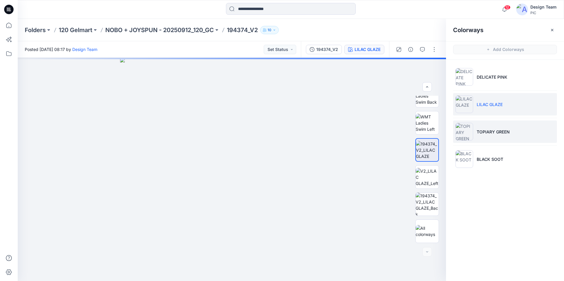
click at [499, 139] on li "TOPIARY GREEN" at bounding box center [505, 132] width 104 height 22
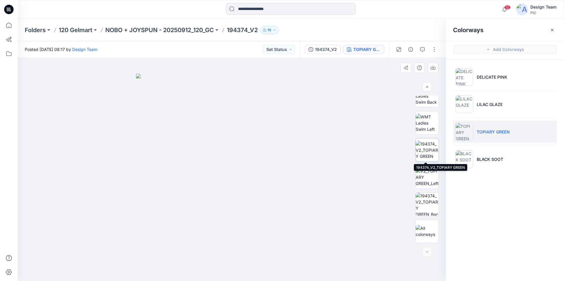
click at [425, 154] on img at bounding box center [426, 150] width 23 height 19
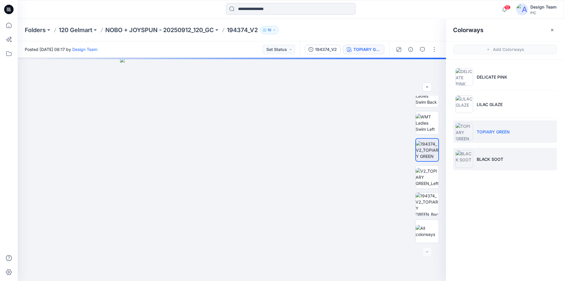
click at [487, 161] on p "BLACK SOOT" at bounding box center [489, 159] width 27 height 6
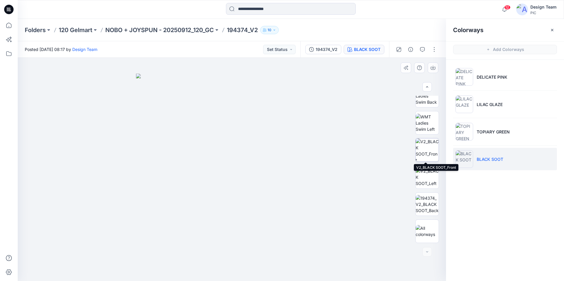
click at [428, 152] on img at bounding box center [426, 150] width 23 height 23
click at [8, 24] on icon at bounding box center [8, 25] width 5 height 5
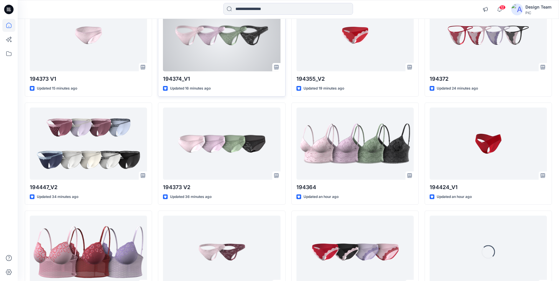
scroll to position [415, 0]
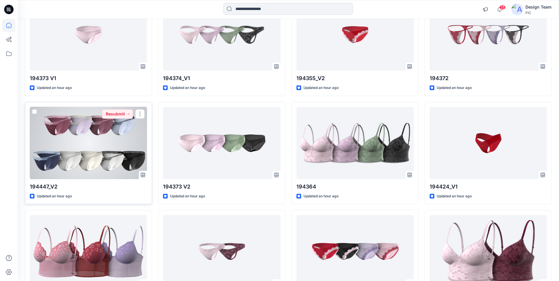
click at [96, 166] on div at bounding box center [88, 143] width 117 height 72
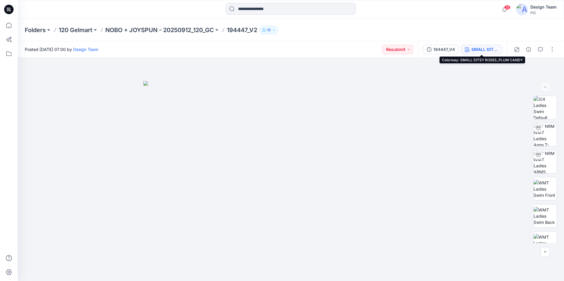
click at [479, 51] on div "SMALL DITSY ROSES_PLUM CANDY" at bounding box center [484, 49] width 27 height 6
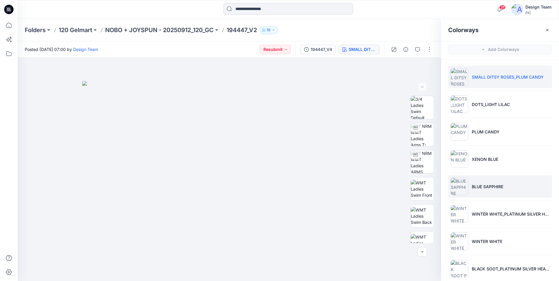
click at [505, 191] on li "BLUE SAPPHIRE" at bounding box center [500, 186] width 104 height 22
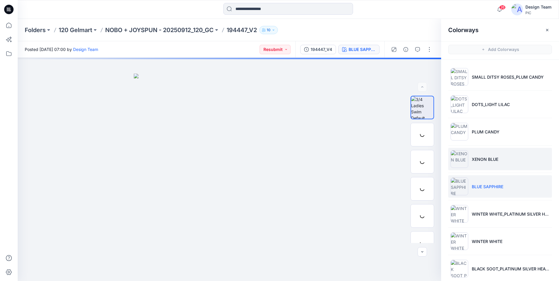
click at [495, 160] on p "XENON BLUE" at bounding box center [485, 159] width 27 height 6
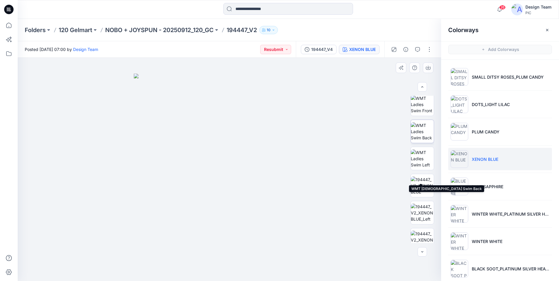
scroll to position [118, 0]
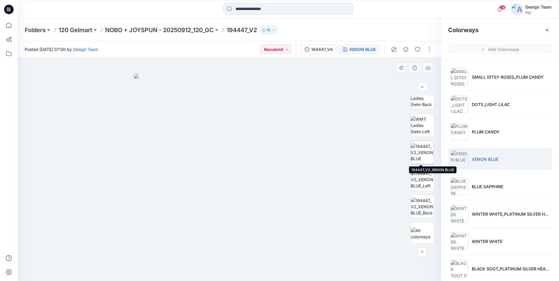
click at [420, 156] on img at bounding box center [422, 152] width 23 height 19
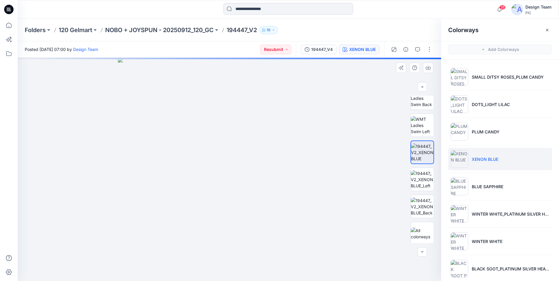
scroll to position [29, 0]
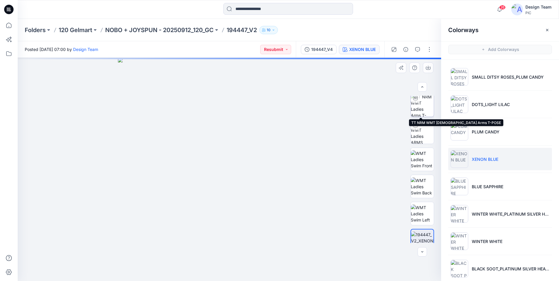
click at [418, 112] on img at bounding box center [422, 105] width 23 height 23
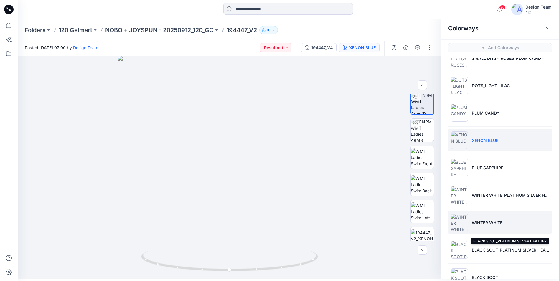
scroll to position [0, 0]
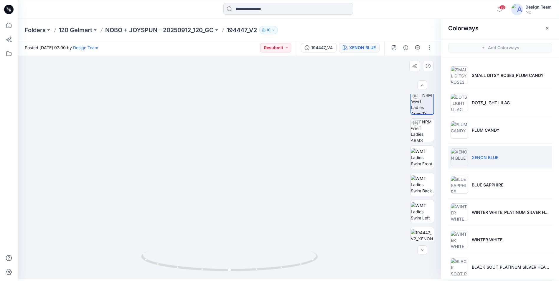
drag, startPoint x: 215, startPoint y: 198, endPoint x: 237, endPoint y: 166, distance: 38.9
drag, startPoint x: 244, startPoint y: 180, endPoint x: 208, endPoint y: 192, distance: 37.9
click at [145, 27] on p "NOBO + JOYSPUN - 20250912_120_GC" at bounding box center [159, 30] width 109 height 8
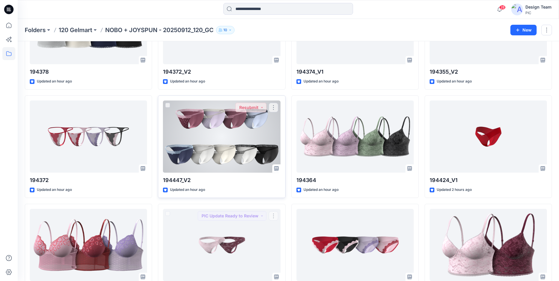
scroll to position [489, 0]
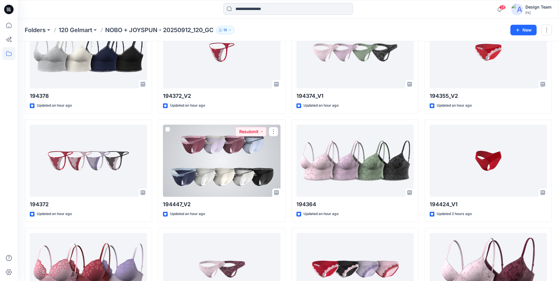
click at [264, 179] on div at bounding box center [221, 161] width 117 height 72
